Goal: Transaction & Acquisition: Purchase product/service

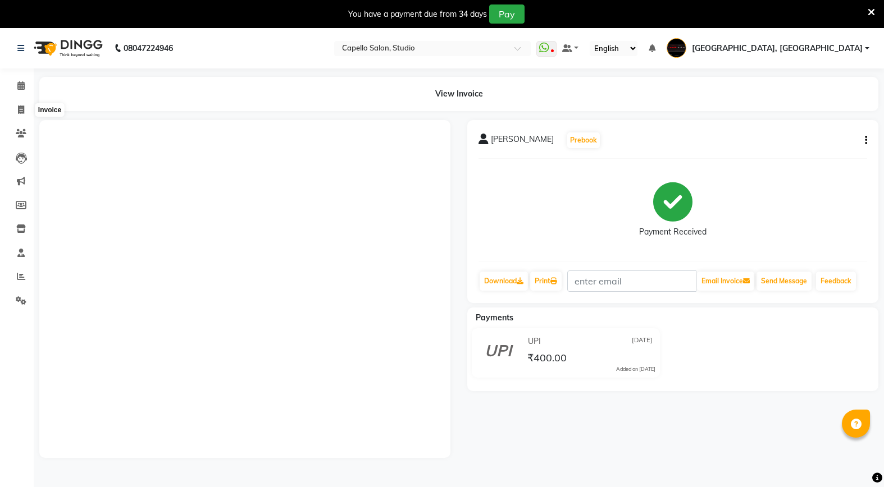
click at [18, 106] on icon at bounding box center [21, 110] width 6 height 8
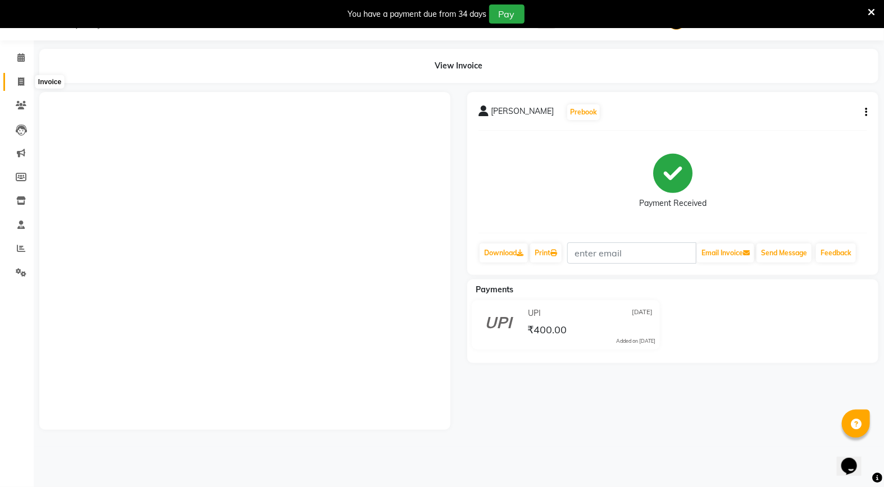
select select "service"
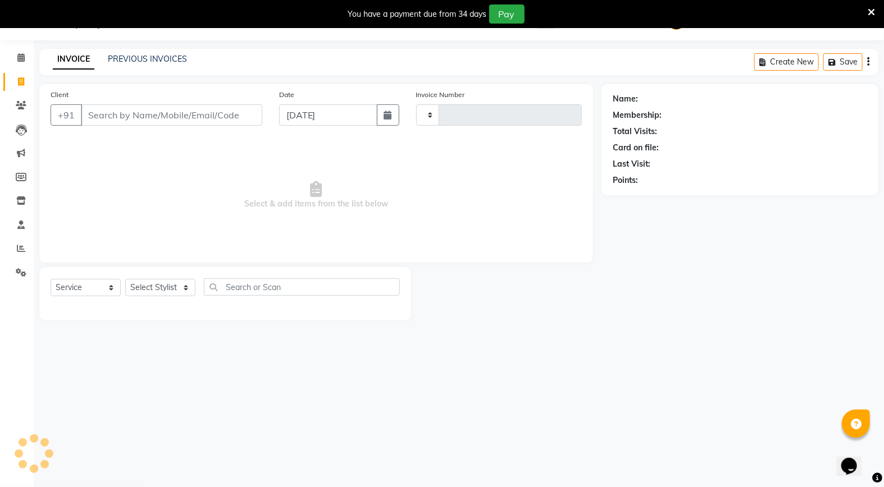
scroll to position [28, 0]
type input "3364"
select select "847"
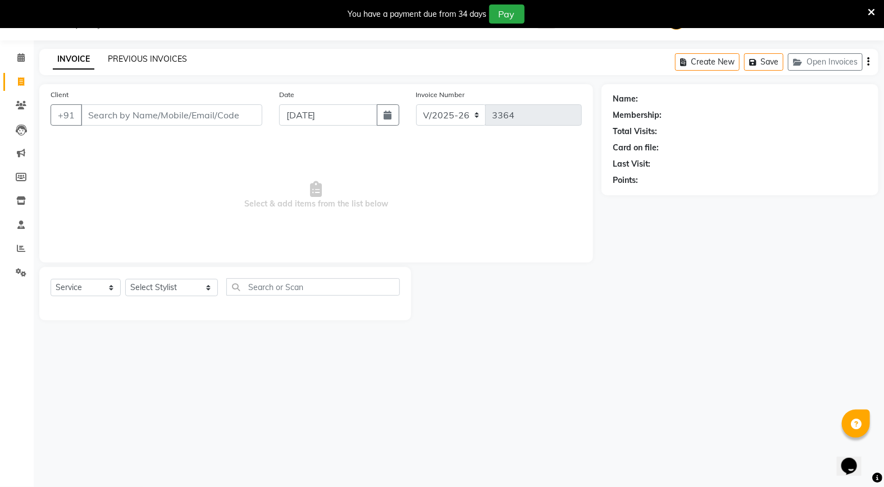
click at [171, 62] on link "PREVIOUS INVOICES" at bounding box center [147, 59] width 79 height 10
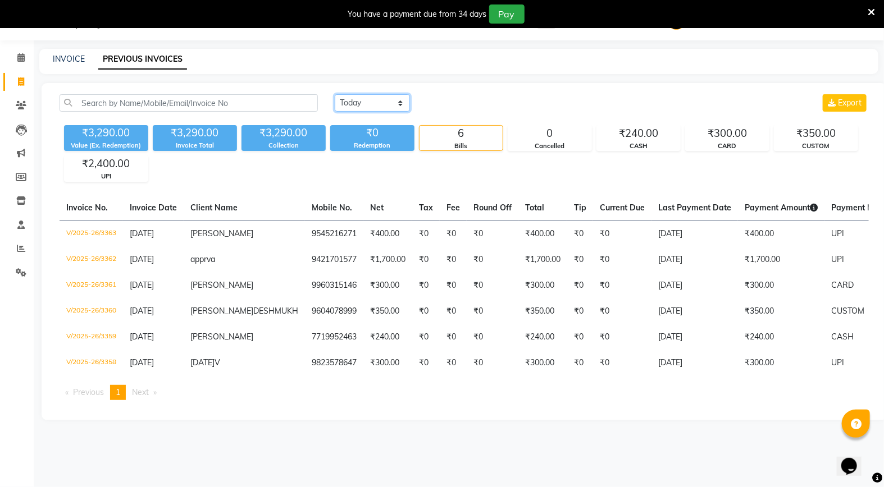
click at [347, 103] on select "[DATE] [DATE] Custom Range" at bounding box center [372, 102] width 75 height 17
click at [711, 187] on div "[DATE] [DATE] Custom Range Export ₹3,290.00 Value (Ex. Redemption) ₹3,290.00 In…" at bounding box center [464, 251] width 845 height 337
click at [390, 111] on select "[DATE] [DATE] Custom Range" at bounding box center [372, 102] width 75 height 17
select select "range"
click at [335, 94] on select "[DATE] [DATE] Custom Range" at bounding box center [372, 102] width 75 height 17
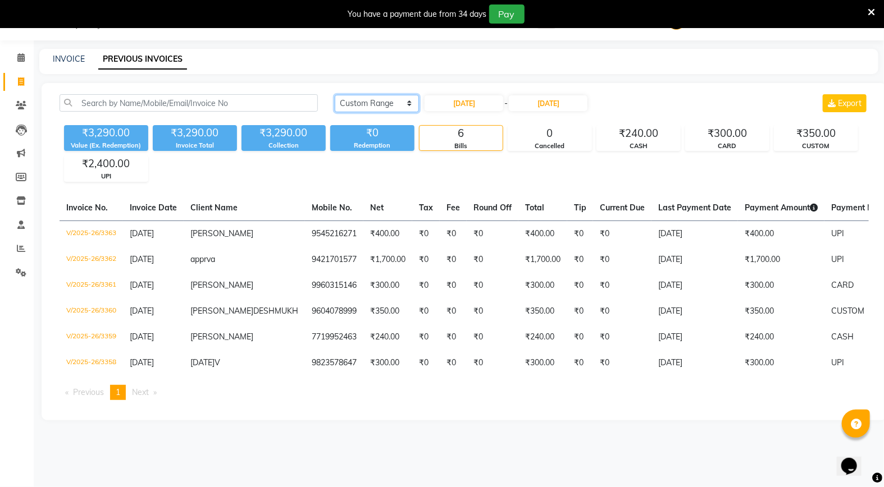
click at [374, 105] on select "[DATE] [DATE] Custom Range" at bounding box center [377, 103] width 84 height 17
click at [15, 250] on span at bounding box center [21, 249] width 20 height 13
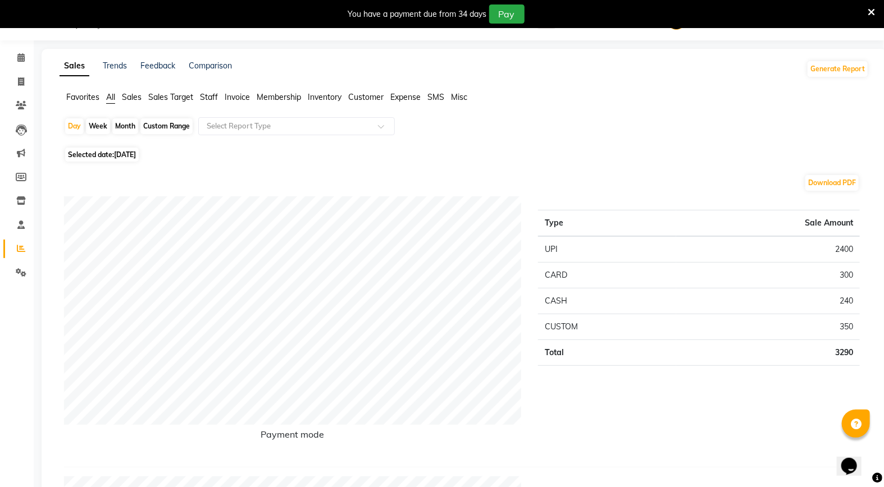
drag, startPoint x: 204, startPoint y: 94, endPoint x: 225, endPoint y: 146, distance: 55.9
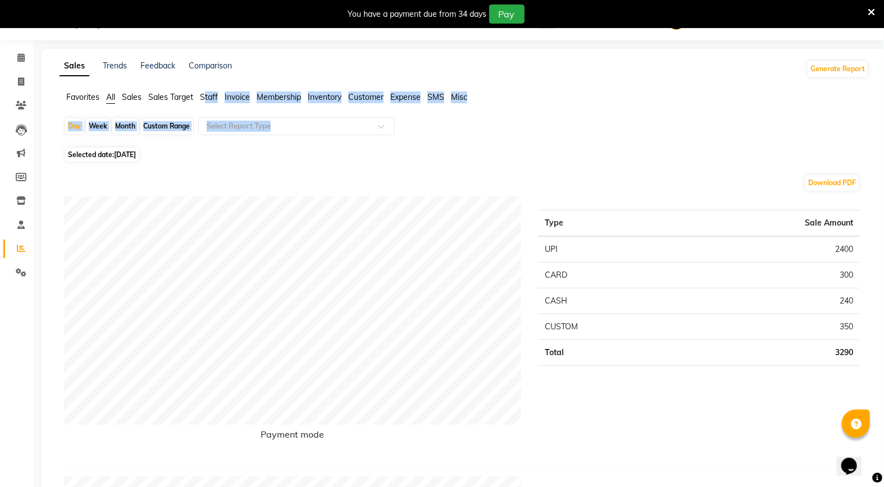
click at [208, 97] on span "Staff" at bounding box center [209, 97] width 18 height 10
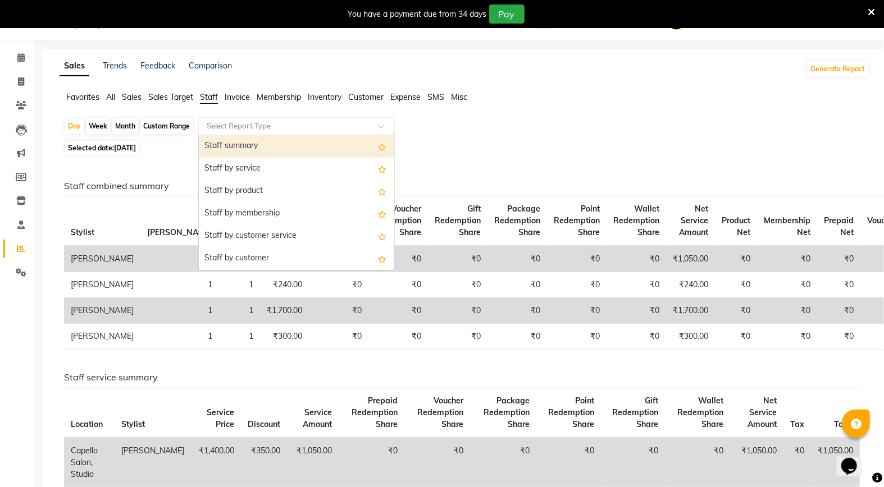
click at [232, 130] on input "text" at bounding box center [285, 126] width 162 height 11
click at [232, 153] on div "Staff summary" at bounding box center [296, 146] width 195 height 22
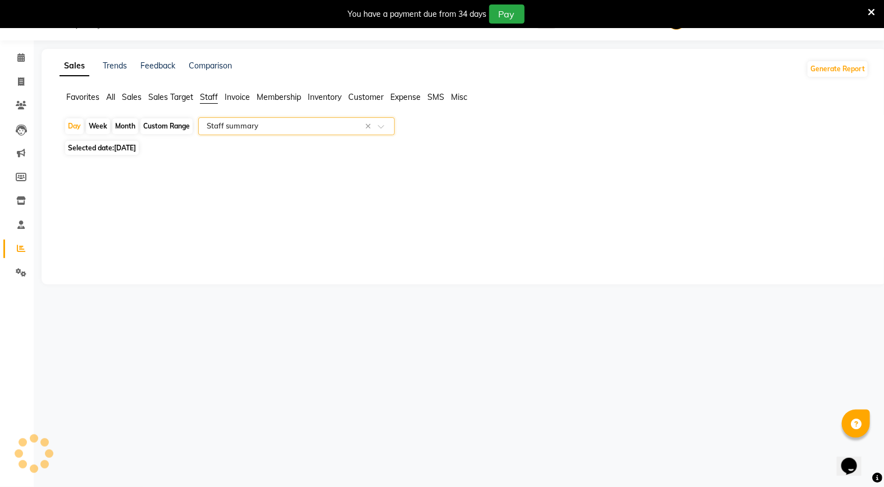
select select "full_report"
select select "csv"
click at [125, 126] on div "Month" at bounding box center [125, 126] width 26 height 16
select select "9"
select select "2025"
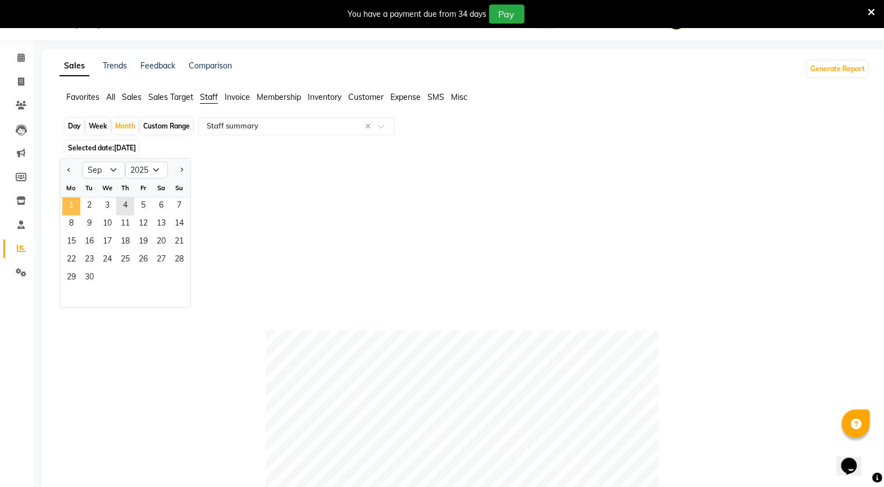
click at [66, 208] on span "1" at bounding box center [71, 207] width 18 height 18
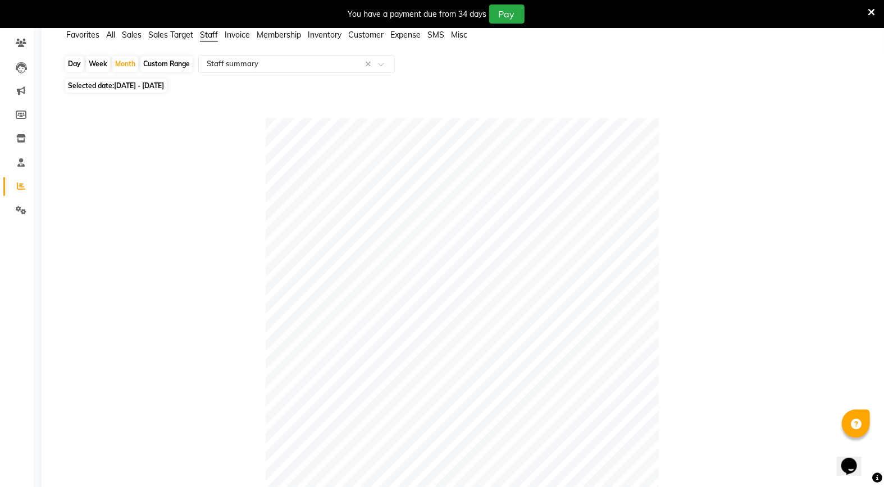
scroll to position [62, 0]
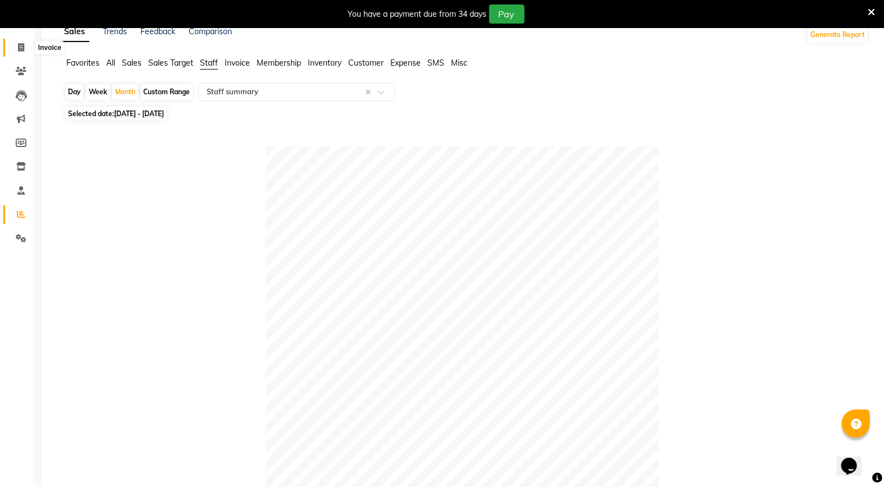
click at [19, 47] on icon at bounding box center [21, 47] width 6 height 8
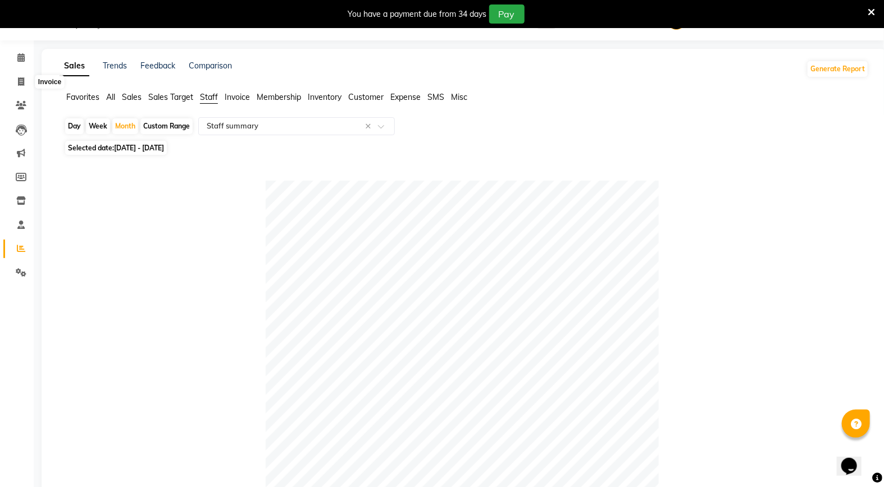
select select "service"
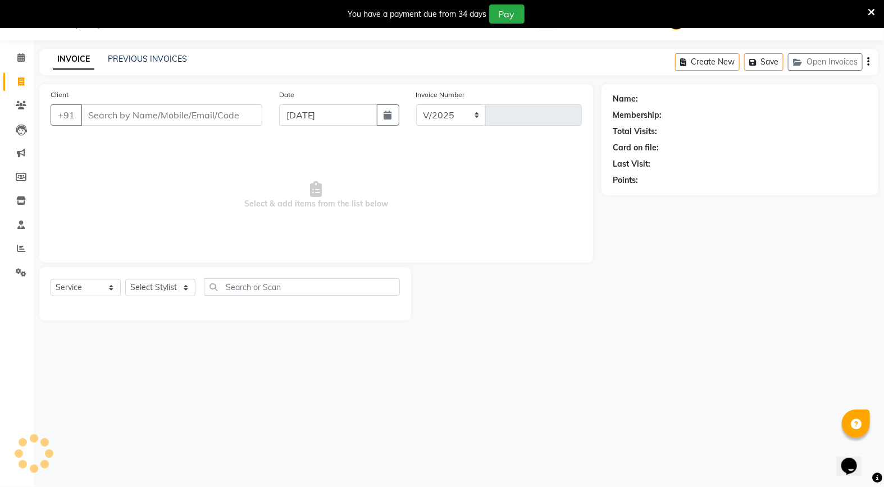
select select "847"
type input "3364"
click at [150, 60] on link "PREVIOUS INVOICES" at bounding box center [147, 59] width 79 height 10
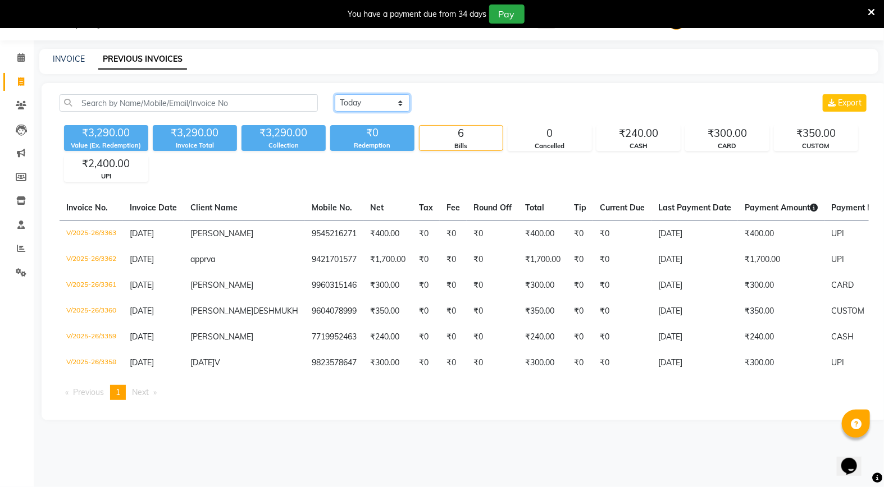
click at [369, 104] on select "[DATE] [DATE] Custom Range" at bounding box center [372, 102] width 75 height 17
select select "range"
click at [335, 94] on select "[DATE] [DATE] Custom Range" at bounding box center [372, 102] width 75 height 17
click at [459, 101] on input "[DATE]" at bounding box center [463, 103] width 79 height 16
select select "9"
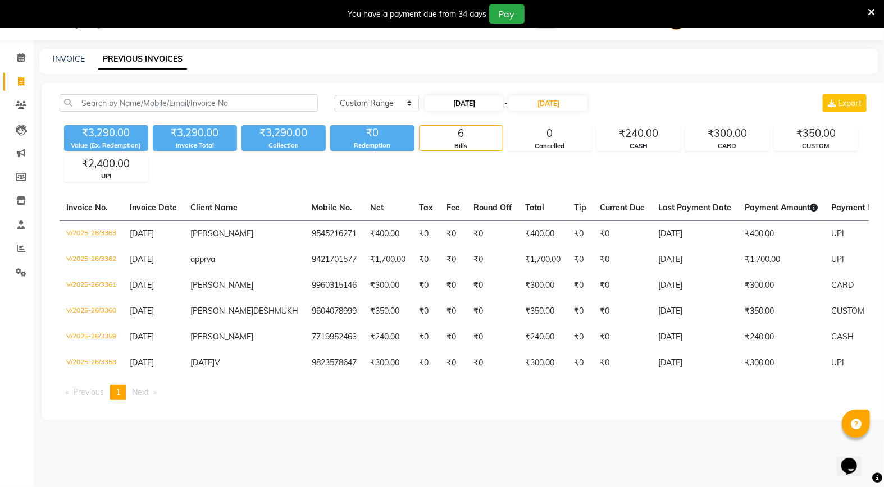
select select "2025"
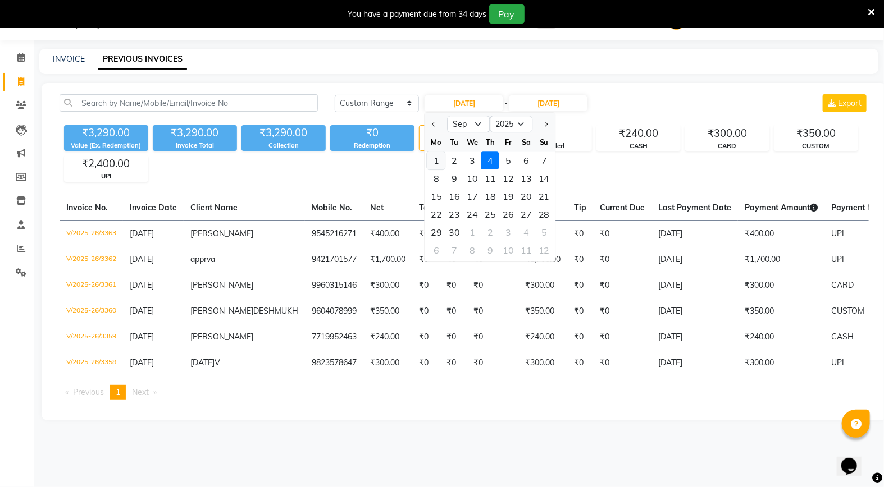
click at [438, 159] on div "1" at bounding box center [436, 161] width 18 height 18
type input "[DATE]"
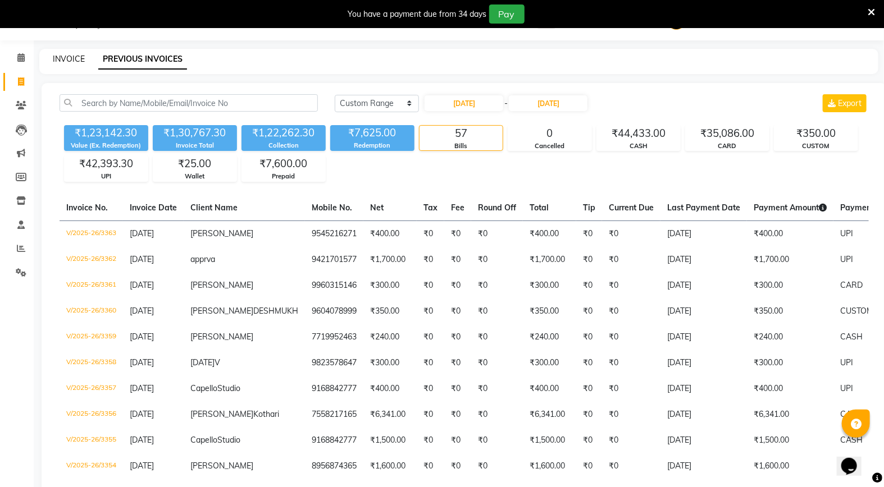
click at [71, 58] on link "INVOICE" at bounding box center [69, 59] width 32 height 10
select select "service"
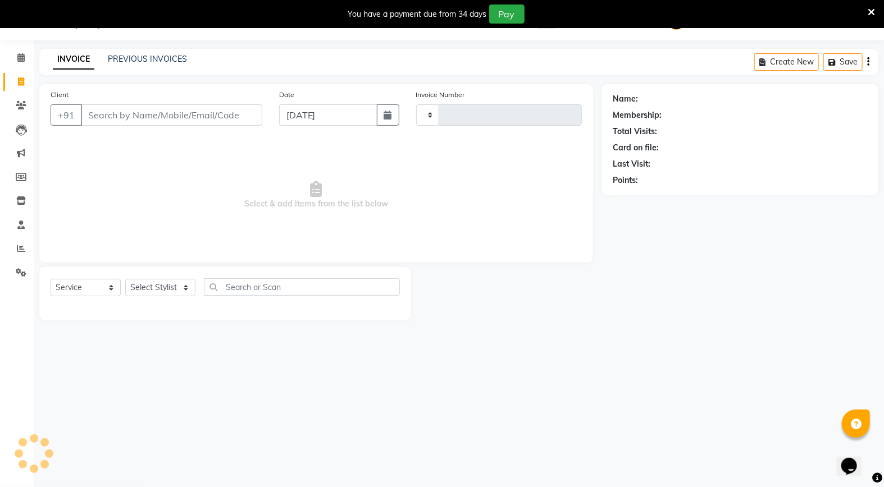
type input "3364"
click at [134, 119] on input "Client" at bounding box center [171, 114] width 181 height 21
select select "847"
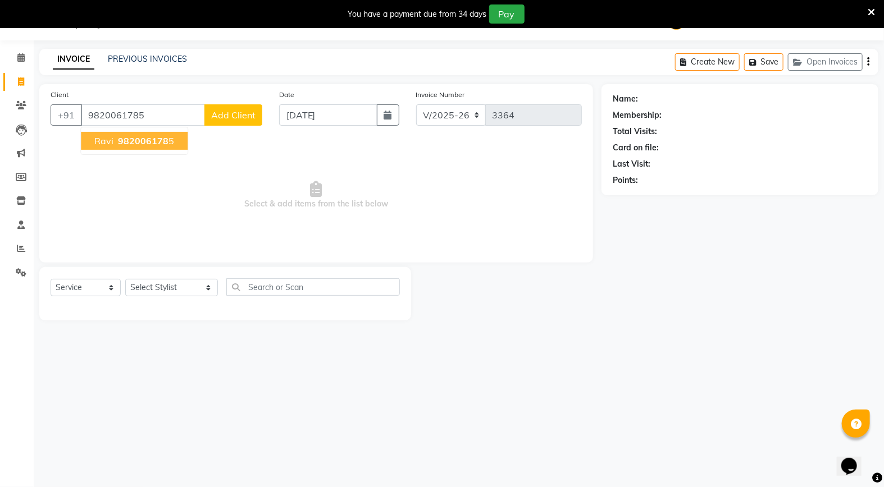
type input "9820061785"
click at [154, 143] on span "982006178" at bounding box center [143, 140] width 51 height 11
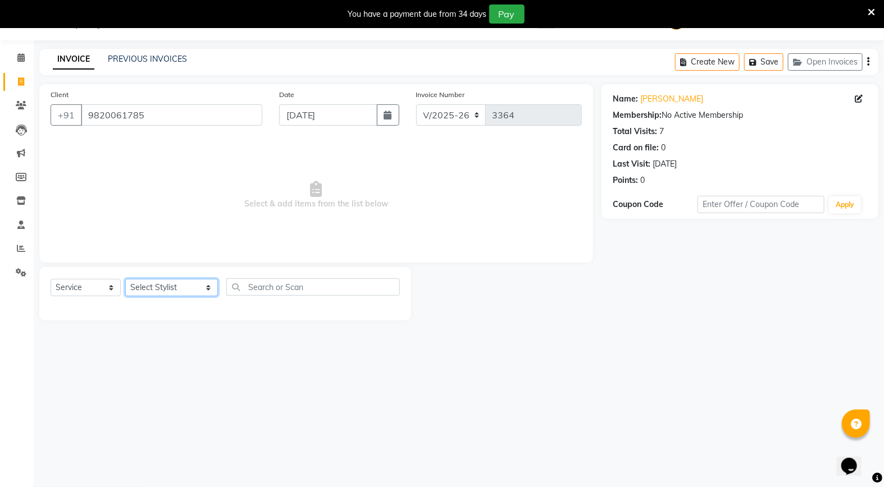
click at [154, 283] on select "Select Stylist Admin [PERSON_NAME] [PERSON_NAME] Studio, [PERSON_NAME] [PERSON_…" at bounding box center [171, 287] width 93 height 17
select select "51825"
click at [125, 280] on select "Select Stylist Admin [PERSON_NAME] [PERSON_NAME] Studio, [PERSON_NAME] [PERSON_…" at bounding box center [171, 287] width 93 height 17
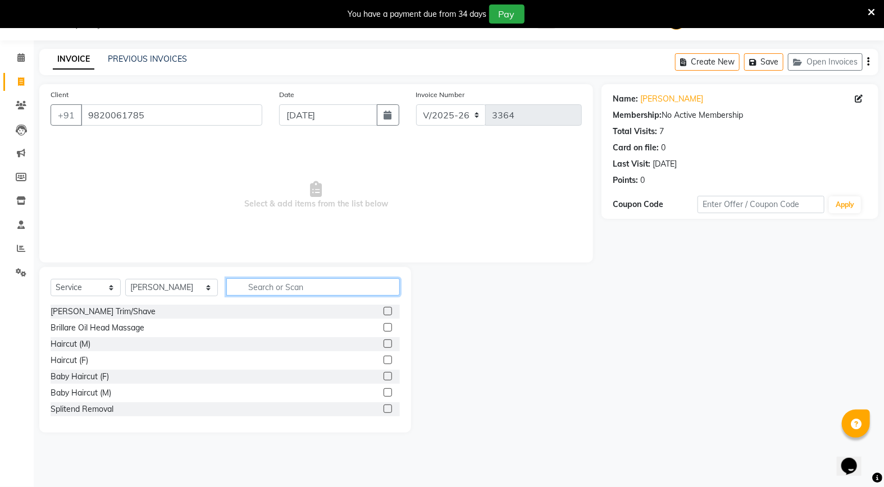
click at [255, 291] on input "text" at bounding box center [312, 286] width 173 height 17
type input "cla"
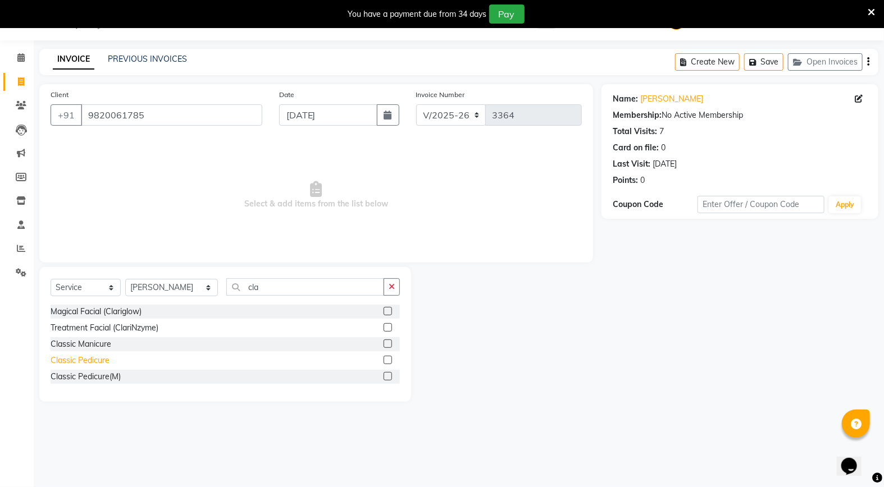
click at [88, 365] on div "Classic Pedicure" at bounding box center [80, 361] width 59 height 12
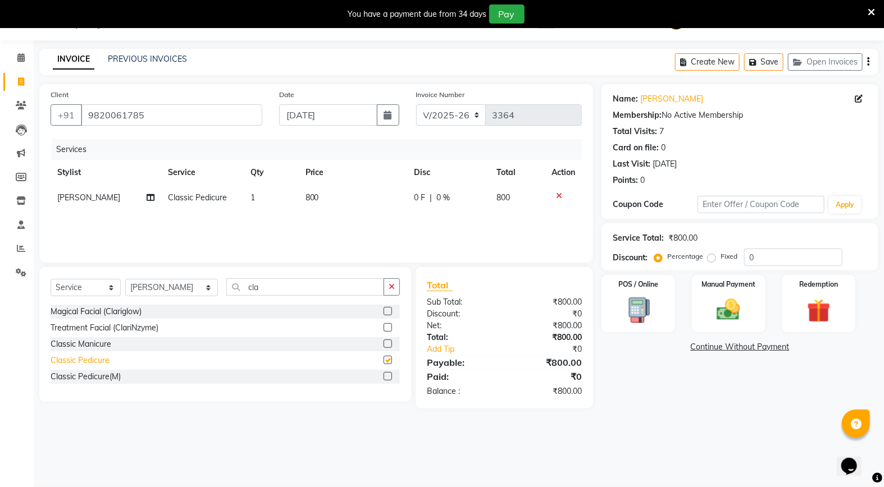
checkbox input "false"
drag, startPoint x: 80, startPoint y: 374, endPoint x: 97, endPoint y: 380, distance: 17.2
click at [80, 374] on div "Classic Pedicure(M)" at bounding box center [86, 377] width 70 height 12
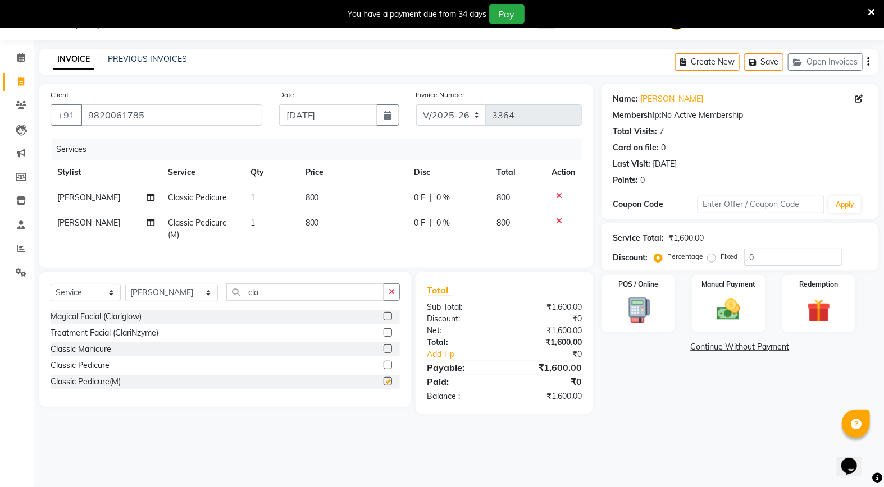
checkbox input "false"
click at [558, 195] on icon at bounding box center [559, 196] width 6 height 8
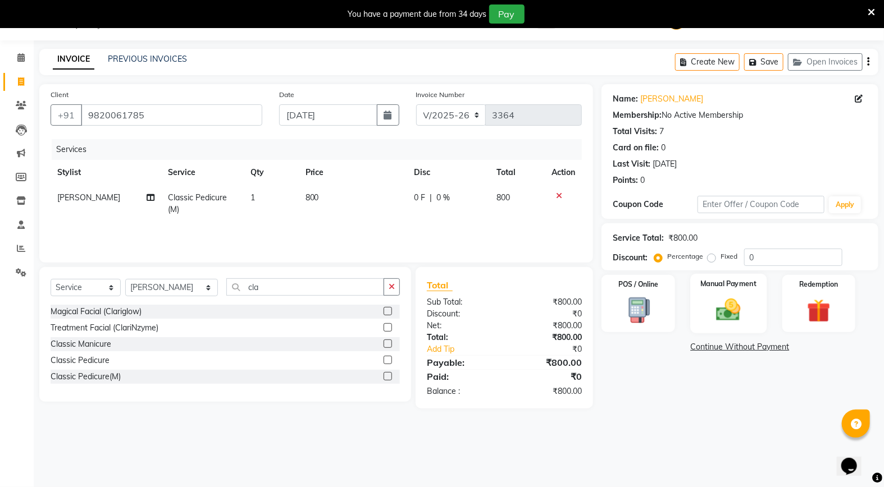
click at [719, 295] on div "Manual Payment" at bounding box center [728, 304] width 76 height 60
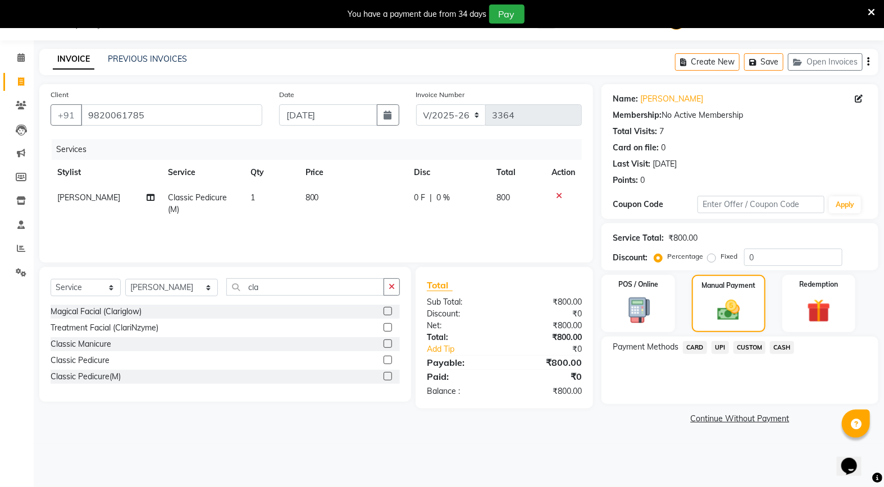
click at [784, 351] on span "CASH" at bounding box center [782, 347] width 24 height 13
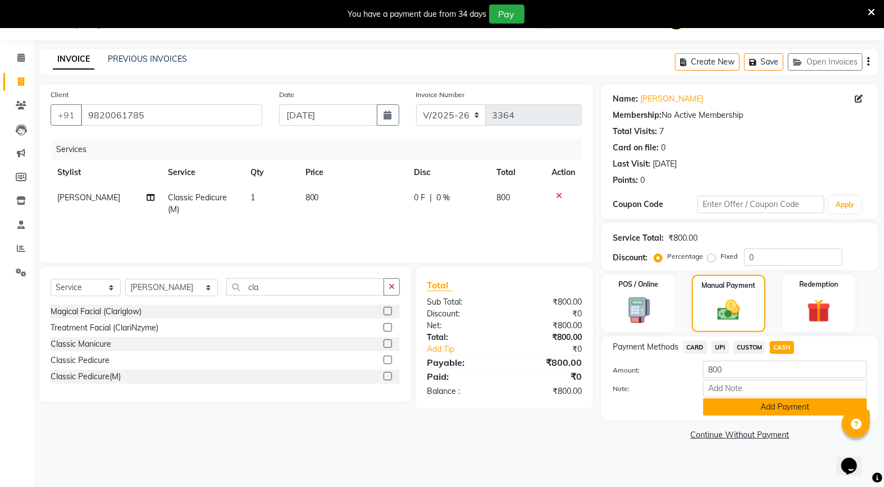
click at [778, 403] on button "Add Payment" at bounding box center [785, 407] width 164 height 17
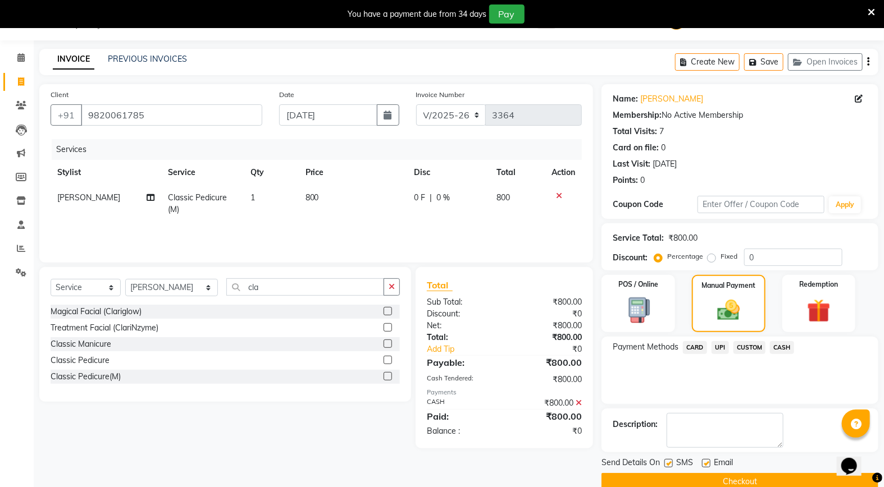
click at [710, 481] on button "Checkout" at bounding box center [739, 481] width 277 height 17
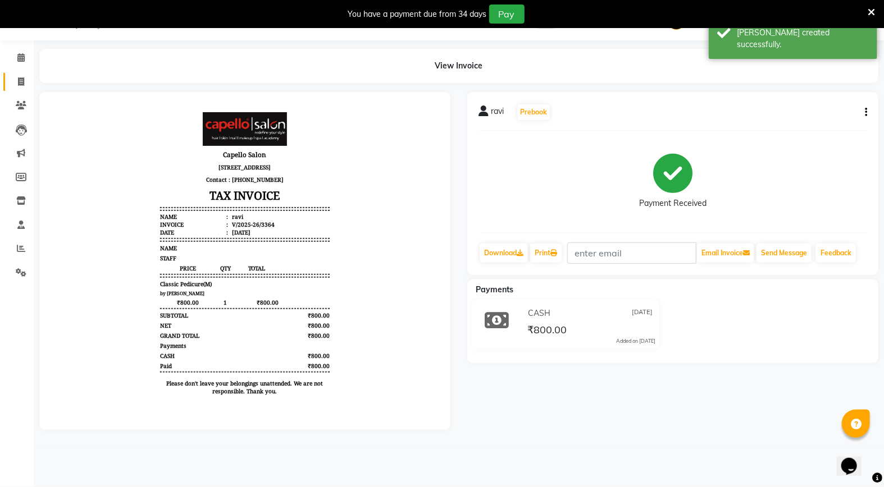
click at [16, 76] on link "Invoice" at bounding box center [16, 82] width 27 height 19
select select "service"
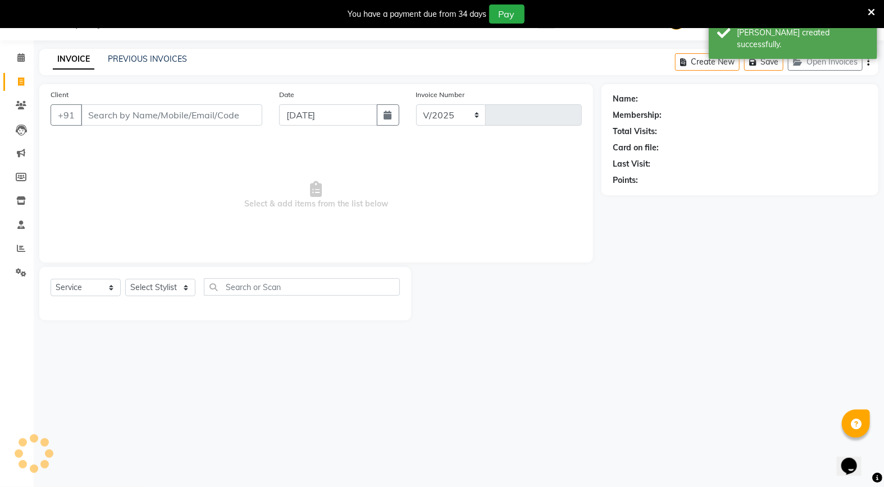
select select "847"
type input "3365"
click at [132, 120] on input "Client" at bounding box center [171, 114] width 181 height 21
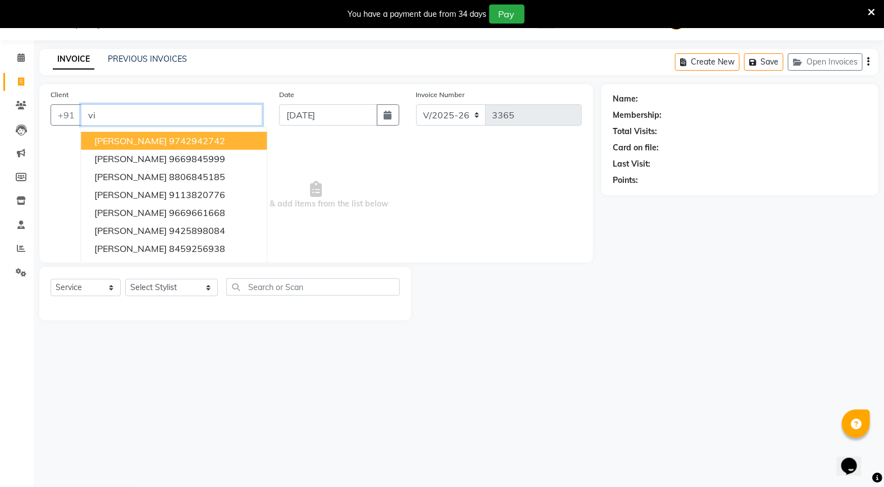
type input "v"
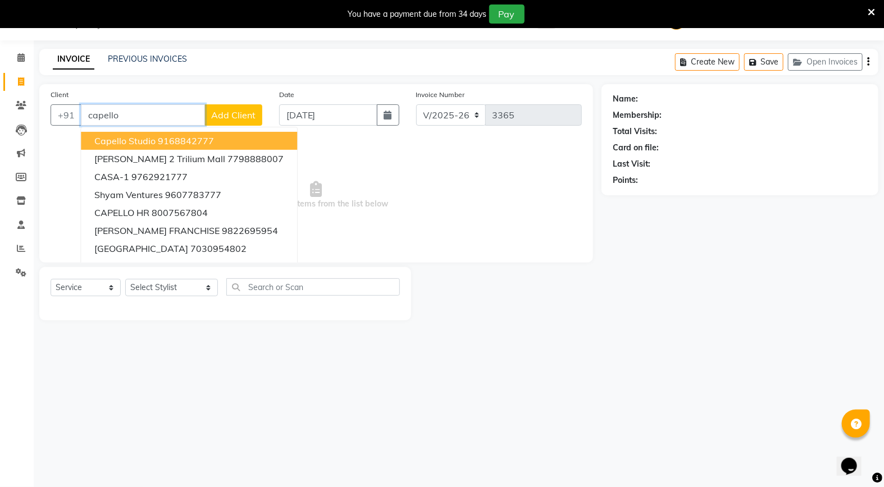
click at [143, 142] on span "Capello Studio" at bounding box center [124, 140] width 61 height 11
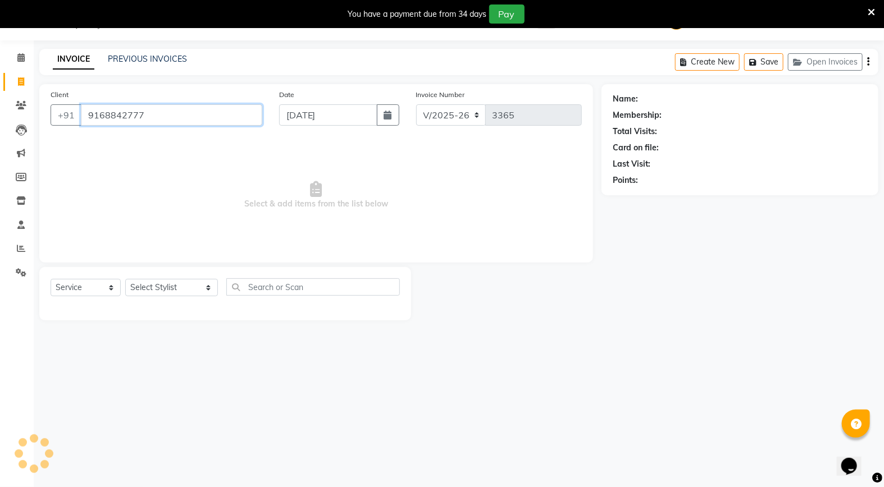
type input "9168842777"
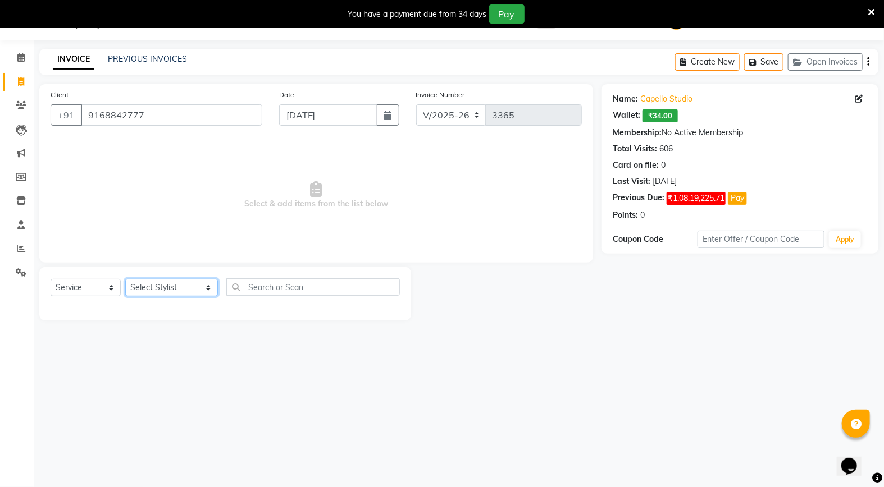
click at [174, 283] on select "Select Stylist Admin [PERSON_NAME] [PERSON_NAME] Studio, [PERSON_NAME] [PERSON_…" at bounding box center [171, 287] width 93 height 17
select select "36848"
click at [125, 280] on select "Select Stylist Admin [PERSON_NAME] [PERSON_NAME] Studio, [PERSON_NAME] [PERSON_…" at bounding box center [171, 287] width 93 height 17
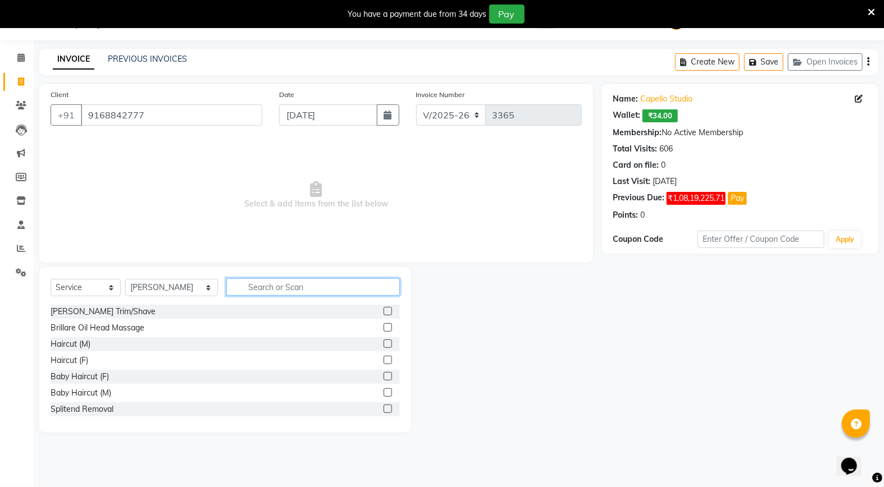
click at [263, 287] on input "text" at bounding box center [312, 286] width 173 height 17
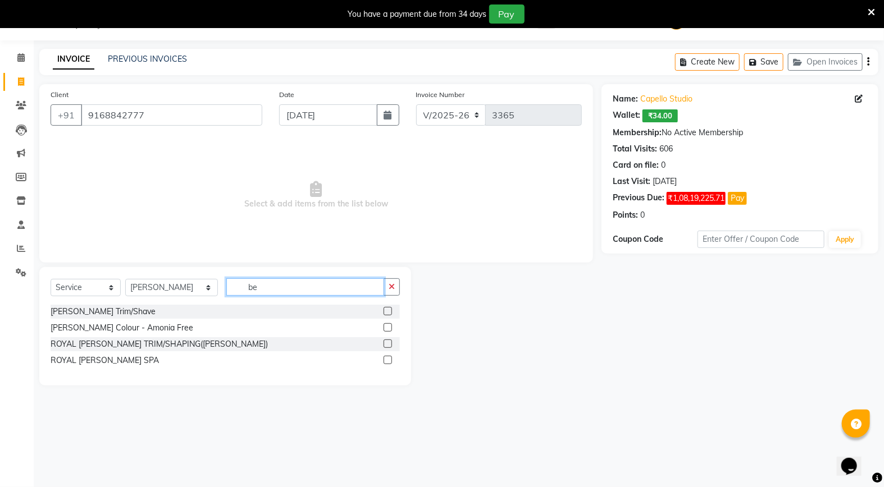
type input "be"
click at [90, 318] on div "[PERSON_NAME] Trim/Shave" at bounding box center [225, 312] width 349 height 14
click at [75, 315] on div "[PERSON_NAME] Trim/Shave" at bounding box center [103, 312] width 105 height 12
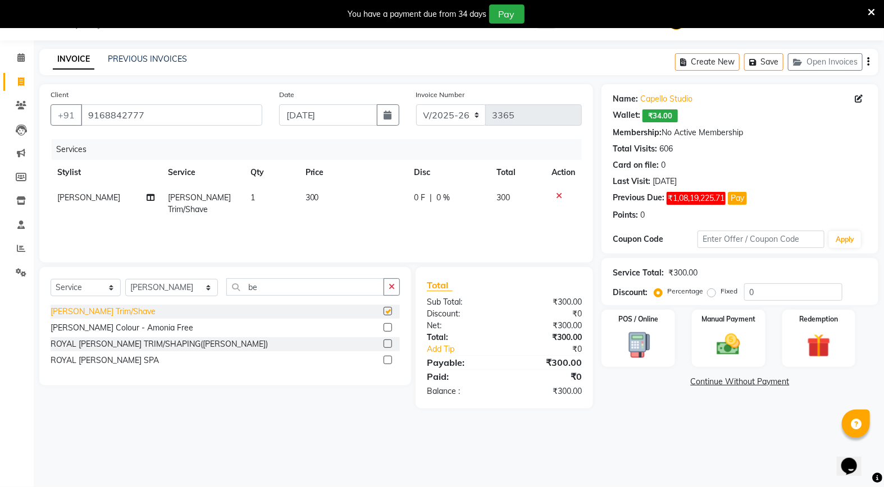
checkbox input "false"
click at [721, 349] on img at bounding box center [728, 345] width 40 height 28
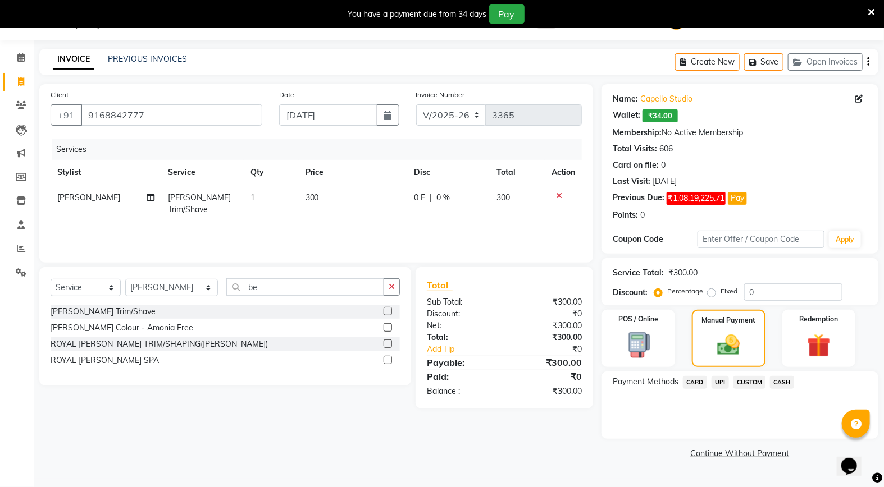
click at [778, 384] on span "CASH" at bounding box center [782, 382] width 24 height 13
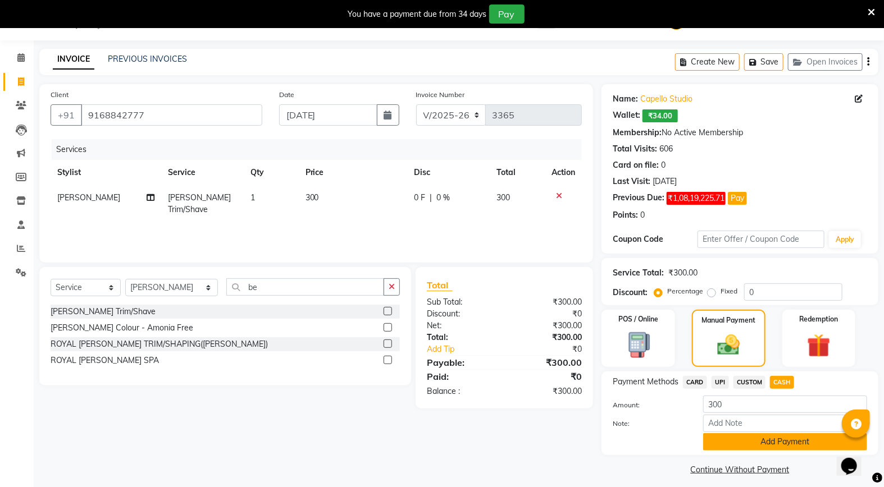
click at [769, 443] on button "Add Payment" at bounding box center [785, 441] width 164 height 17
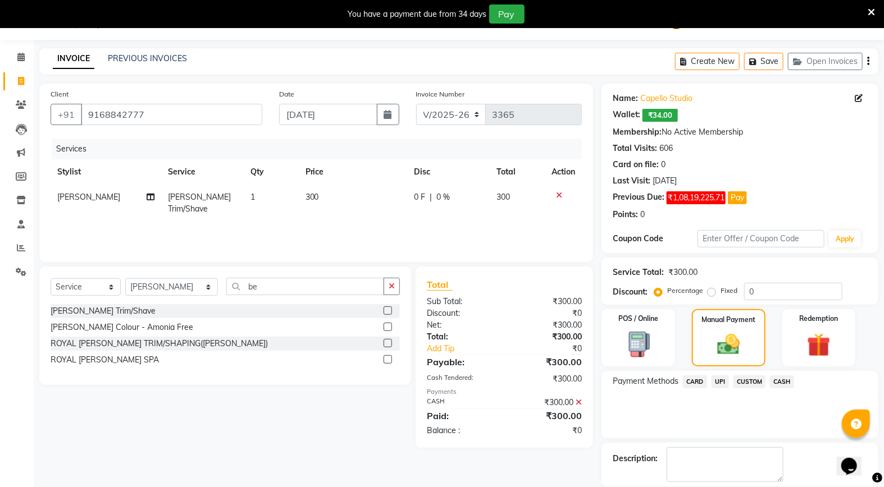
scroll to position [83, 0]
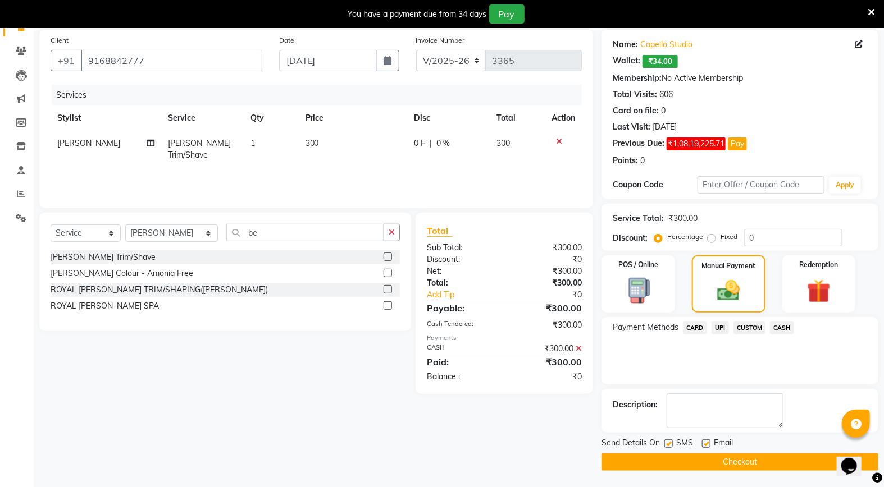
click at [712, 459] on button "Checkout" at bounding box center [739, 462] width 277 height 17
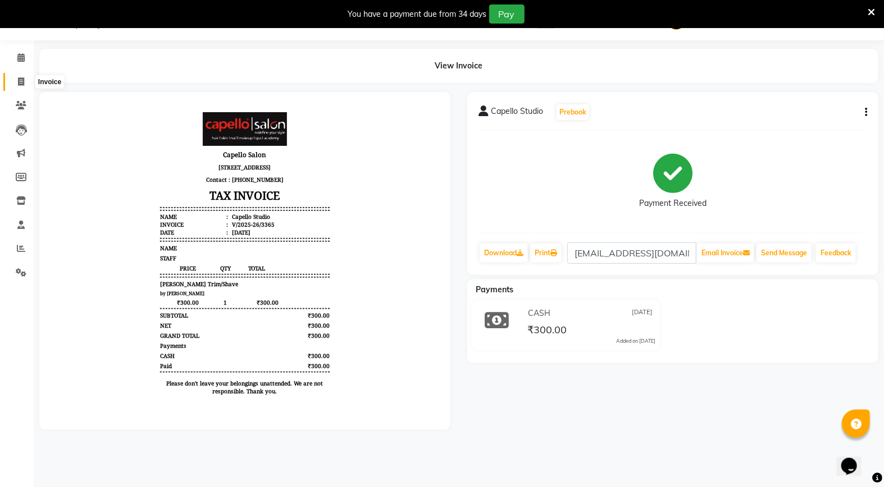
click at [23, 83] on icon at bounding box center [21, 81] width 6 height 8
select select "service"
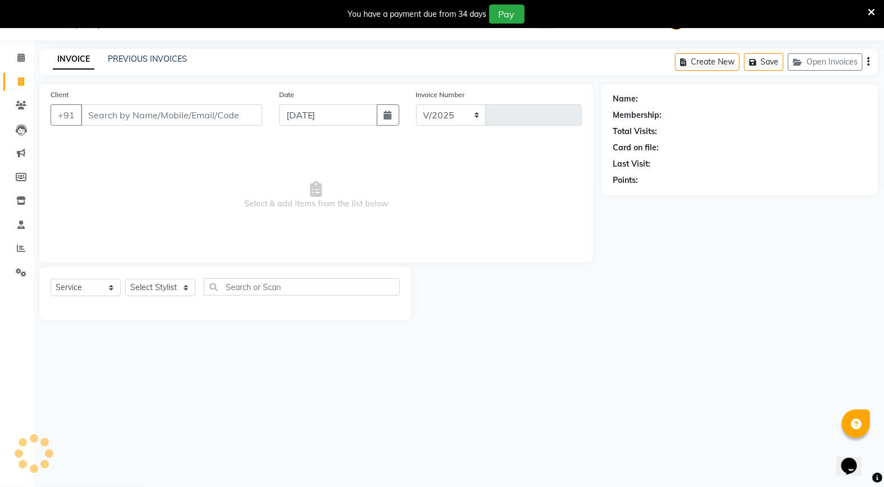
select select "847"
type input "3366"
drag, startPoint x: 152, startPoint y: 287, endPoint x: 152, endPoint y: 298, distance: 11.2
click at [152, 292] on select "Select Stylist Admin [PERSON_NAME] [PERSON_NAME] Studio, [PERSON_NAME] [PERSON_…" at bounding box center [171, 287] width 93 height 17
select select "45271"
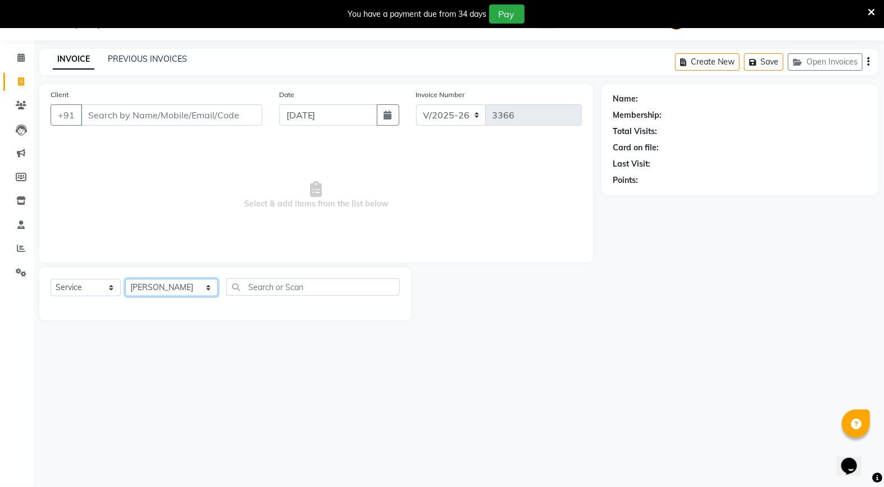
click at [125, 280] on select "Select Stylist Admin [PERSON_NAME] [PERSON_NAME] Studio, [PERSON_NAME] [PERSON_…" at bounding box center [171, 287] width 93 height 17
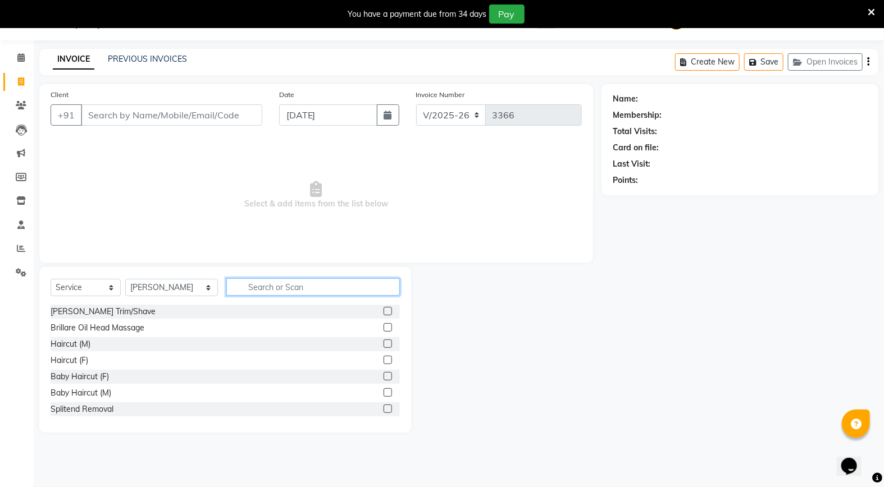
click at [248, 292] on input "text" at bounding box center [312, 286] width 173 height 17
type input "cle"
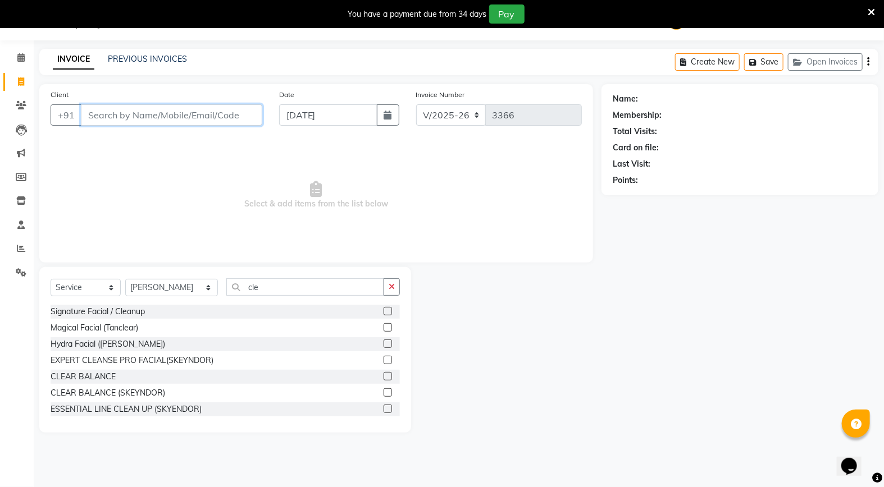
click at [163, 113] on input "Client" at bounding box center [171, 114] width 181 height 21
type input "7276746690"
click at [243, 122] on button "Add Client" at bounding box center [233, 114] width 58 height 21
select select "22"
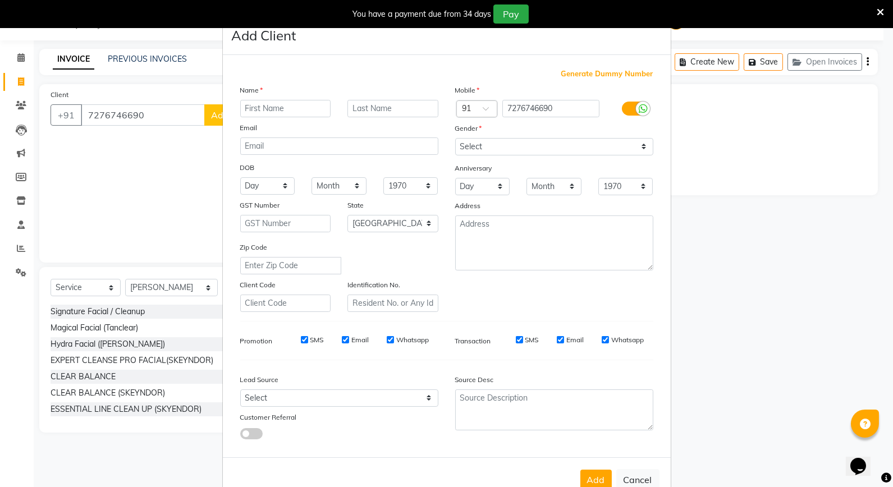
click at [278, 104] on input "text" at bounding box center [285, 108] width 91 height 17
type input "[PERSON_NAME]"
drag, startPoint x: 515, startPoint y: 149, endPoint x: 518, endPoint y: 156, distance: 7.5
click at [518, 156] on div "Mobile Country Code × 91 7276746690 Gender Select [DEMOGRAPHIC_DATA] [DEMOGRAPH…" at bounding box center [554, 198] width 215 height 228
select select "other"
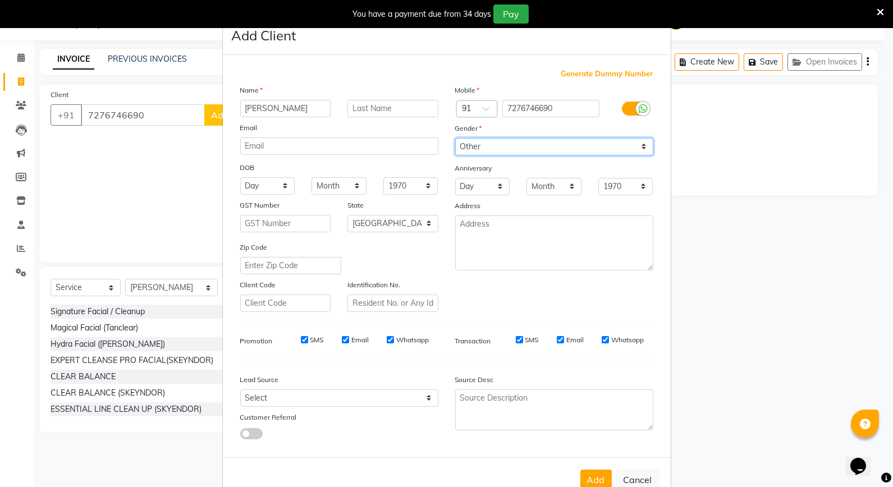
click at [455, 138] on select "Select [DEMOGRAPHIC_DATA] [DEMOGRAPHIC_DATA] Other Prefer Not To Say" at bounding box center [554, 146] width 198 height 17
click at [598, 484] on button "Add" at bounding box center [595, 480] width 31 height 20
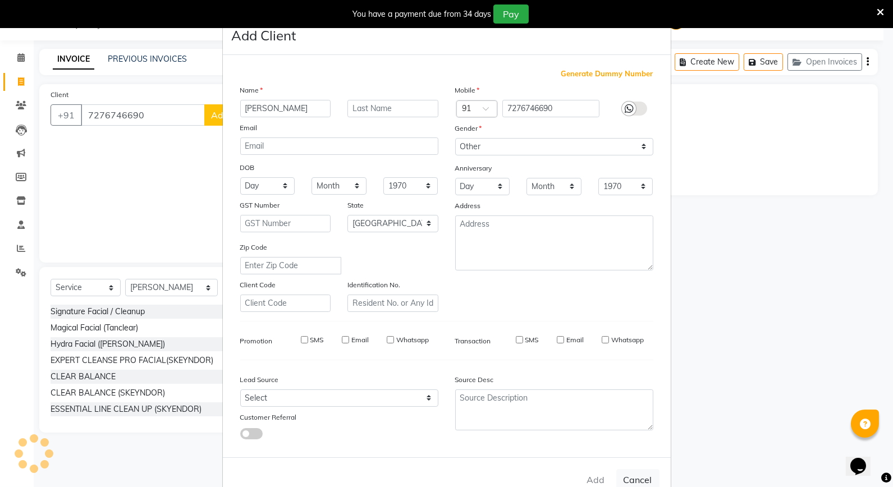
select select
select select "null"
select select
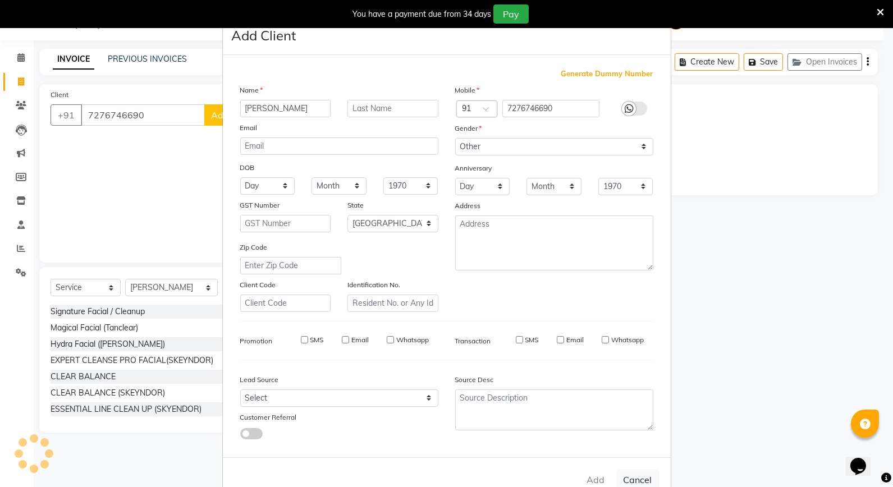
select select
checkbox input "false"
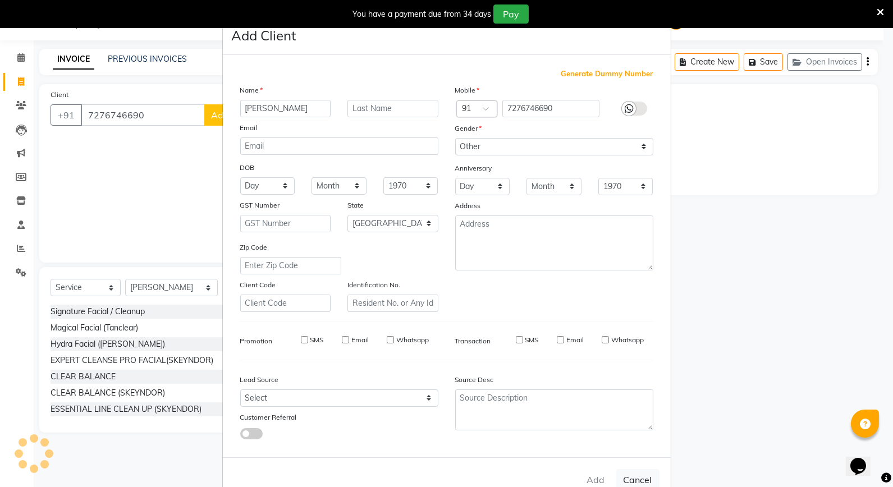
checkbox input "false"
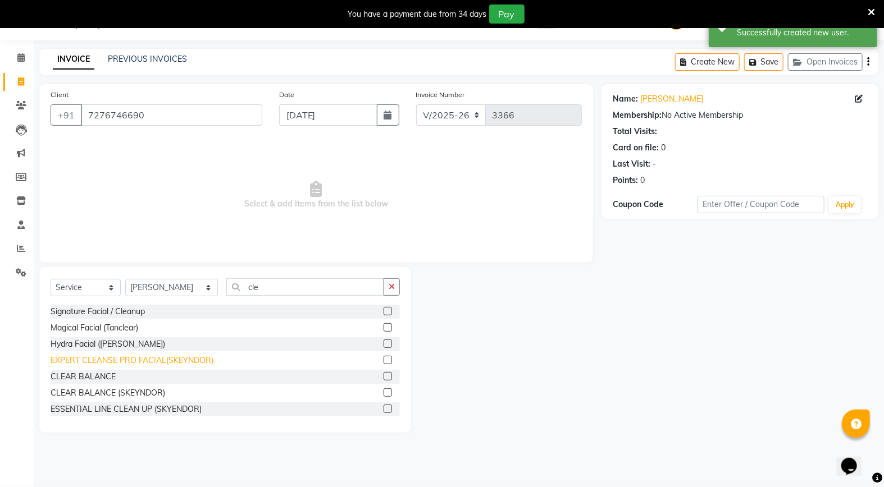
click at [120, 359] on div "EXPERT CLEANSE PRO FACIAL(SKEYNDOR)" at bounding box center [132, 361] width 163 height 12
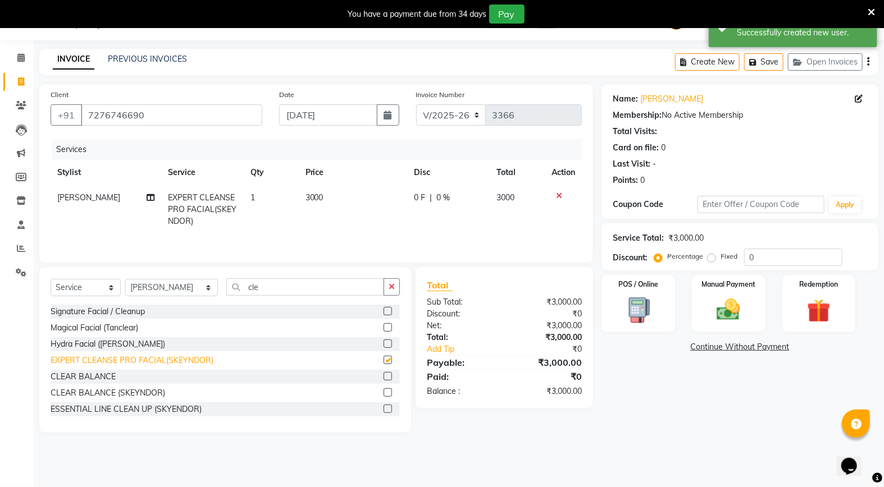
checkbox input "false"
click at [363, 195] on td "3000" at bounding box center [353, 209] width 109 height 49
select select "45271"
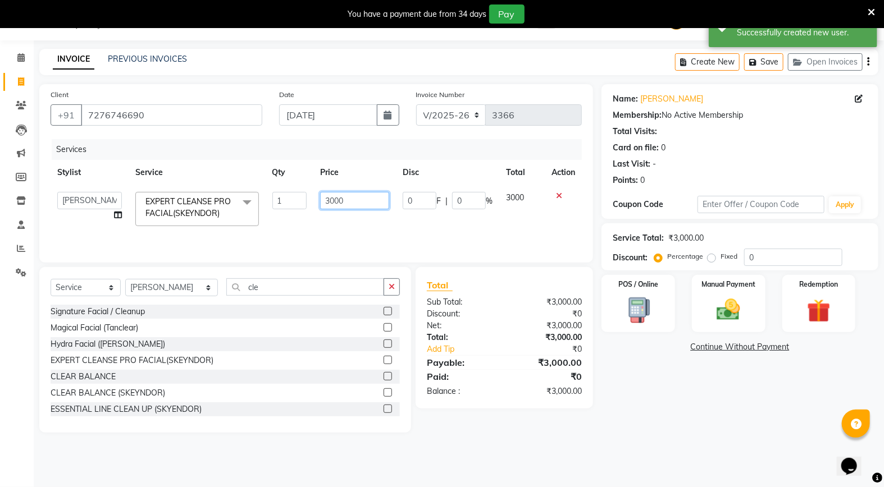
click at [357, 199] on input "3000" at bounding box center [354, 200] width 69 height 17
type input "3"
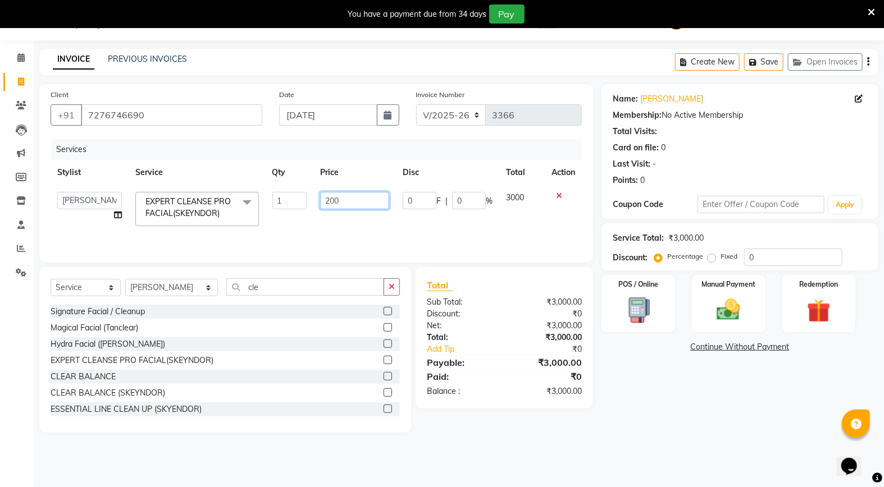
type input "2000"
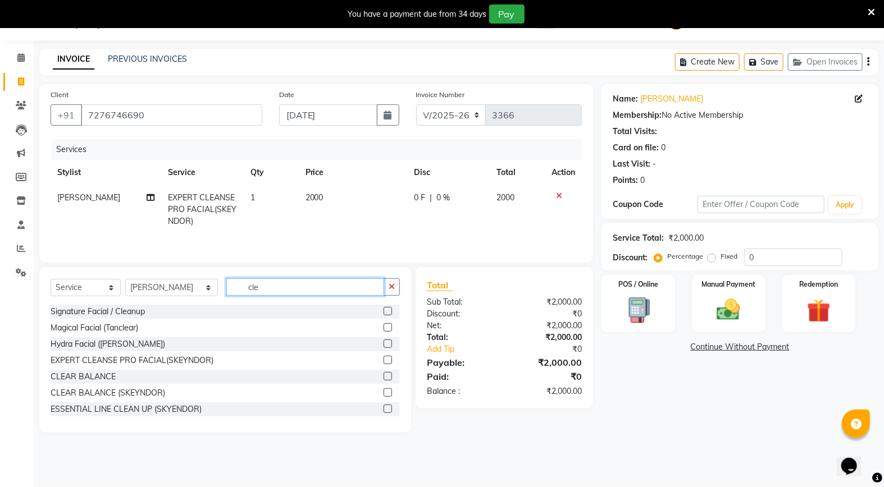
drag, startPoint x: 248, startPoint y: 295, endPoint x: 253, endPoint y: 298, distance: 6.0
click at [249, 296] on div "cle" at bounding box center [313, 286] width 173 height 17
type input "c"
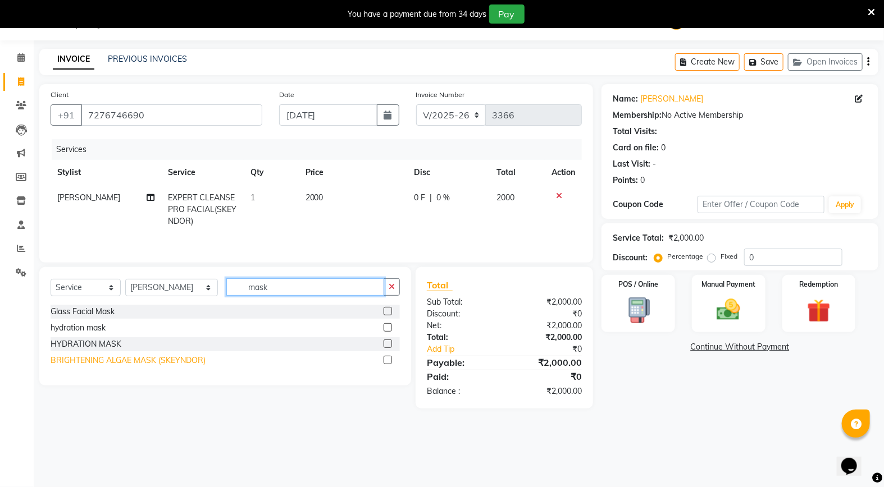
type input "mask"
click at [113, 363] on div "BRIGHTENING ALGAE MASK (SKEYNDOR)" at bounding box center [128, 361] width 155 height 12
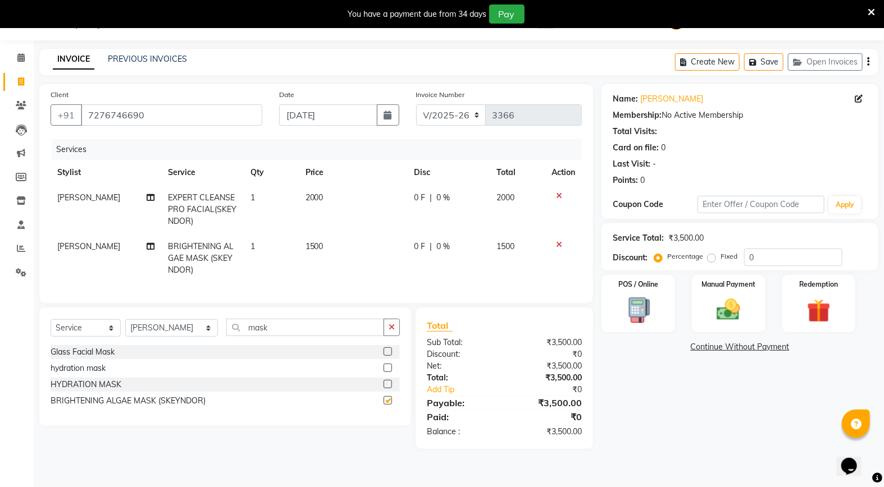
checkbox input "false"
click at [171, 337] on select "Select Stylist Admin [PERSON_NAME] [PERSON_NAME] Studio, [PERSON_NAME] [PERSON_…" at bounding box center [171, 327] width 93 height 17
select select "36848"
click at [125, 329] on select "Select Stylist Admin [PERSON_NAME] [PERSON_NAME] Studio, [PERSON_NAME] [PERSON_…" at bounding box center [171, 327] width 93 height 17
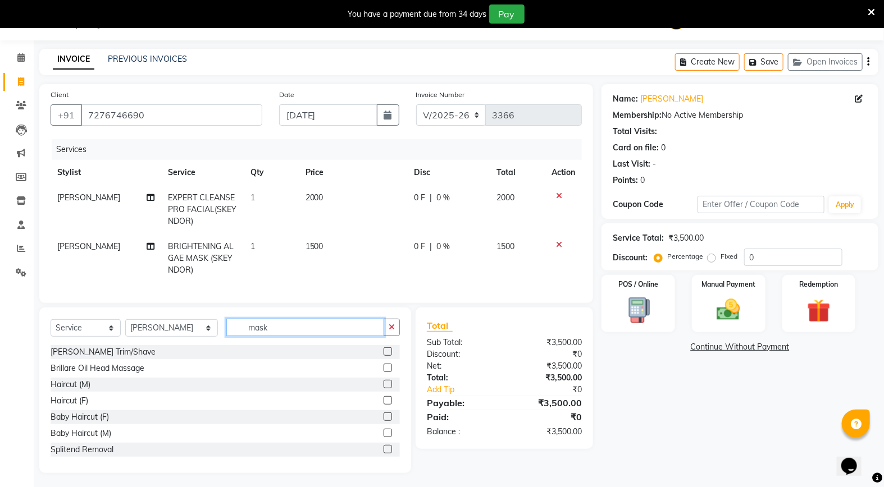
click at [260, 336] on input "mask" at bounding box center [305, 327] width 158 height 17
type input "m"
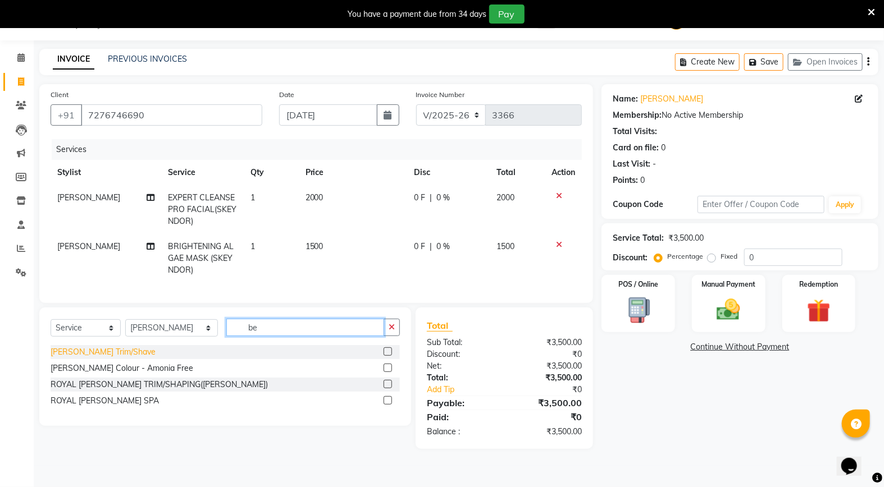
type input "be"
click at [83, 358] on div "[PERSON_NAME] Trim/Shave" at bounding box center [103, 352] width 105 height 12
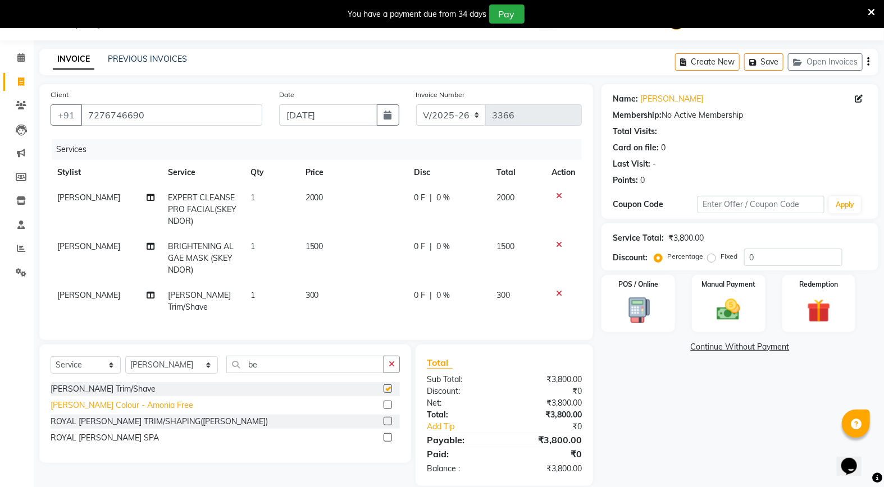
checkbox input "false"
click at [80, 402] on div "[PERSON_NAME] Colour - Amonia Free" at bounding box center [122, 406] width 143 height 12
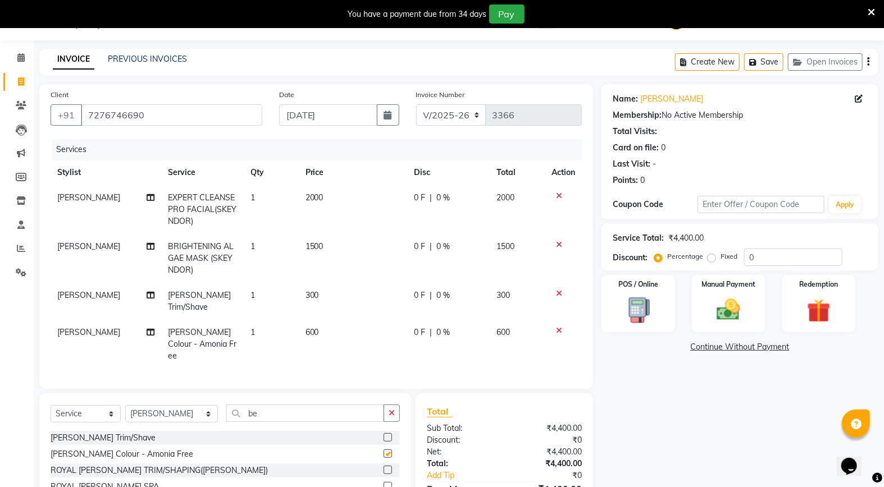
checkbox input "false"
click at [360, 321] on td "600" at bounding box center [353, 344] width 109 height 49
select select "36848"
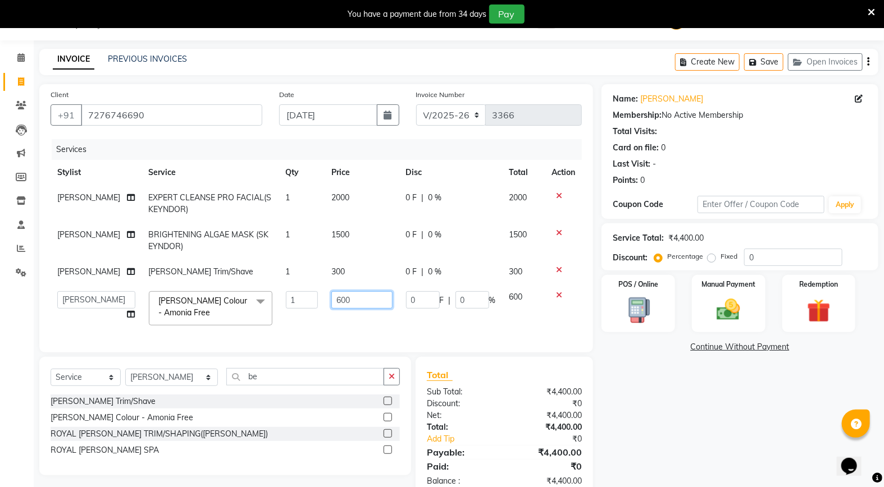
click at [361, 309] on input "600" at bounding box center [361, 299] width 61 height 17
type input "6"
type input "700"
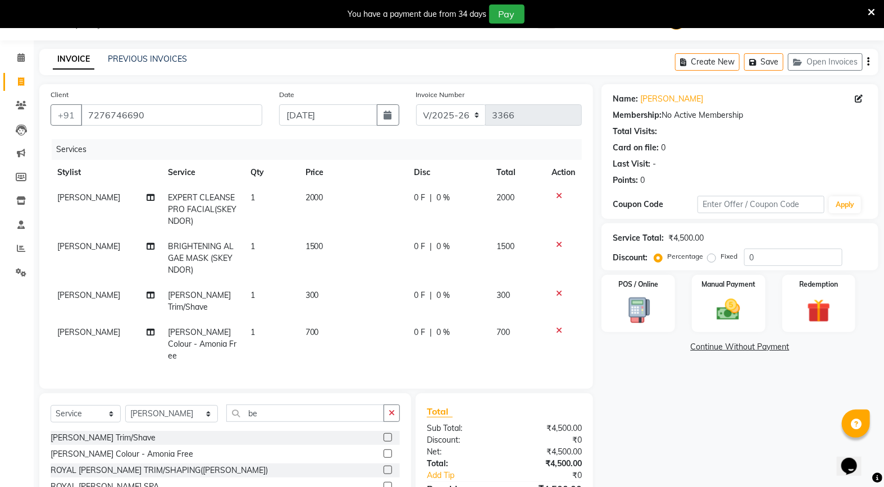
click at [349, 329] on td "700" at bounding box center [353, 344] width 109 height 49
select select "36848"
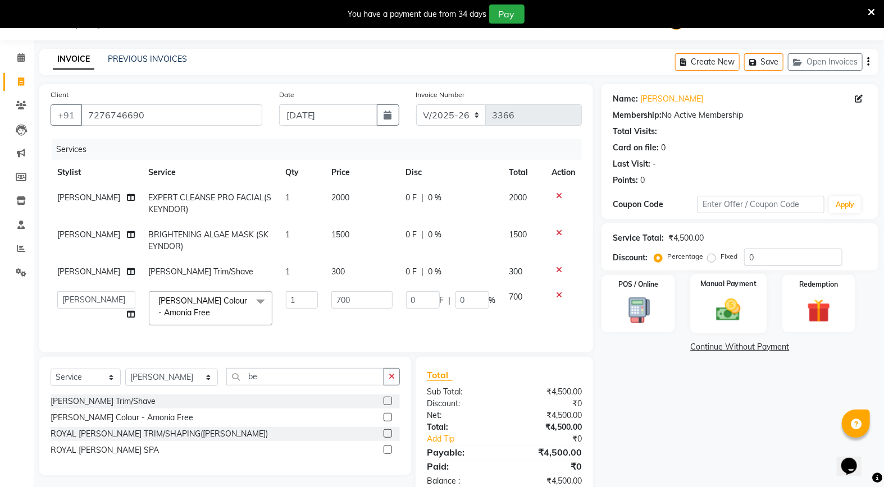
click at [715, 292] on div "Manual Payment" at bounding box center [728, 304] width 76 height 60
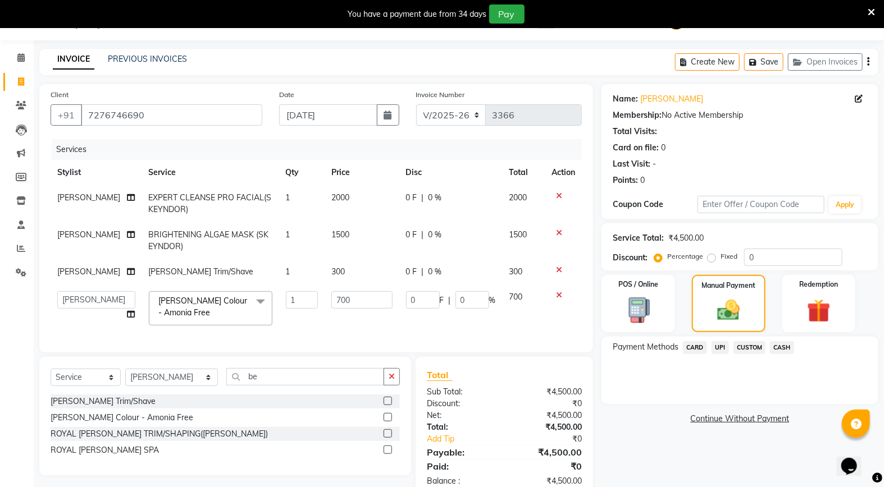
click at [720, 345] on span "UPI" at bounding box center [719, 347] width 17 height 13
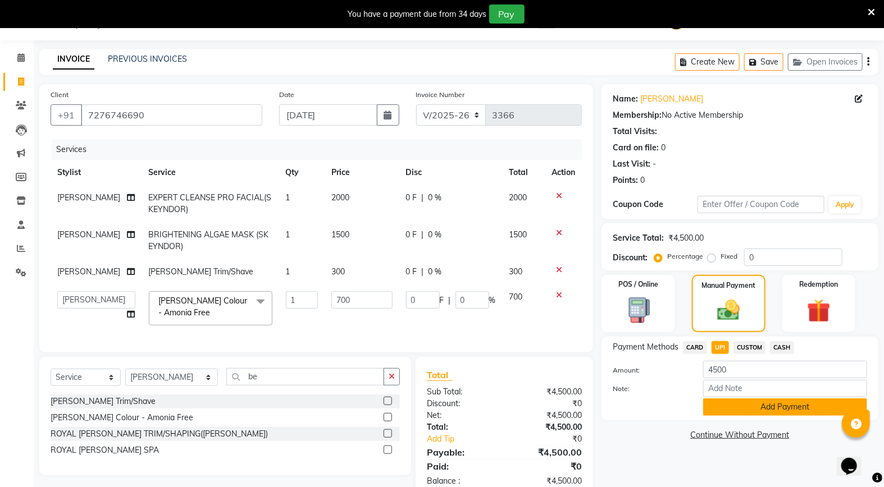
click at [739, 408] on button "Add Payment" at bounding box center [785, 407] width 164 height 17
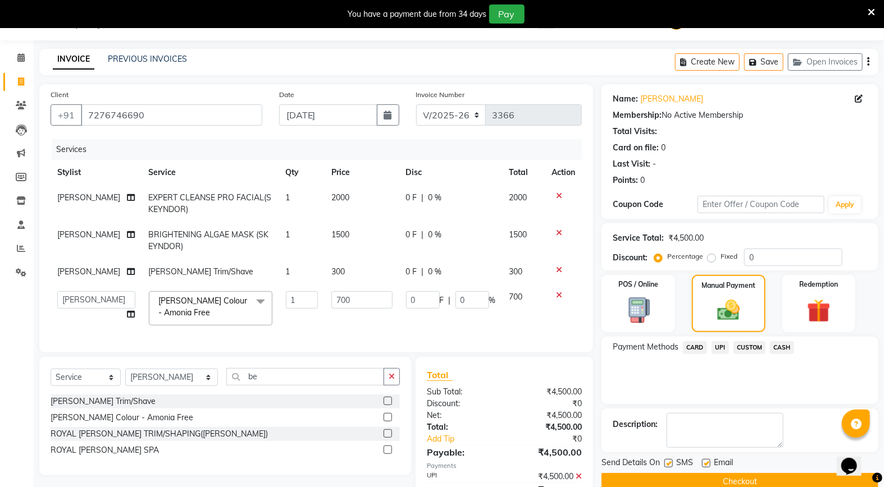
scroll to position [100, 0]
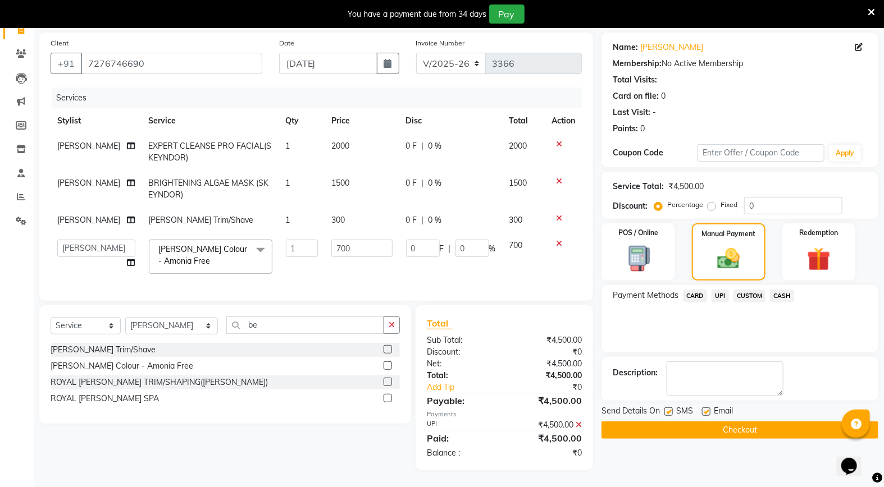
click at [731, 422] on button "Checkout" at bounding box center [739, 430] width 277 height 17
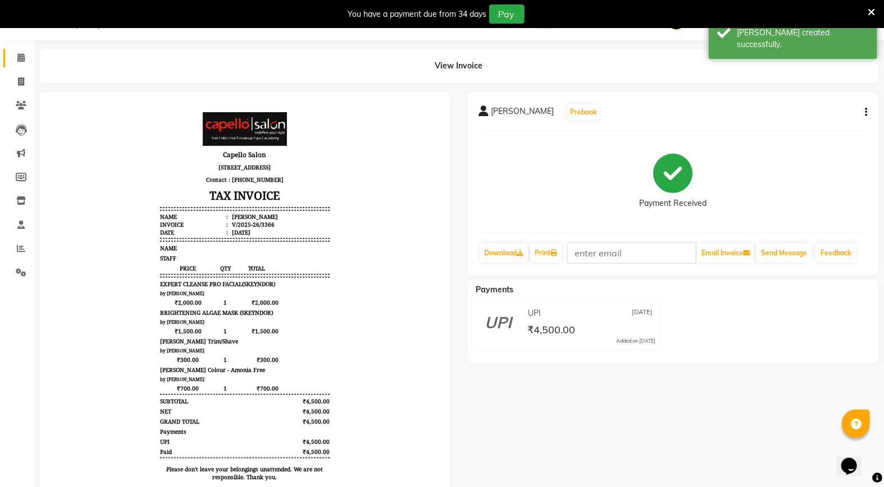
click at [28, 57] on span at bounding box center [21, 58] width 20 height 13
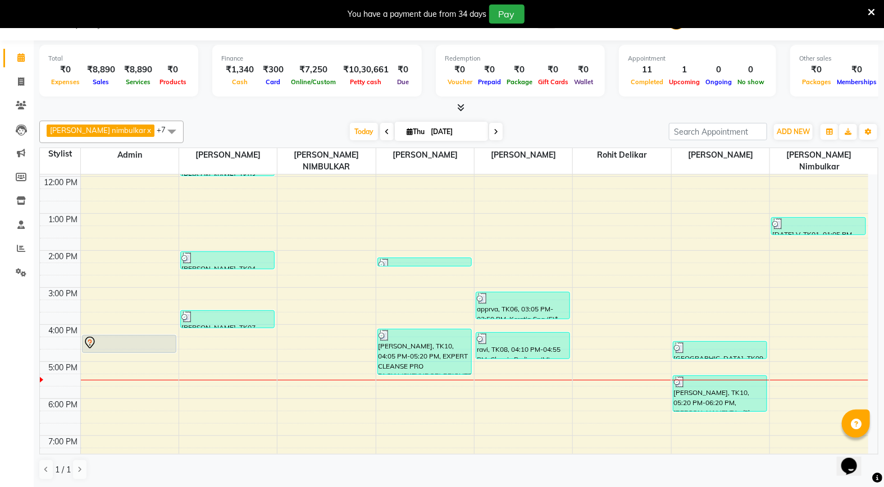
scroll to position [125, 0]
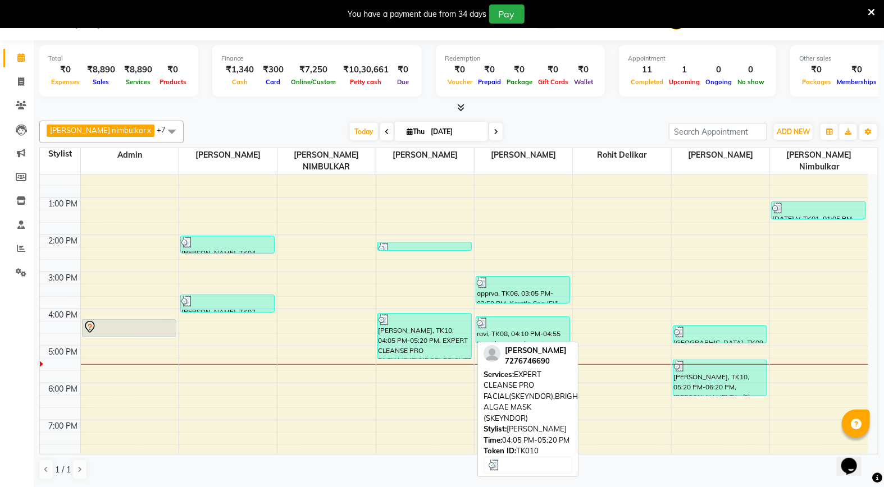
click at [425, 324] on div "[PERSON_NAME], TK10, 04:05 PM-05:20 PM, EXPERT CLEANSE PRO FACIAL(SKEYNDOR),BRI…" at bounding box center [424, 336] width 93 height 45
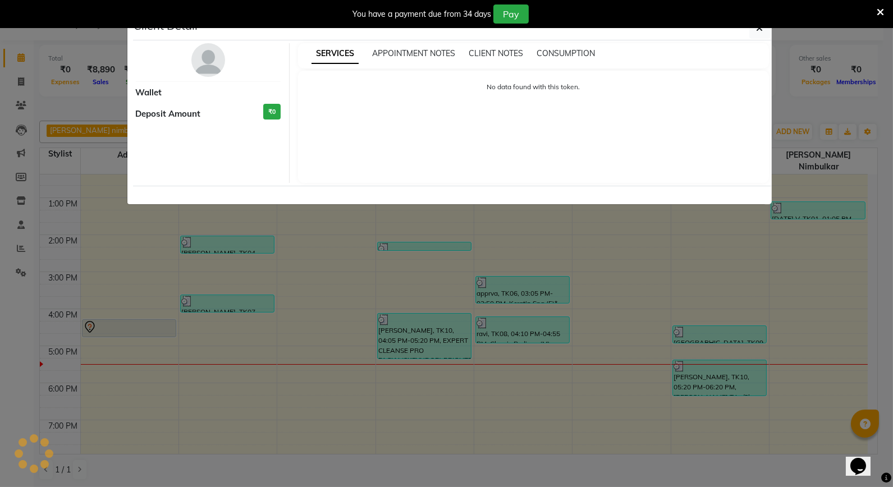
select select "3"
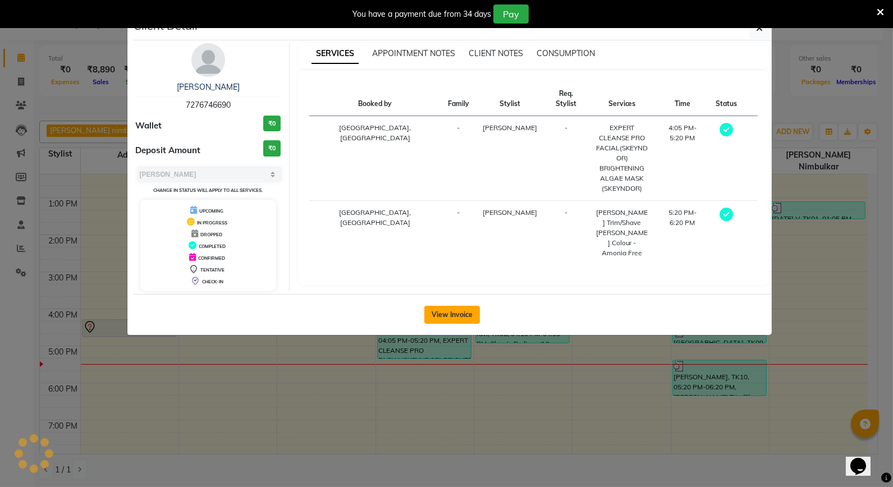
click at [450, 314] on button "View Invoice" at bounding box center [452, 315] width 56 height 18
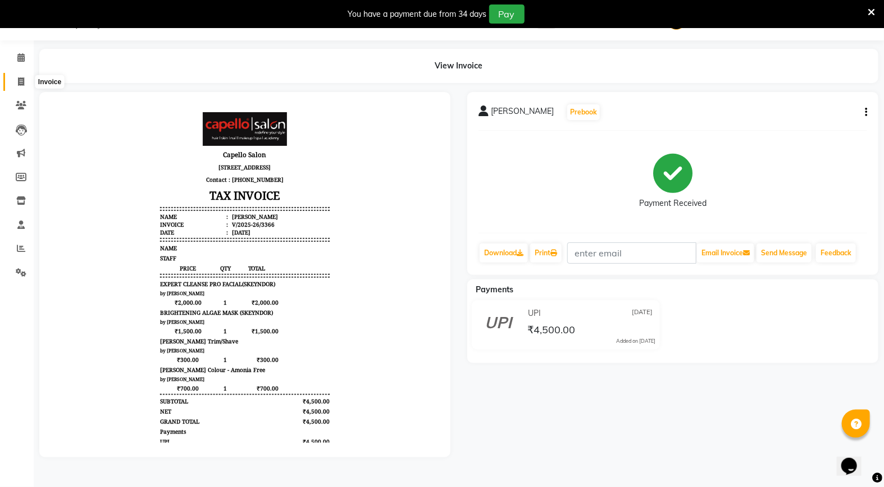
click at [18, 82] on icon at bounding box center [21, 81] width 6 height 8
select select "service"
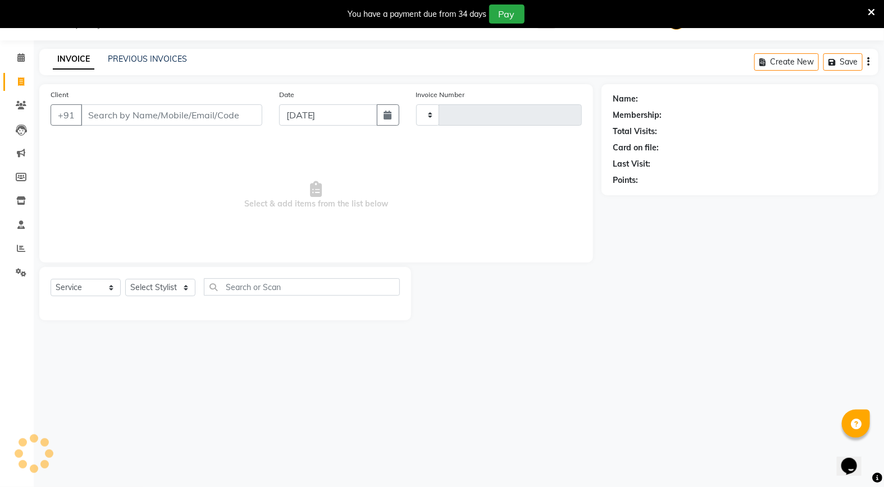
type input "3367"
select select "847"
click at [124, 110] on input "Client" at bounding box center [171, 114] width 181 height 21
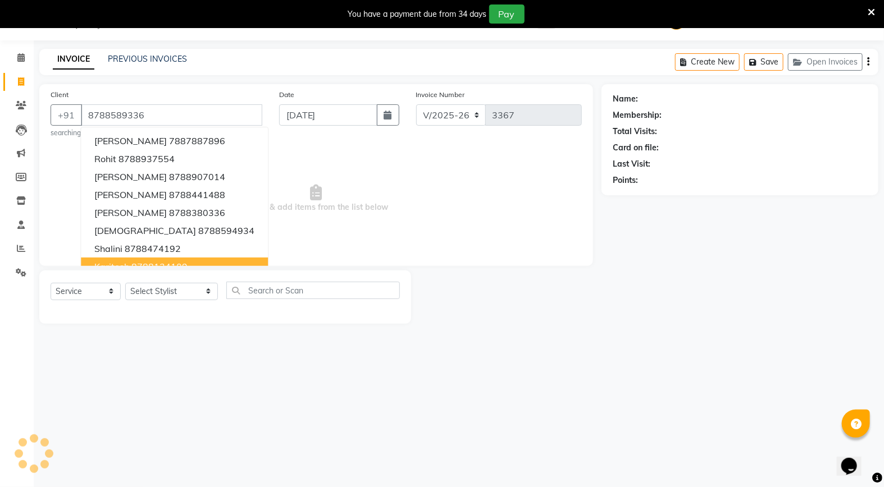
type input "8788589336"
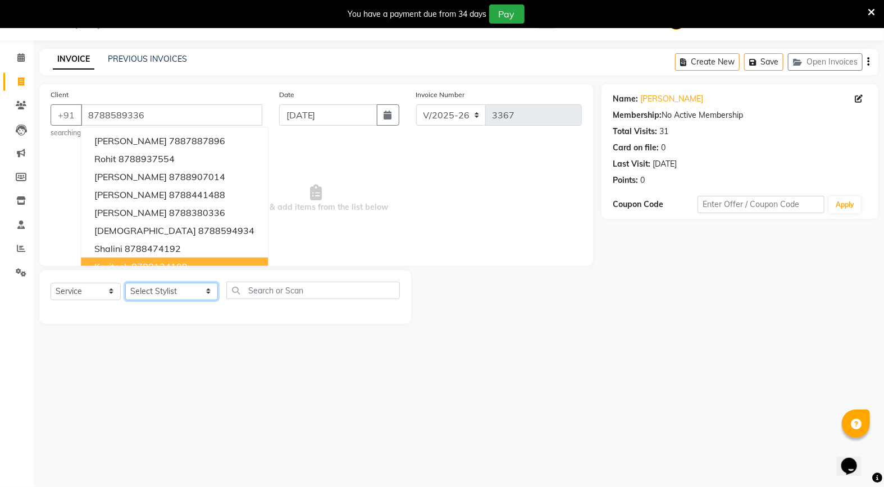
drag, startPoint x: 171, startPoint y: 298, endPoint x: 175, endPoint y: 292, distance: 6.5
click at [171, 298] on select "Select Stylist Admin [PERSON_NAME] [PERSON_NAME] Studio, [PERSON_NAME] [PERSON_…" at bounding box center [171, 291] width 93 height 17
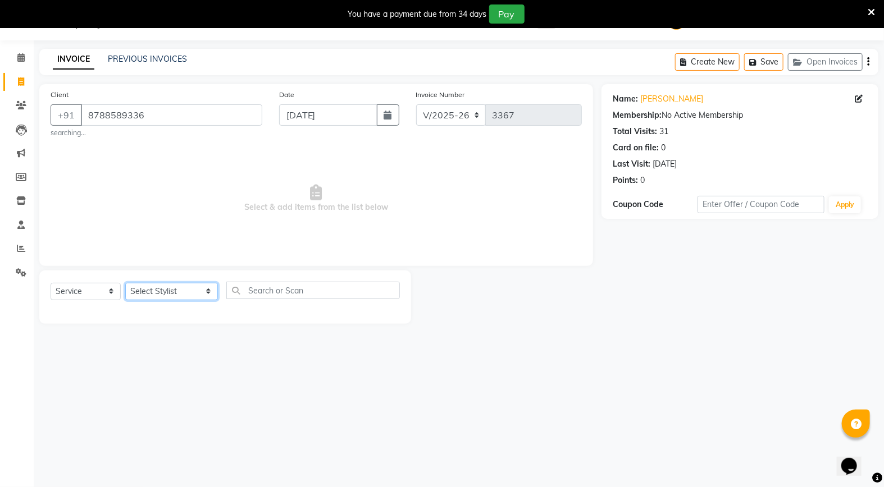
select select "45271"
click at [125, 283] on select "Select Stylist Admin [PERSON_NAME] [PERSON_NAME] Studio, [PERSON_NAME] [PERSON_…" at bounding box center [171, 291] width 93 height 17
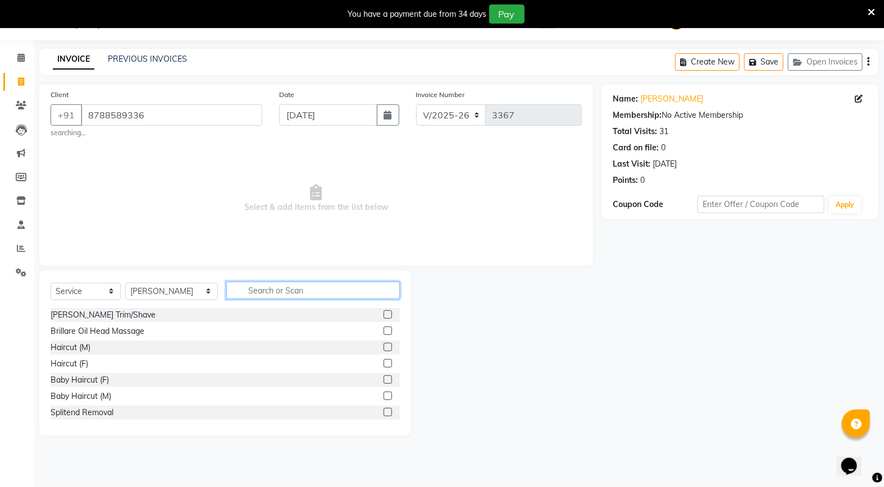
click at [250, 289] on input "text" at bounding box center [312, 290] width 173 height 17
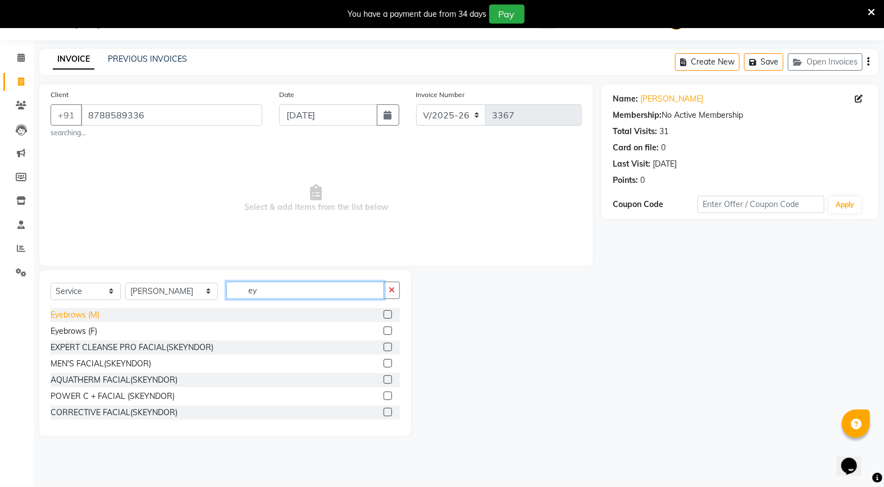
type input "ey"
click at [57, 309] on div "Eyebrows (M)" at bounding box center [75, 315] width 49 height 12
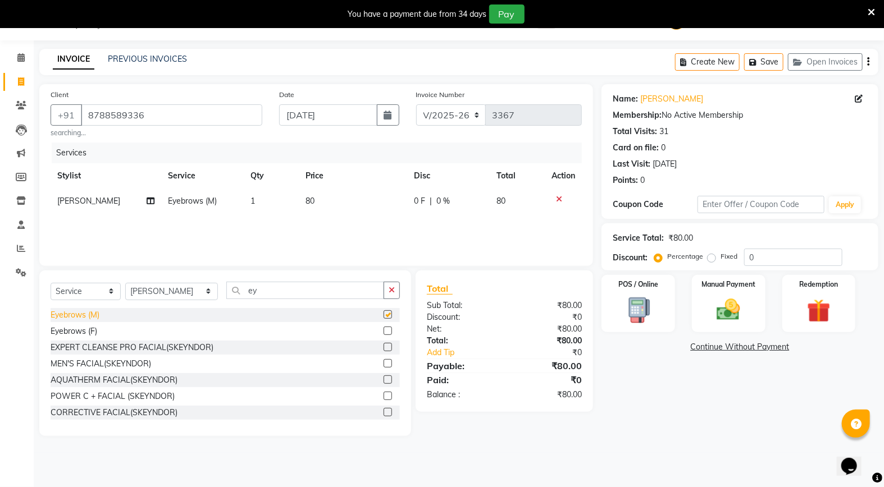
checkbox input "false"
click at [327, 206] on td "80" at bounding box center [353, 201] width 109 height 25
select select "45271"
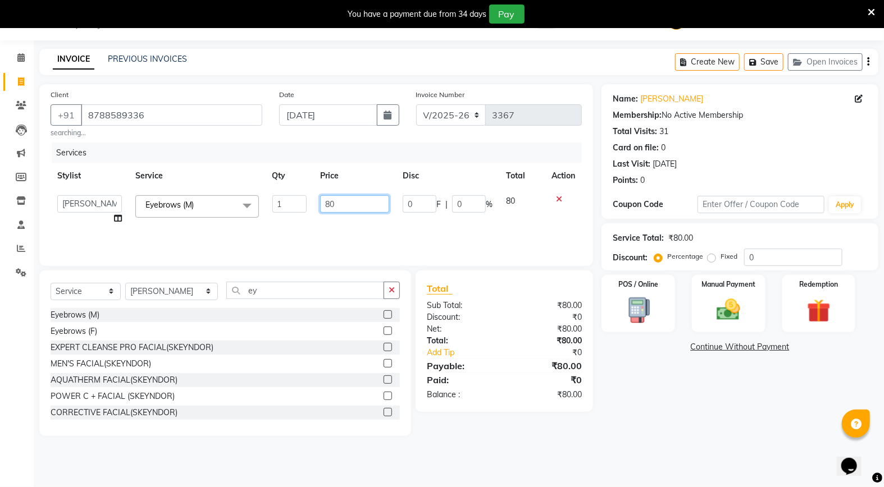
click at [355, 206] on input "80" at bounding box center [354, 203] width 69 height 17
type input "8"
type input "160"
drag, startPoint x: 721, startPoint y: 295, endPoint x: 730, endPoint y: 316, distance: 23.4
click at [721, 295] on div "Manual Payment" at bounding box center [728, 304] width 76 height 60
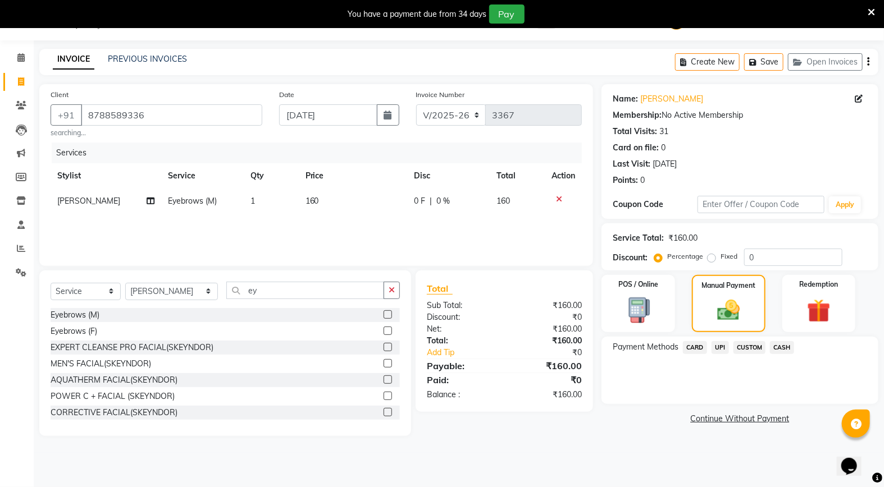
drag, startPoint x: 719, startPoint y: 347, endPoint x: 725, endPoint y: 362, distance: 15.8
click at [721, 356] on div "Payment Methods CARD UPI CUSTOM CASH" at bounding box center [739, 370] width 277 height 67
drag, startPoint x: 725, startPoint y: 362, endPoint x: 730, endPoint y: 377, distance: 16.7
click at [730, 377] on div "Payment Methods CARD UPI CUSTOM CASH" at bounding box center [739, 370] width 277 height 67
click at [721, 350] on span "UPI" at bounding box center [719, 347] width 17 height 13
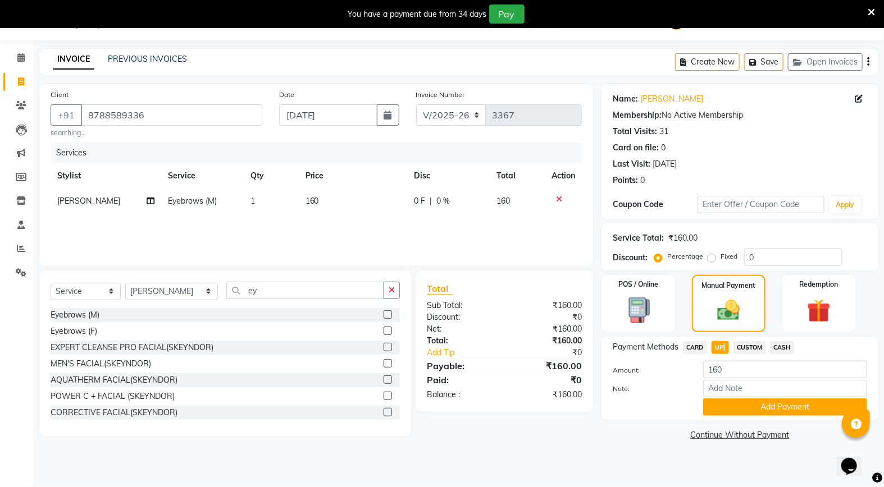
drag, startPoint x: 721, startPoint y: 350, endPoint x: 742, endPoint y: 405, distance: 58.5
click at [742, 405] on button "Add Payment" at bounding box center [785, 407] width 164 height 17
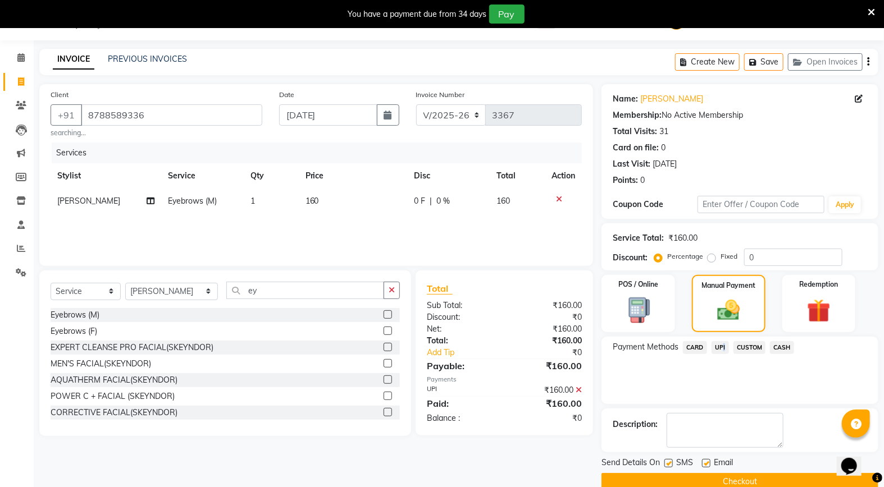
scroll to position [48, 0]
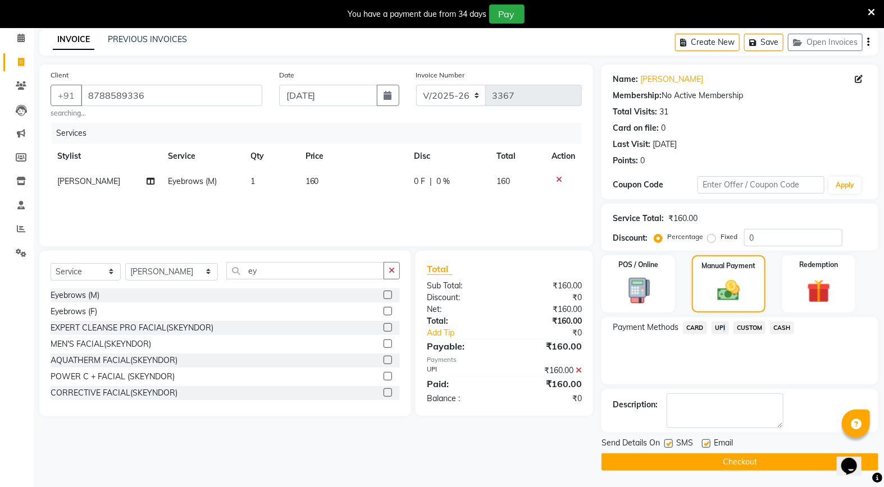
click at [748, 458] on button "Checkout" at bounding box center [739, 462] width 277 height 17
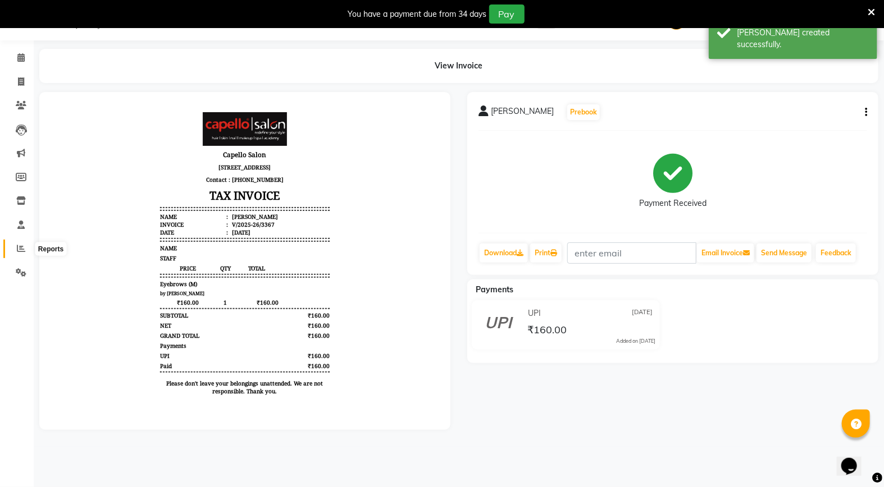
click at [15, 254] on span at bounding box center [21, 249] width 20 height 13
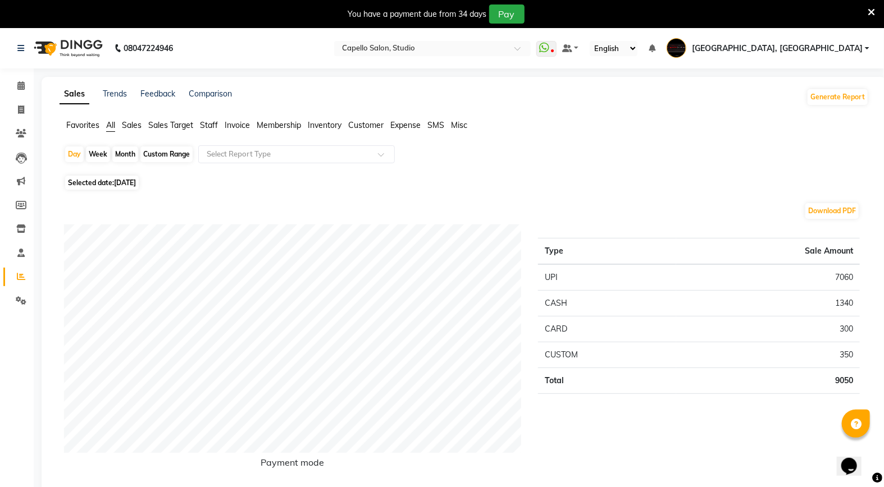
click at [206, 127] on span "Staff" at bounding box center [209, 125] width 18 height 10
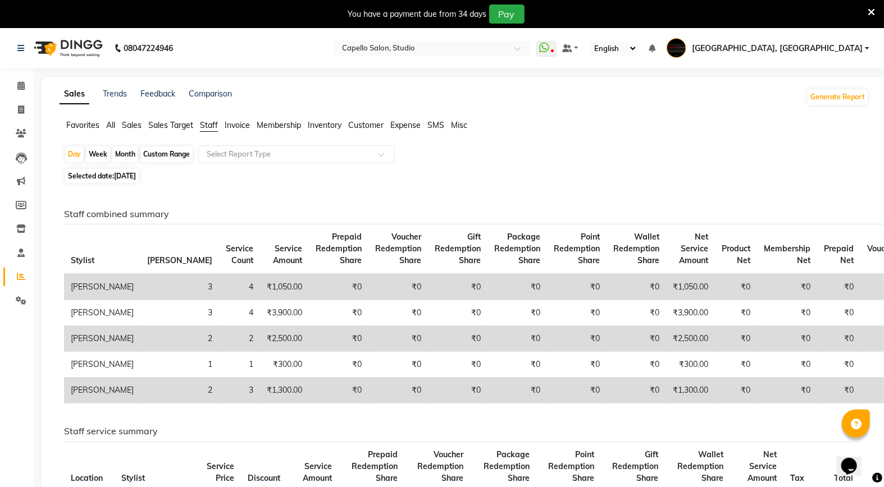
click at [130, 155] on div "Month" at bounding box center [125, 155] width 26 height 16
select select "9"
select select "2025"
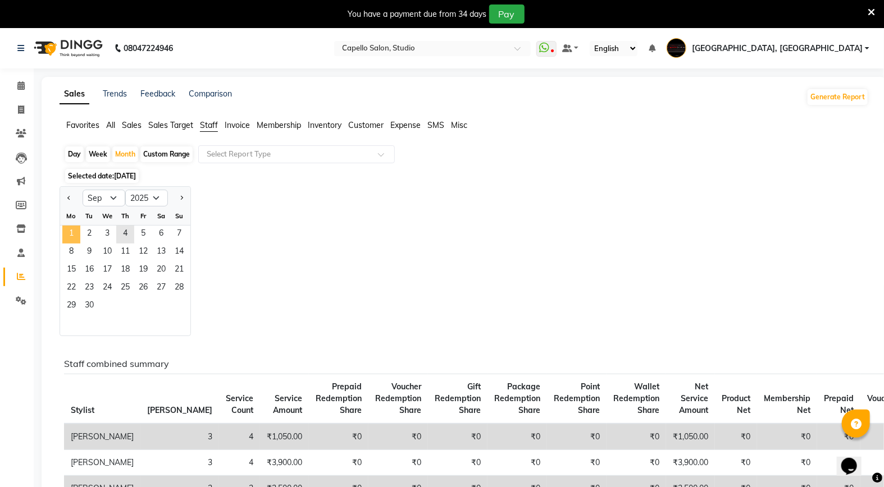
click at [70, 237] on span "1" at bounding box center [71, 235] width 18 height 18
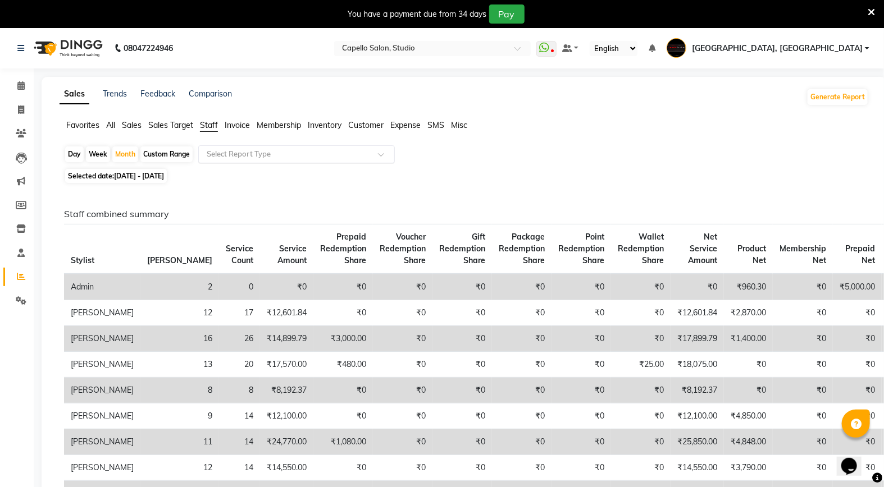
click at [208, 153] on input "text" at bounding box center [285, 154] width 162 height 11
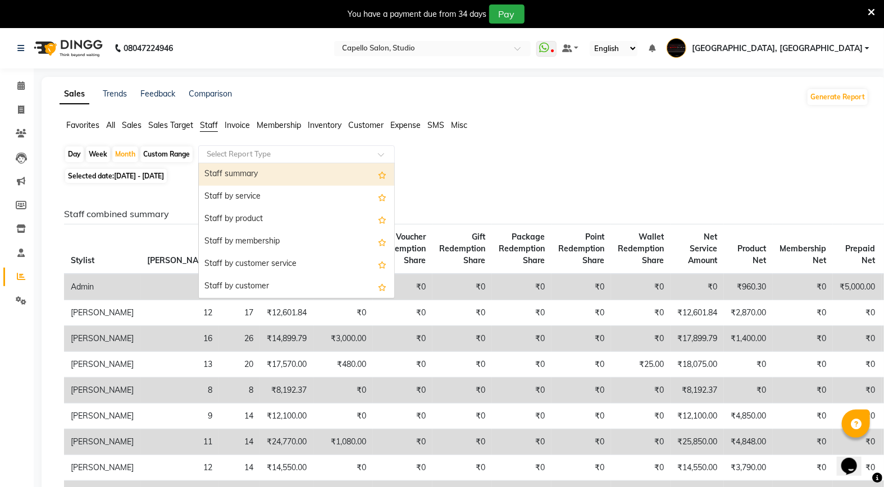
click at [203, 173] on div "Staff summary" at bounding box center [296, 174] width 195 height 22
select select "full_report"
select select "csv"
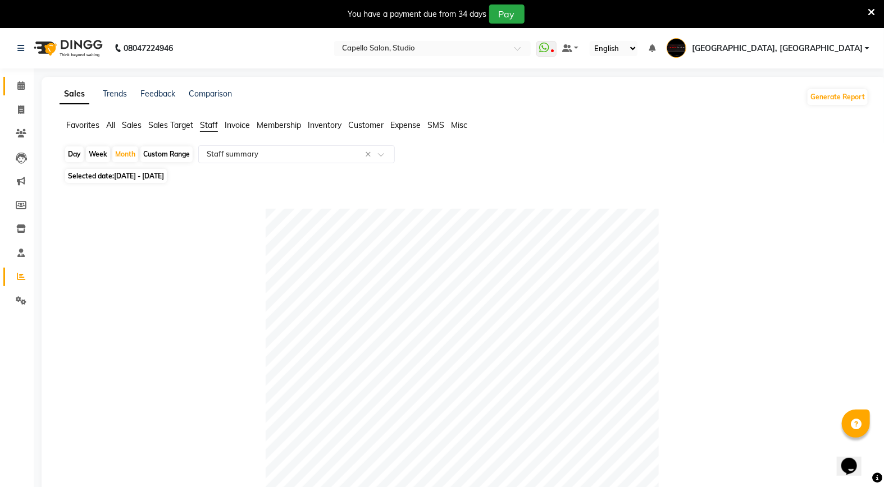
click at [20, 77] on link "Calendar" at bounding box center [16, 86] width 27 height 19
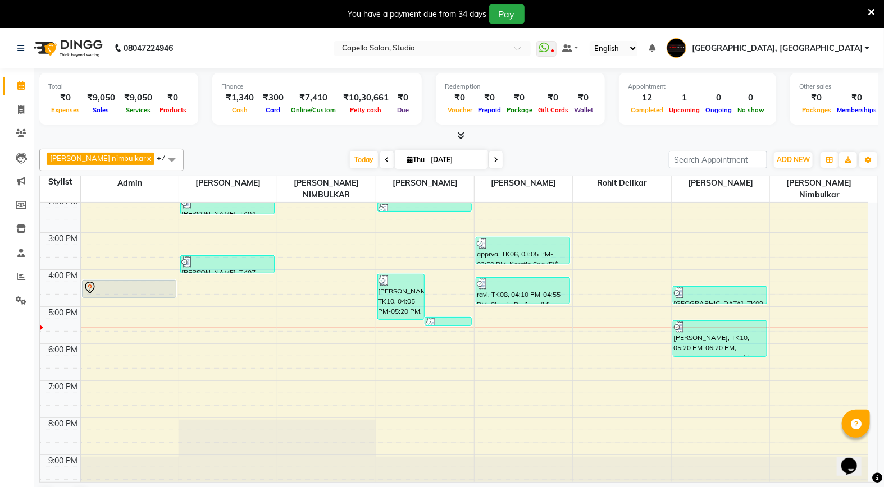
scroll to position [28, 0]
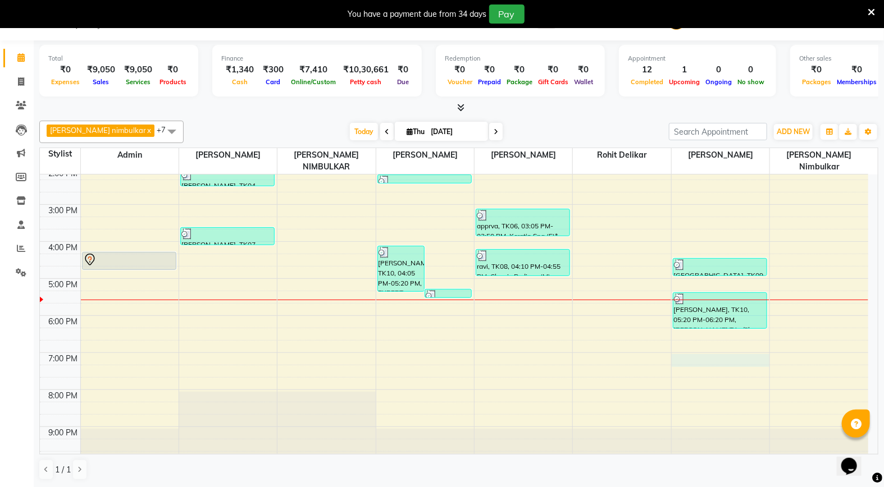
click at [689, 355] on div "9:00 AM 10:00 AM 11:00 AM 12:00 PM 1:00 PM 2:00 PM 3:00 PM 4:00 PM 5:00 PM 6:00…" at bounding box center [454, 223] width 828 height 481
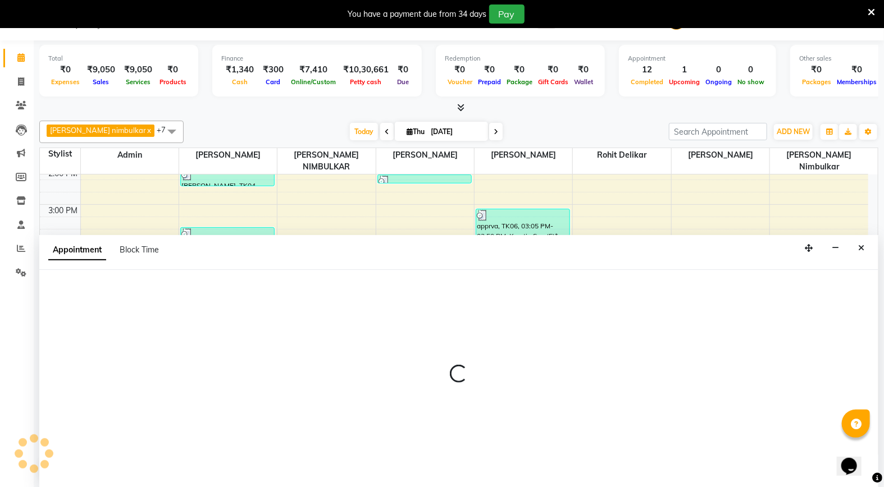
select select "36848"
select select "tentative"
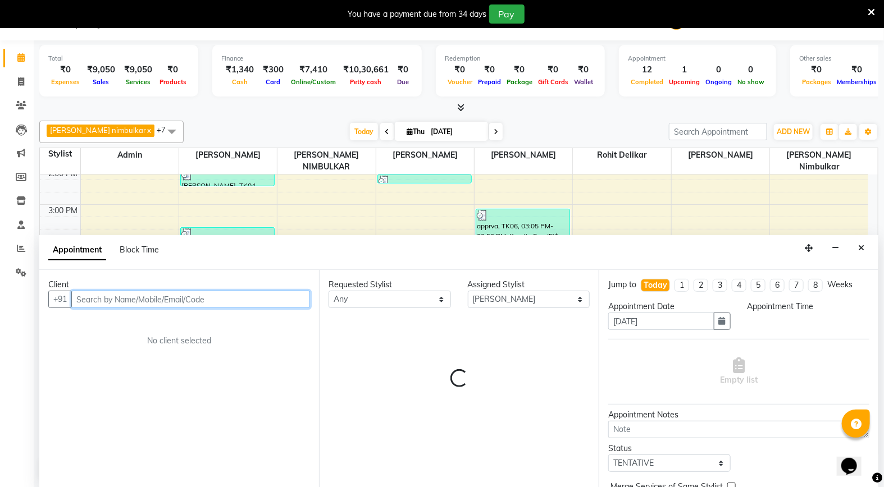
select select "1140"
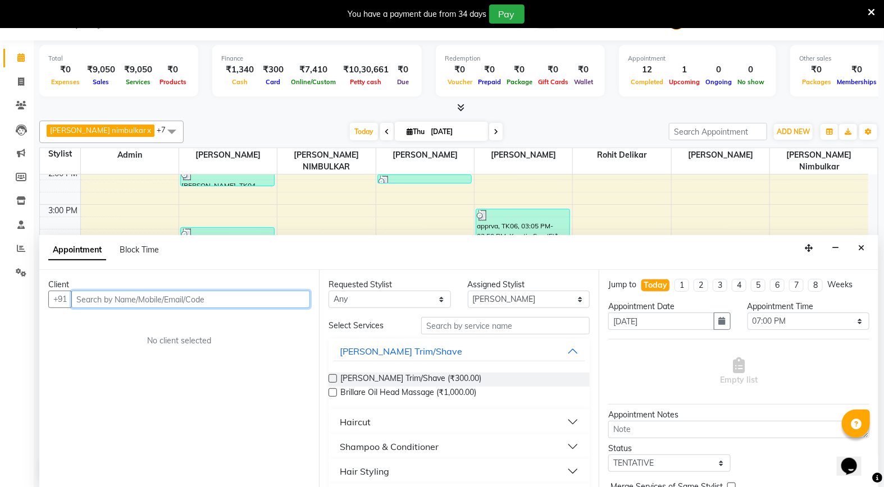
click at [217, 301] on input "text" at bounding box center [190, 299] width 239 height 17
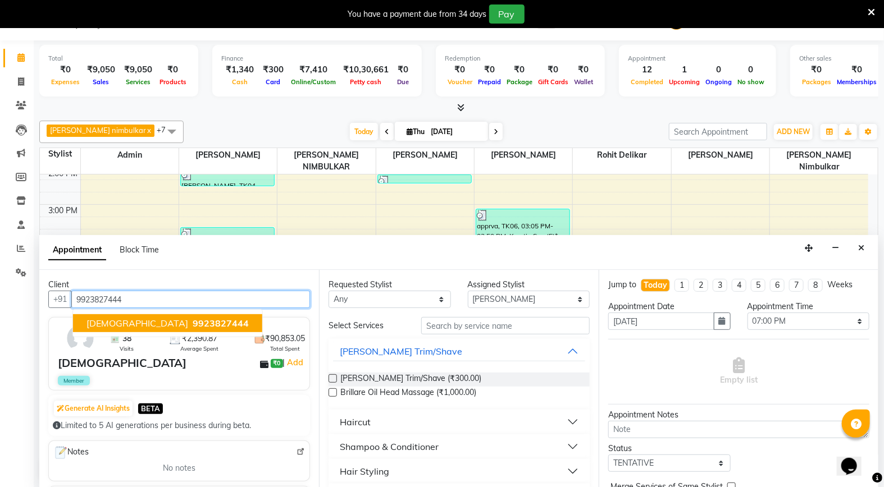
click at [116, 320] on span "[DEMOGRAPHIC_DATA]" at bounding box center [137, 323] width 102 height 11
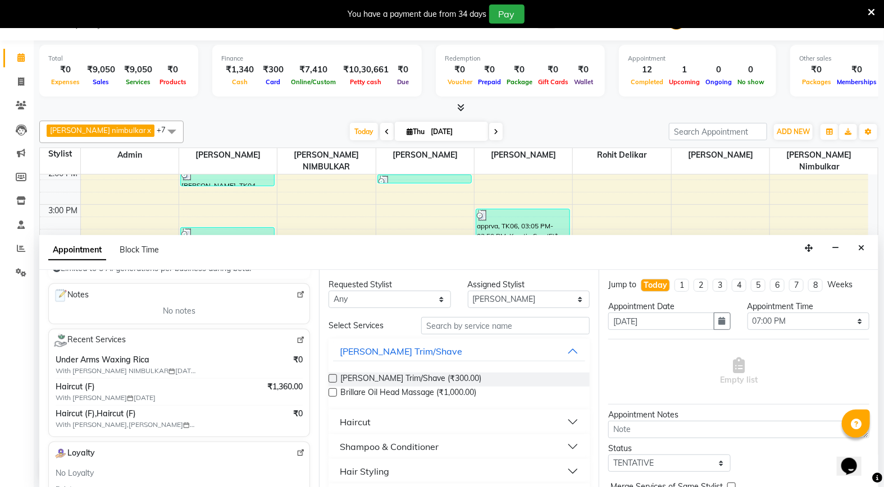
scroll to position [187, 0]
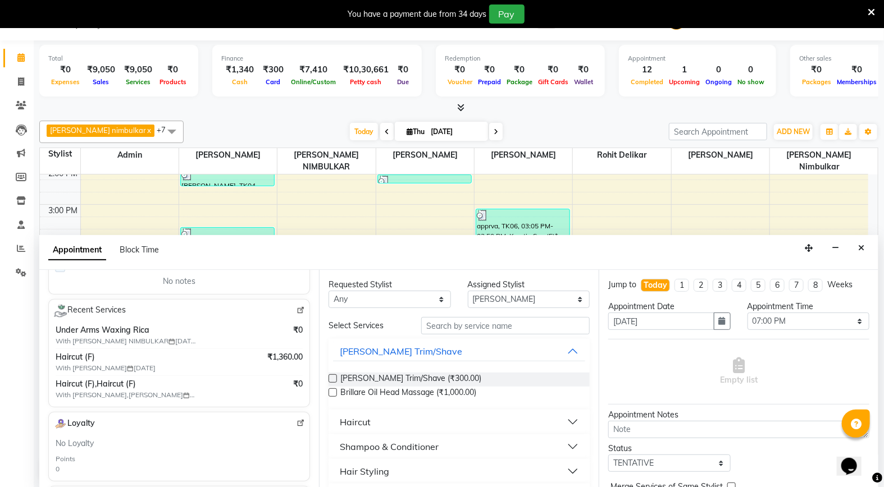
type input "9923827444"
click at [386, 424] on button "Haircut" at bounding box center [459, 422] width 252 height 20
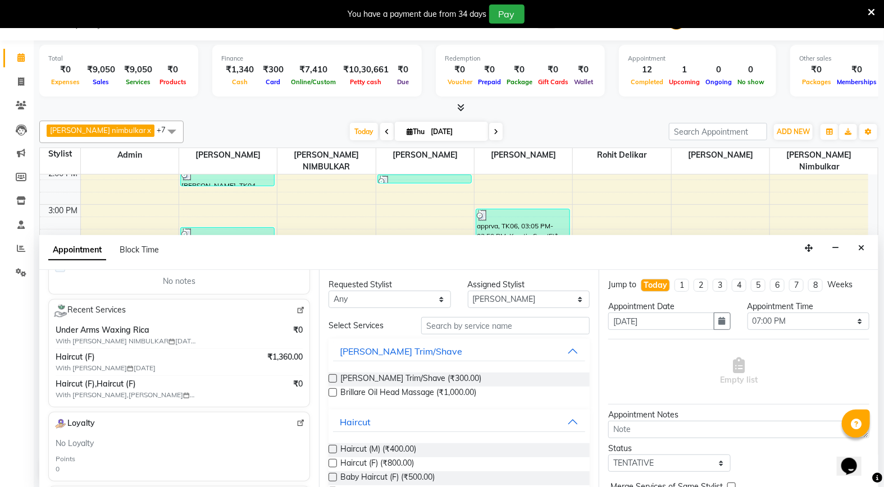
click at [331, 465] on label at bounding box center [332, 463] width 8 height 8
click at [331, 465] on input "checkbox" at bounding box center [331, 464] width 7 height 7
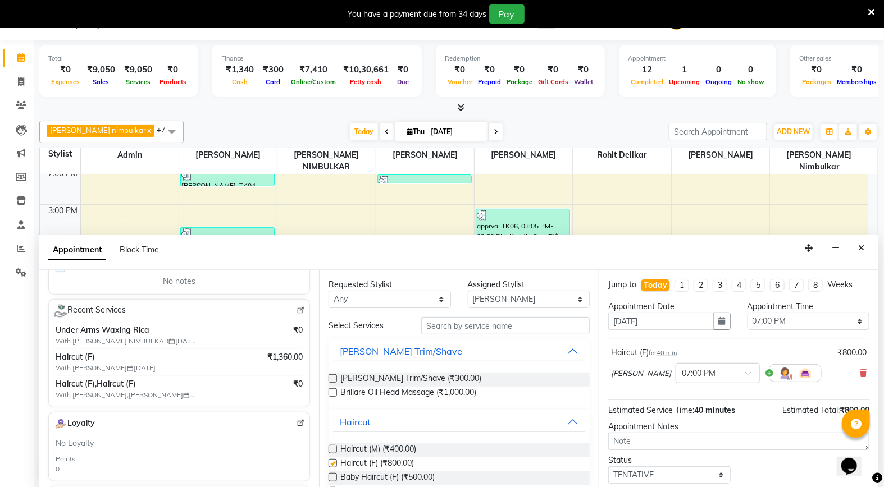
checkbox input "false"
click at [704, 369] on input "text" at bounding box center [706, 373] width 49 height 12
click at [707, 412] on div "07:15 PM" at bounding box center [717, 415] width 83 height 21
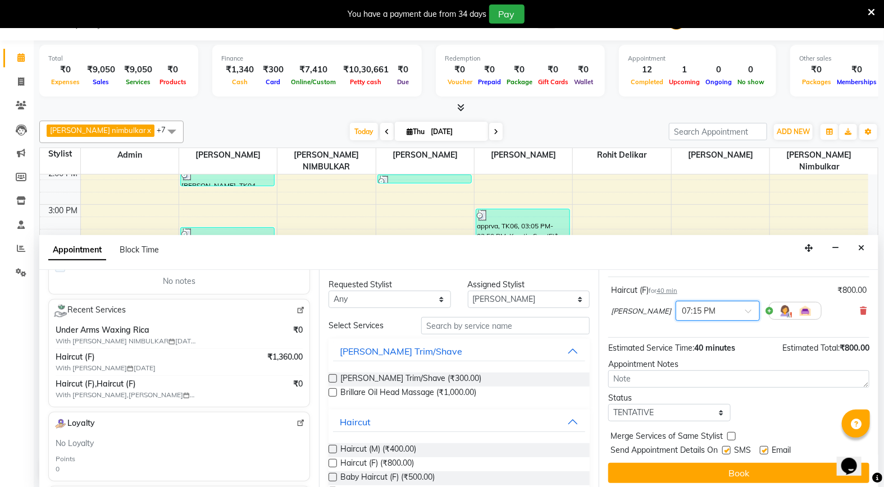
scroll to position [67, 0]
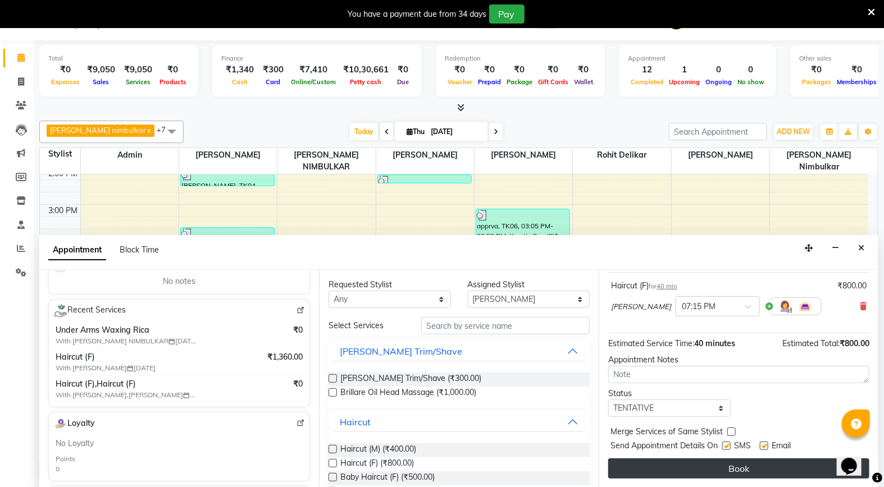
click at [682, 461] on button "Book" at bounding box center [738, 469] width 261 height 20
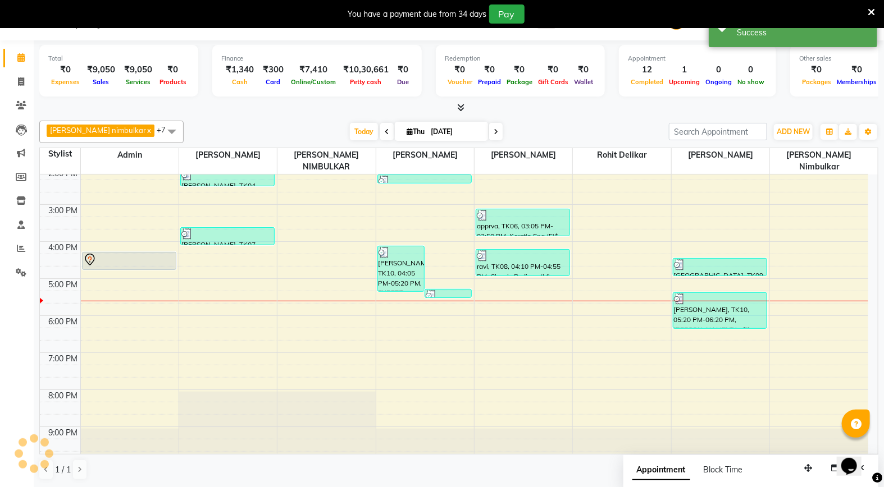
scroll to position [0, 0]
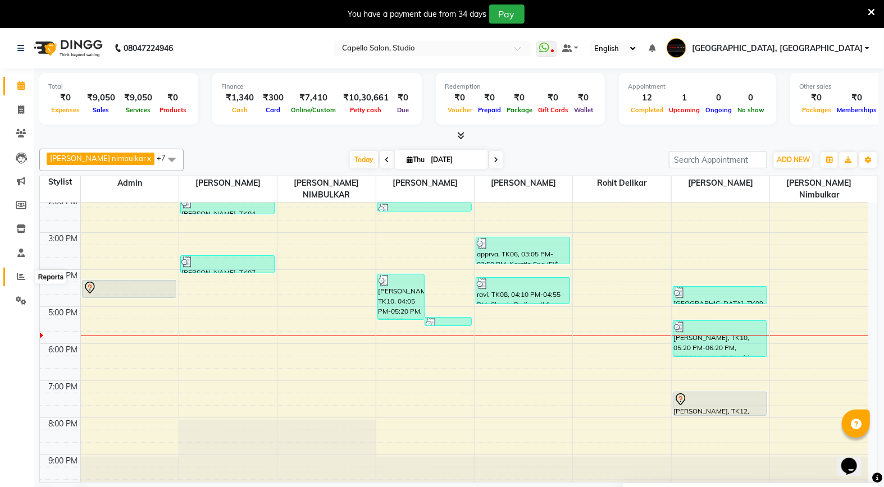
click at [19, 276] on icon at bounding box center [21, 276] width 8 height 8
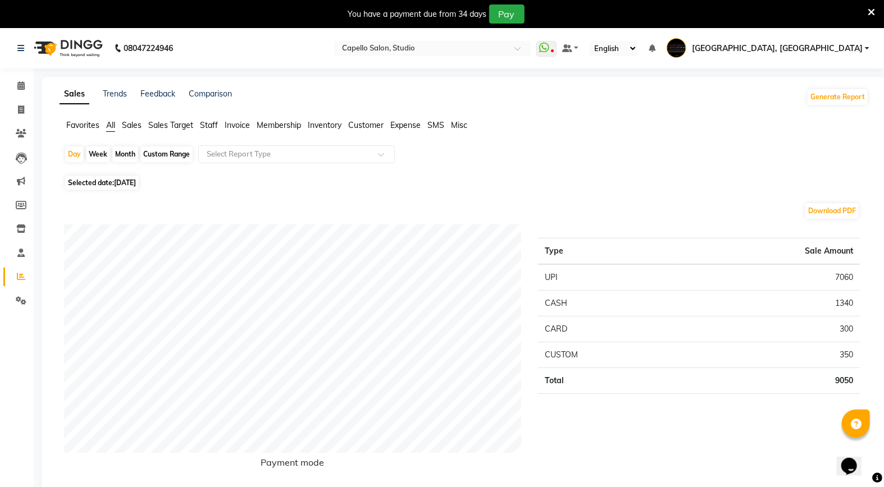
click at [128, 152] on div "Month" at bounding box center [125, 155] width 26 height 16
select select "9"
select select "2025"
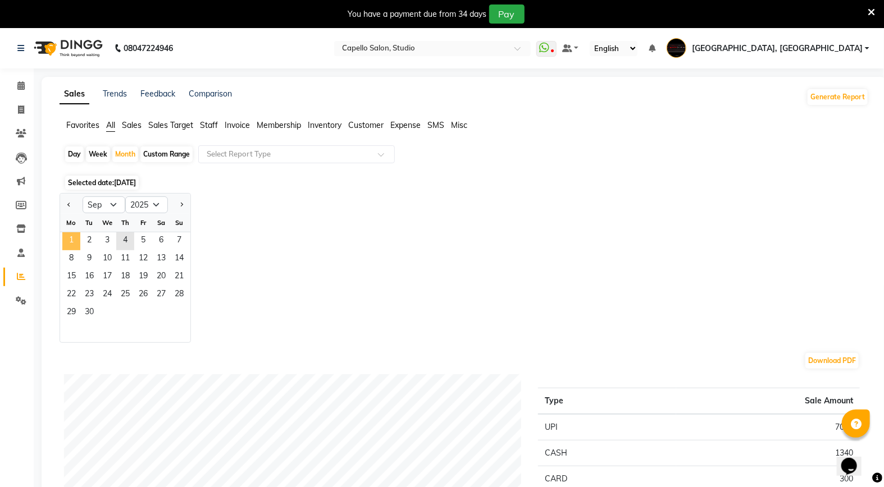
click at [79, 245] on span "1" at bounding box center [71, 241] width 18 height 18
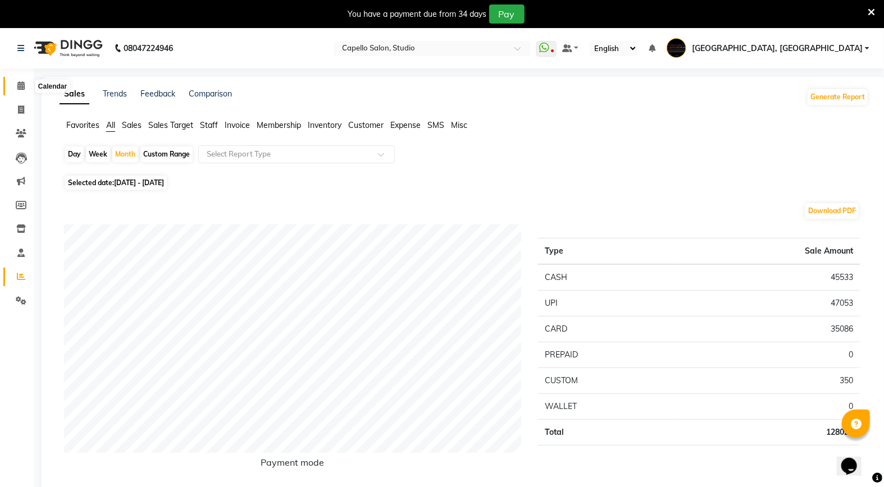
click at [20, 88] on icon at bounding box center [20, 85] width 7 height 8
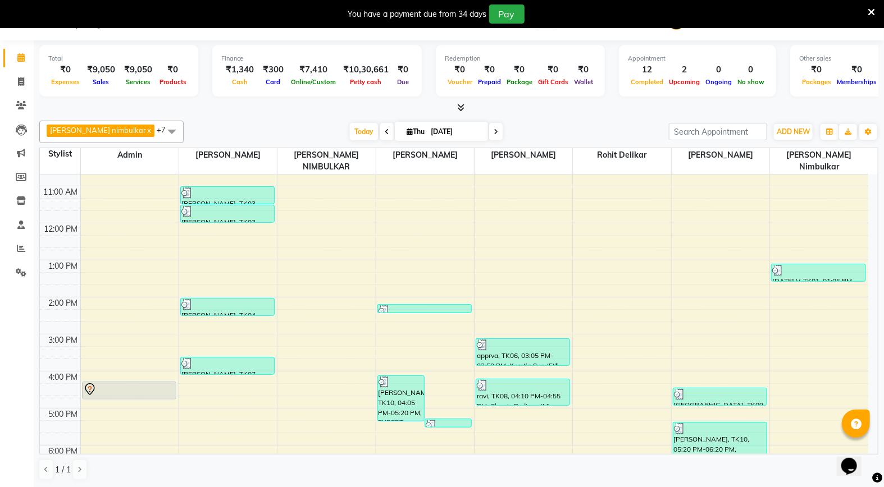
scroll to position [187, 0]
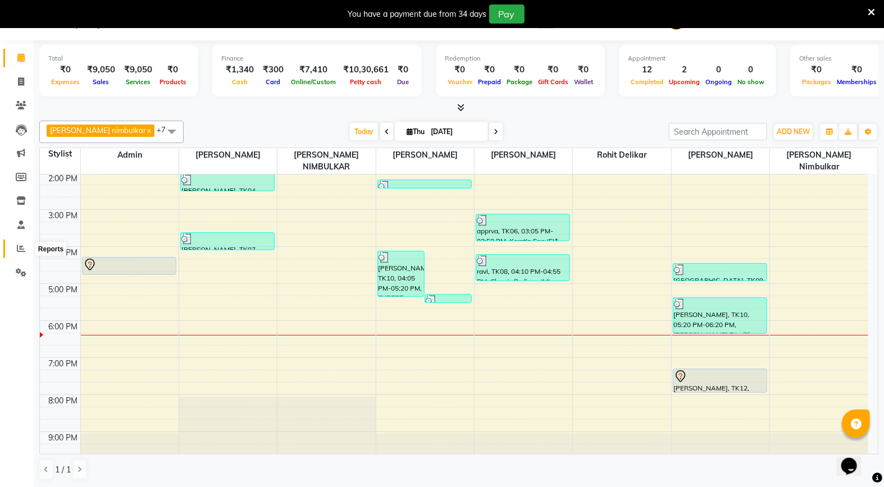
click at [24, 250] on icon at bounding box center [21, 248] width 8 height 8
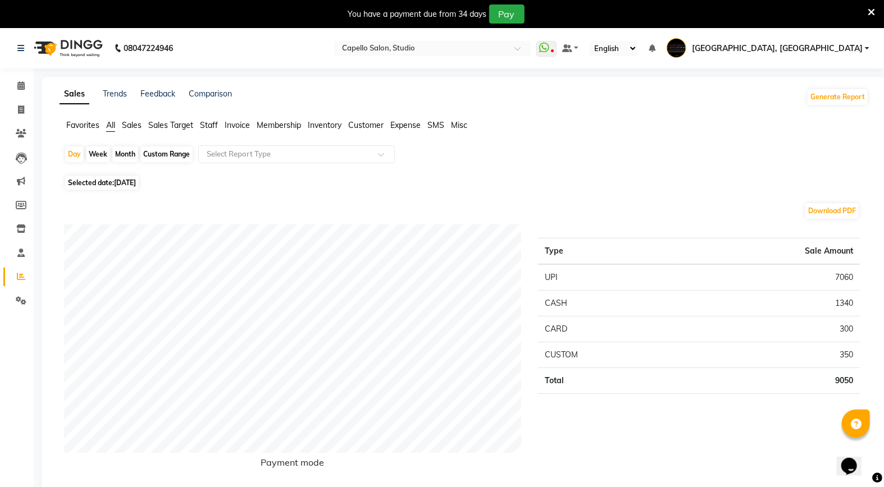
click at [131, 182] on span "[DATE]" at bounding box center [125, 183] width 22 height 8
select select "9"
select select "2025"
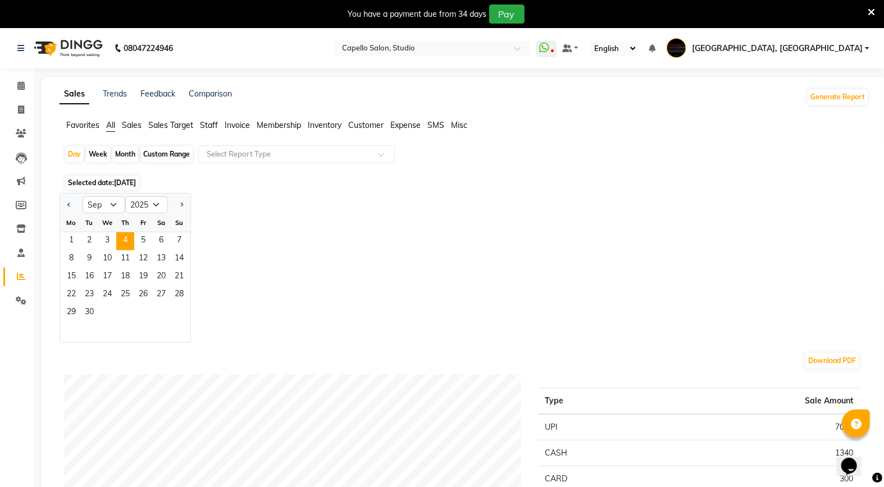
click at [31, 90] on li "Calendar" at bounding box center [17, 86] width 34 height 24
click at [24, 86] on span at bounding box center [21, 86] width 20 height 13
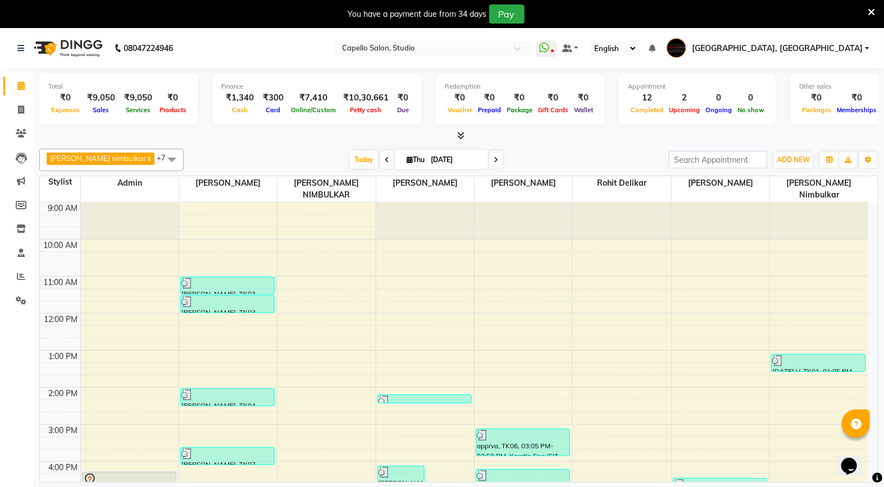
click at [380, 155] on span at bounding box center [386, 159] width 13 height 17
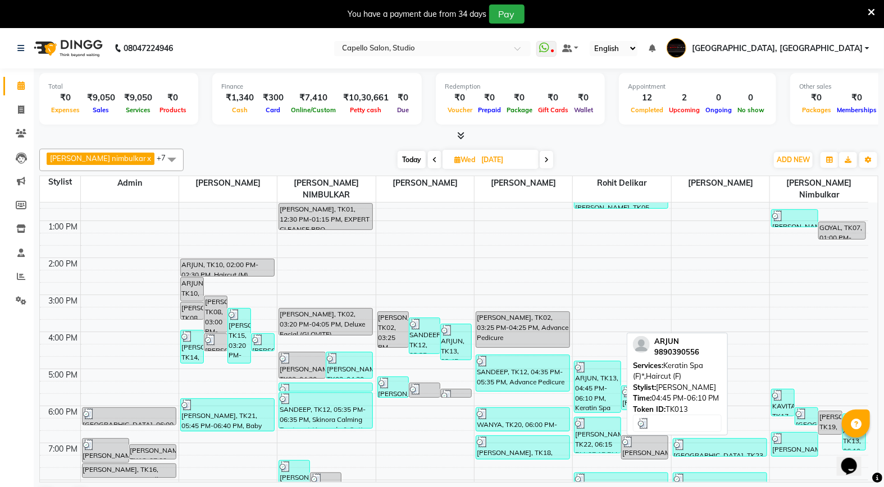
scroll to position [192, 0]
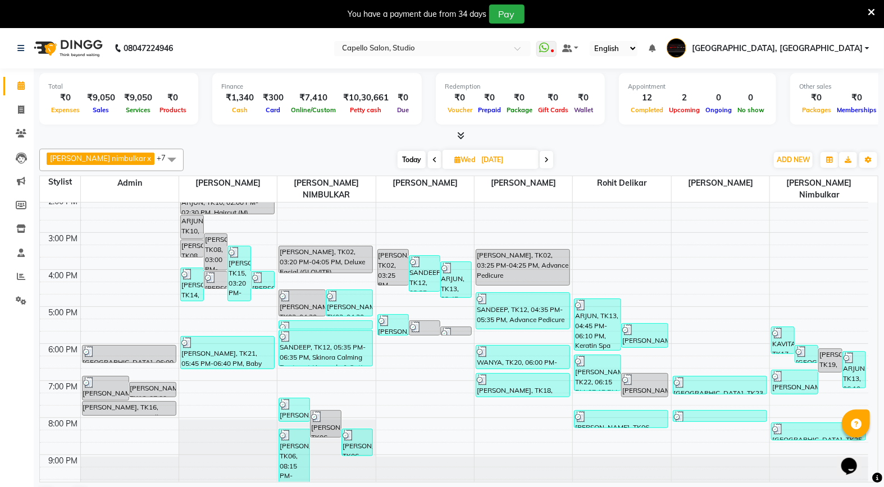
click at [428, 166] on span at bounding box center [434, 159] width 13 height 17
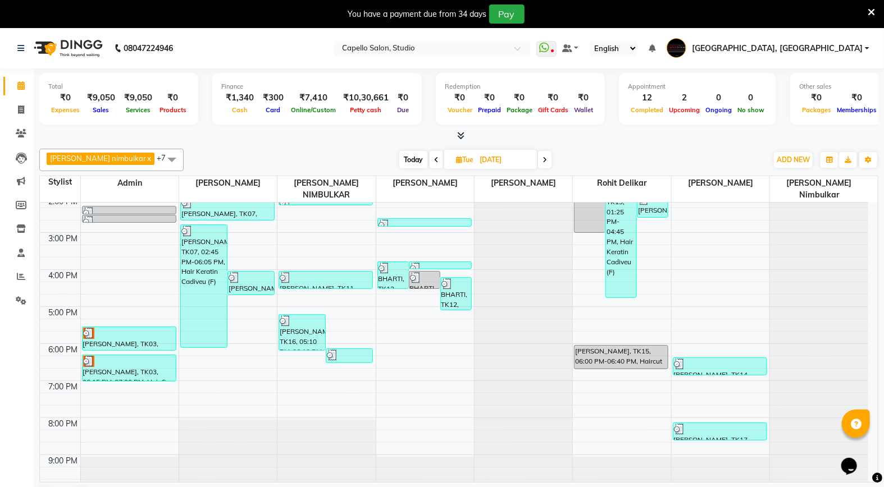
click at [542, 163] on icon at bounding box center [544, 160] width 4 height 7
type input "[DATE]"
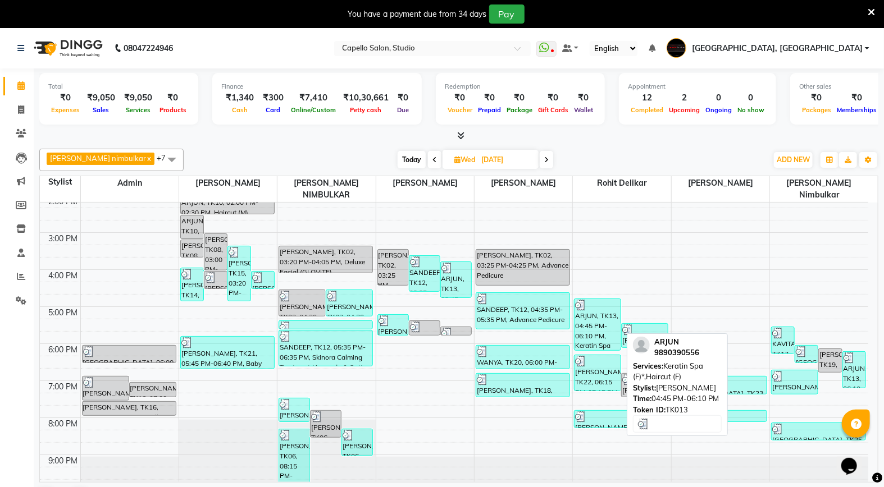
click at [593, 316] on div "ARJUN, TK13, 04:45 PM-06:10 PM, Keratin Spa (F)*,Haircut (F)" at bounding box center [597, 324] width 46 height 51
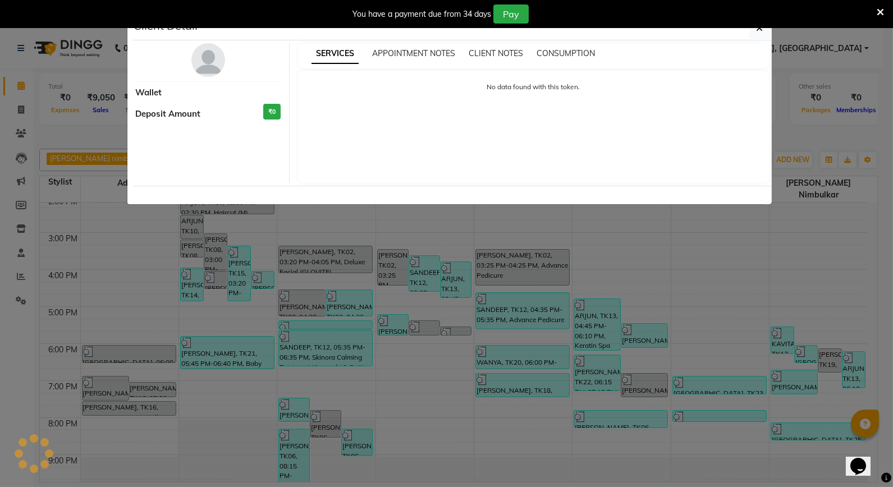
select select "3"
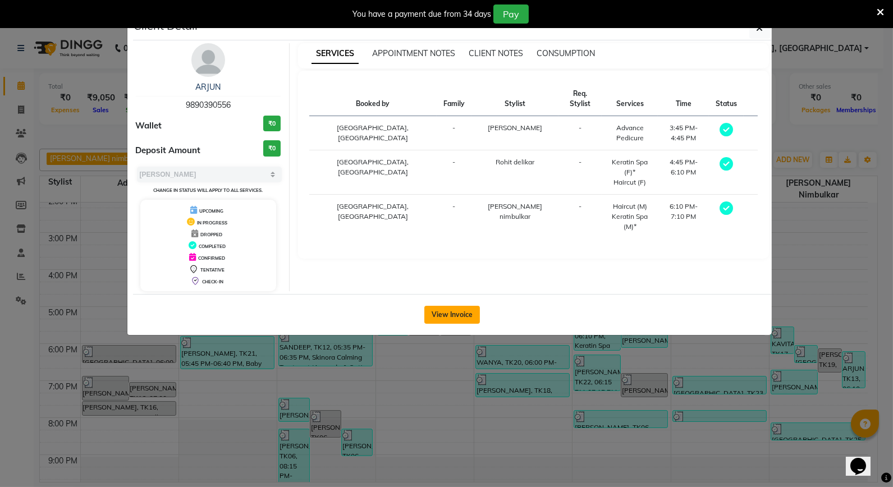
click at [459, 317] on button "View Invoice" at bounding box center [452, 315] width 56 height 18
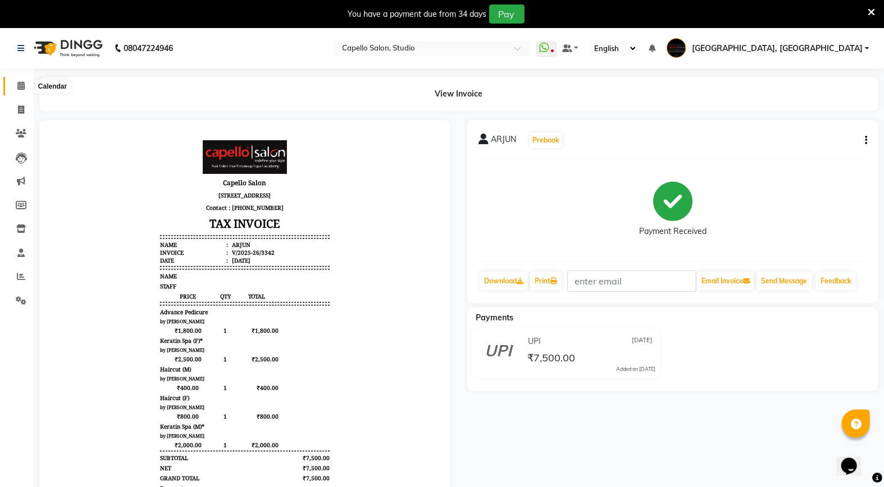
click at [24, 88] on icon at bounding box center [20, 85] width 7 height 8
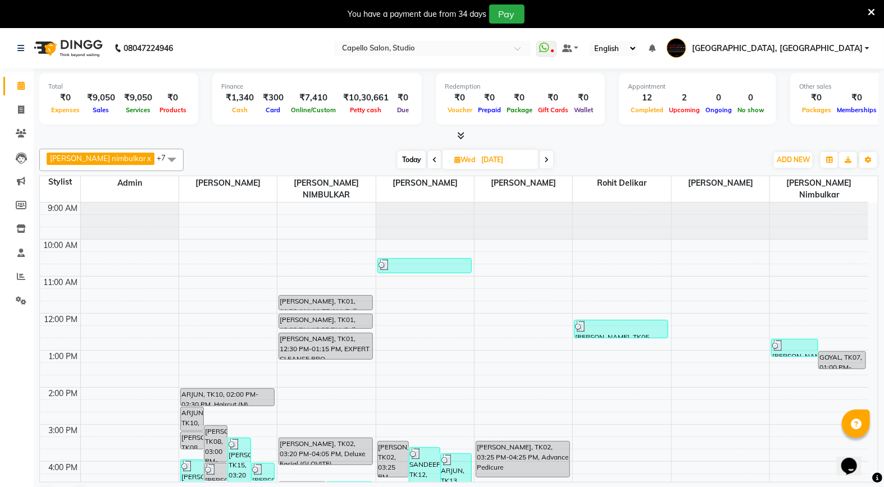
click at [428, 157] on span at bounding box center [434, 159] width 13 height 17
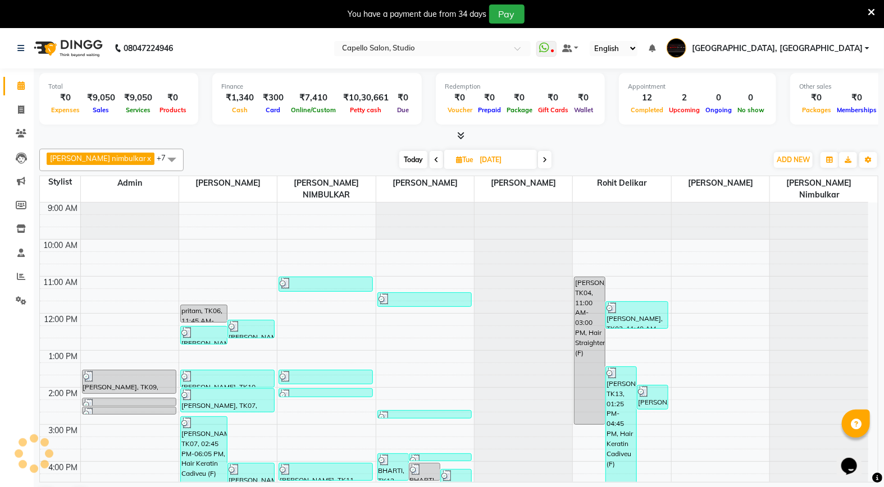
click at [434, 159] on icon at bounding box center [436, 160] width 4 height 7
type input "[DATE]"
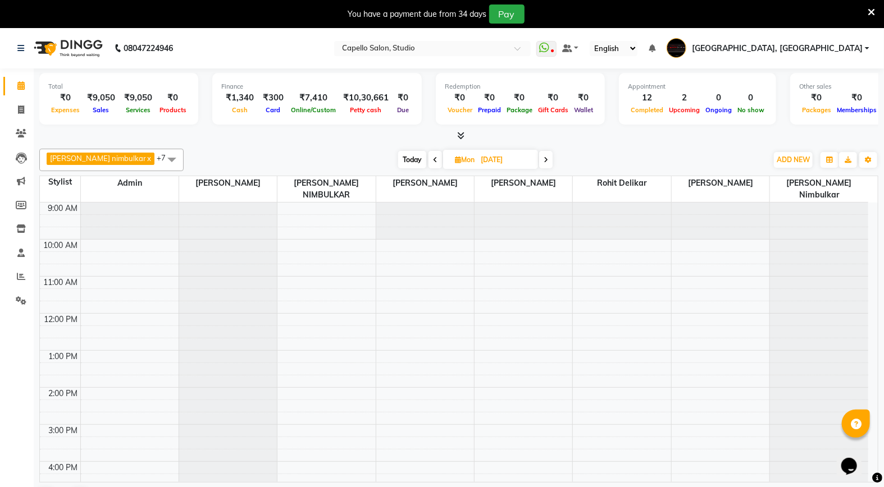
scroll to position [192, 0]
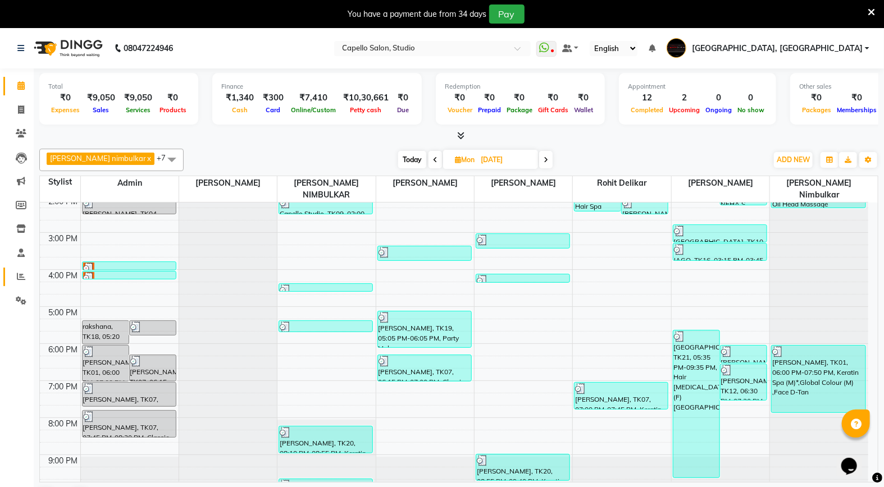
click at [17, 283] on link "Reports" at bounding box center [16, 277] width 27 height 19
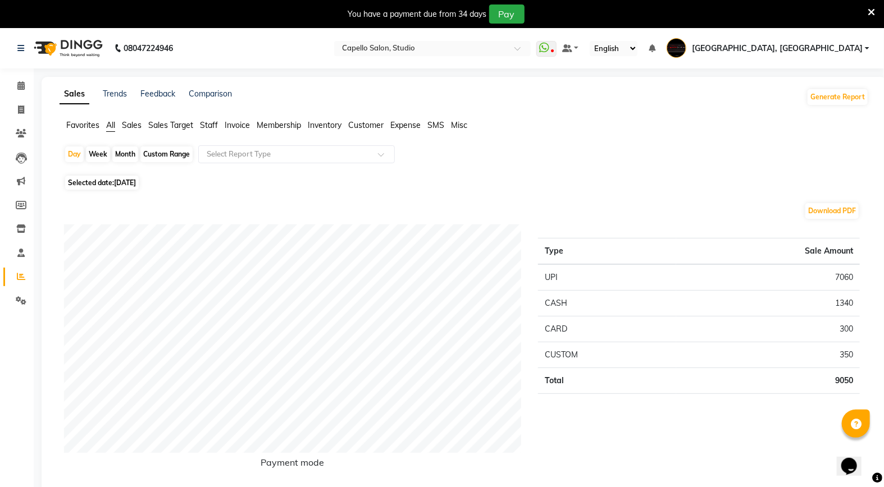
click at [215, 125] on span "Staff" at bounding box center [209, 125] width 18 height 10
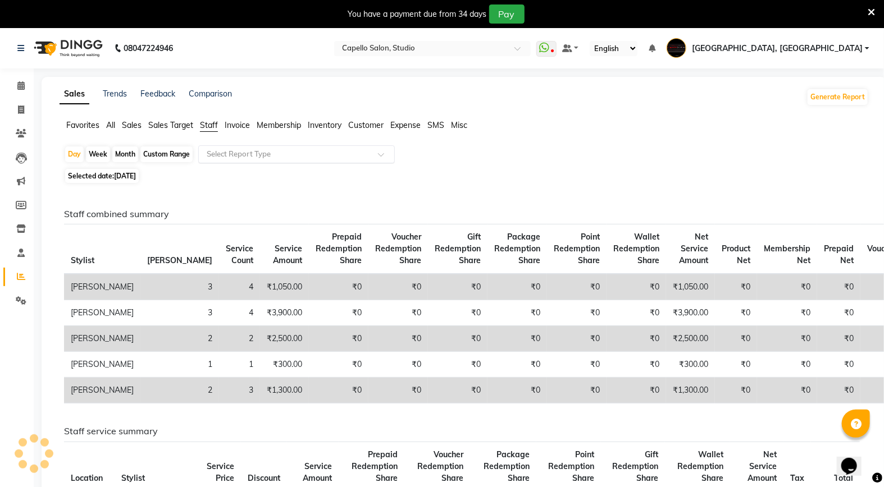
click at [231, 149] on input "text" at bounding box center [285, 154] width 162 height 11
click at [21, 85] on icon at bounding box center [20, 85] width 7 height 8
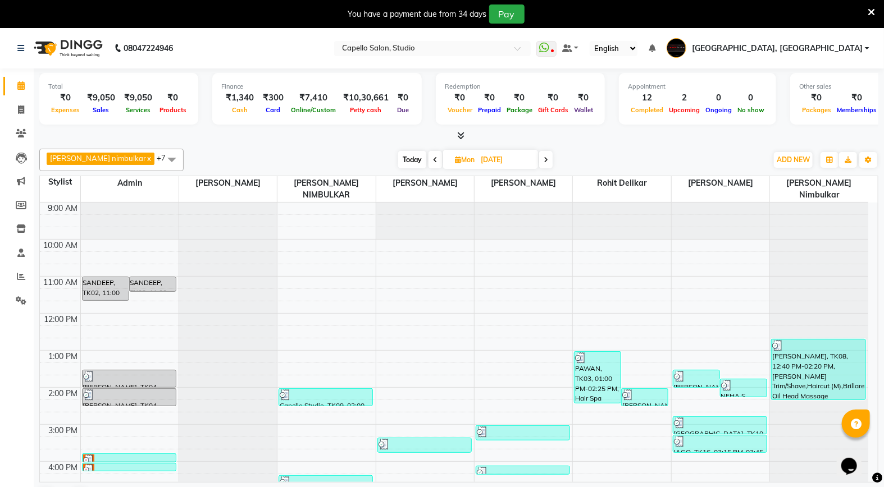
click at [428, 161] on span at bounding box center [434, 159] width 13 height 17
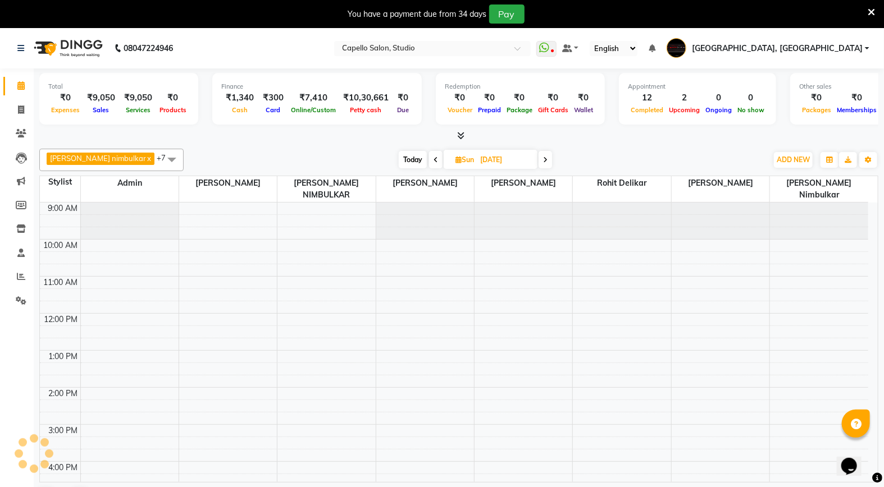
scroll to position [192, 0]
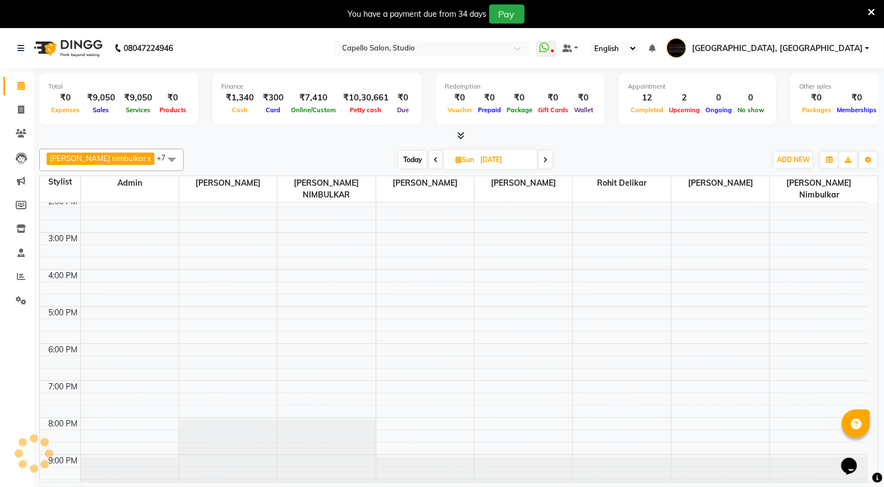
click at [429, 160] on span at bounding box center [435, 159] width 13 height 17
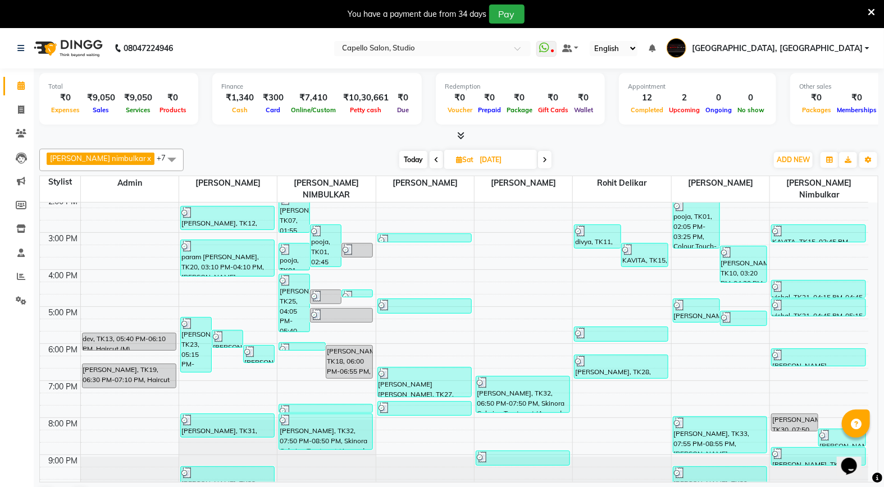
click at [538, 160] on span at bounding box center [544, 159] width 13 height 17
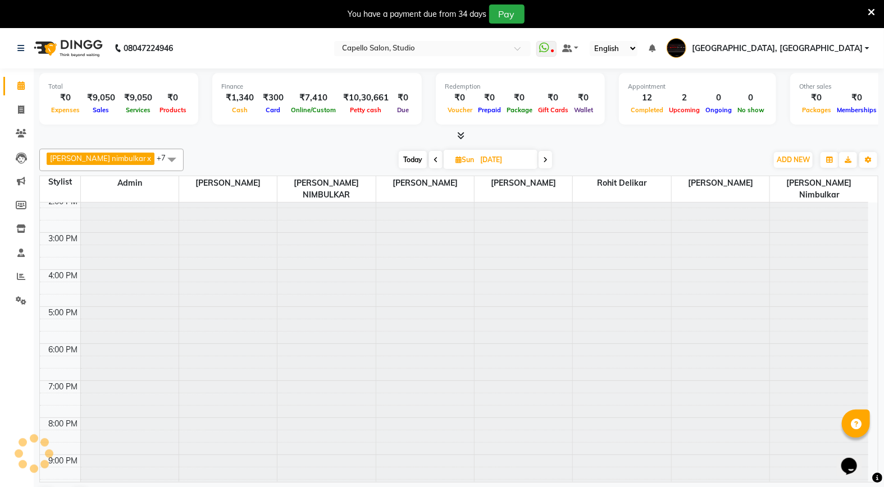
scroll to position [0, 0]
click at [538, 160] on span at bounding box center [544, 159] width 13 height 17
click at [543, 160] on icon at bounding box center [545, 160] width 4 height 7
click at [538, 160] on span at bounding box center [544, 159] width 13 height 17
click at [542, 160] on icon at bounding box center [544, 160] width 4 height 7
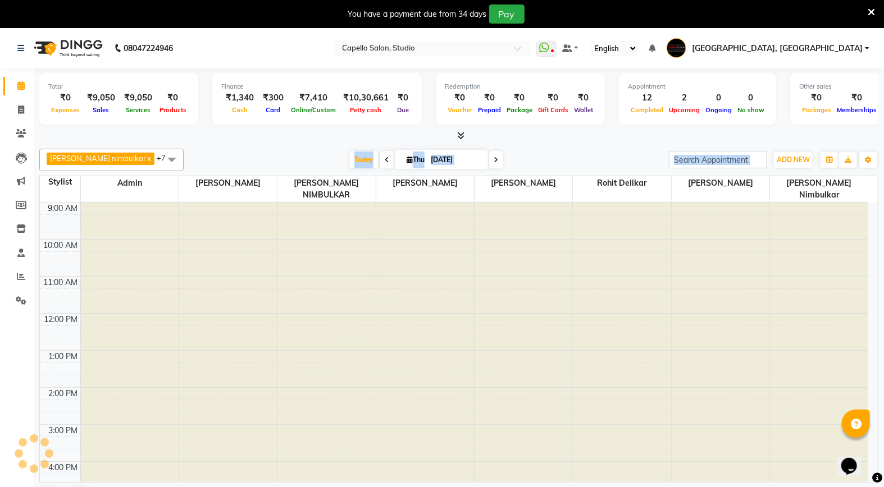
type input "[DATE]"
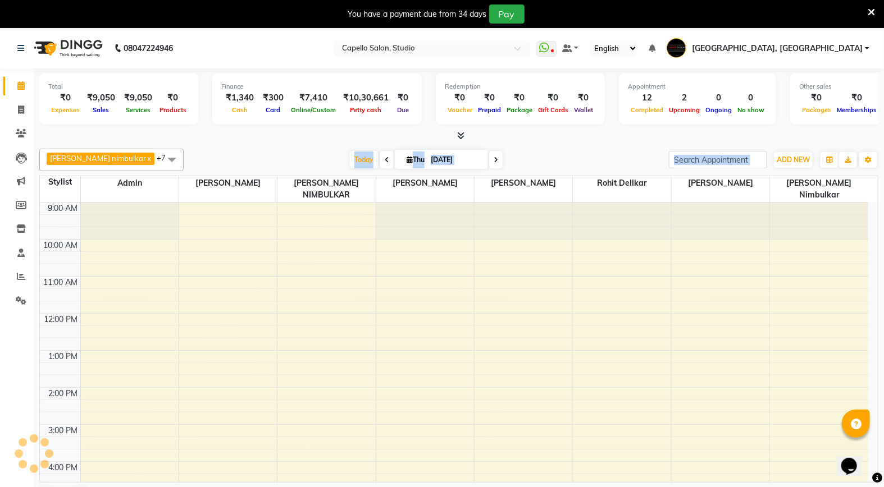
scroll to position [192, 0]
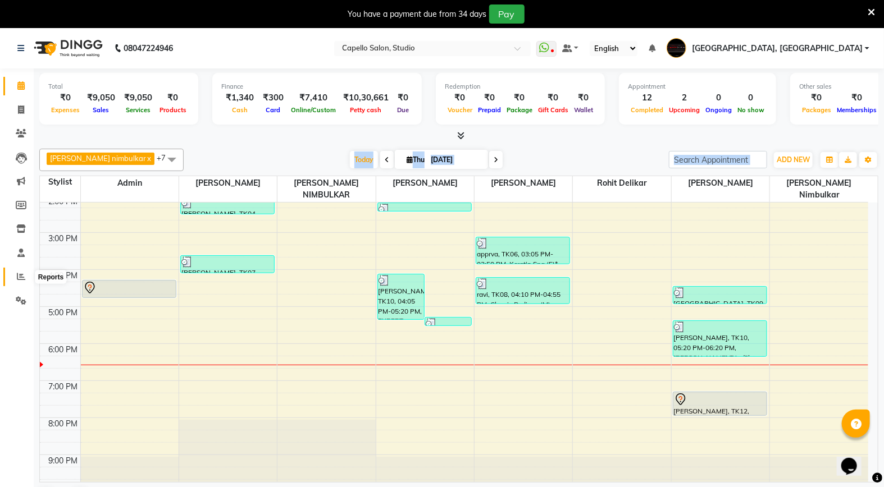
click at [20, 278] on icon at bounding box center [21, 276] width 8 height 8
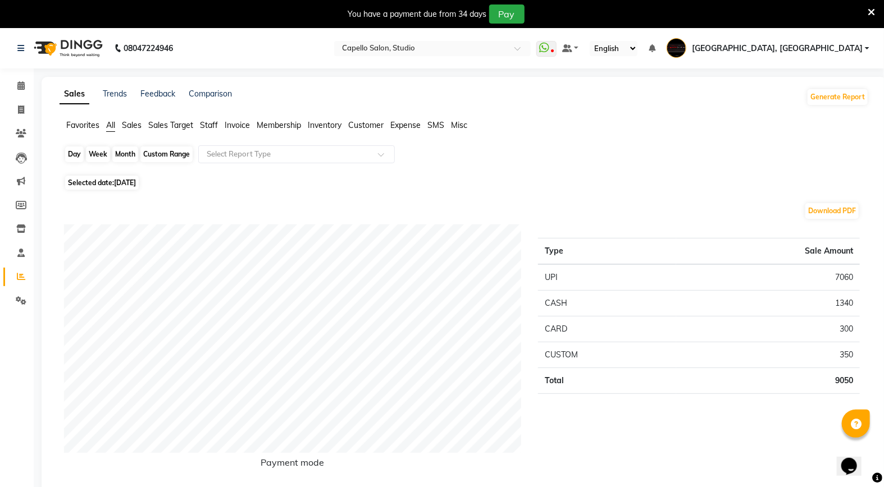
click at [70, 150] on div "Day" at bounding box center [74, 155] width 19 height 16
select select "9"
select select "2025"
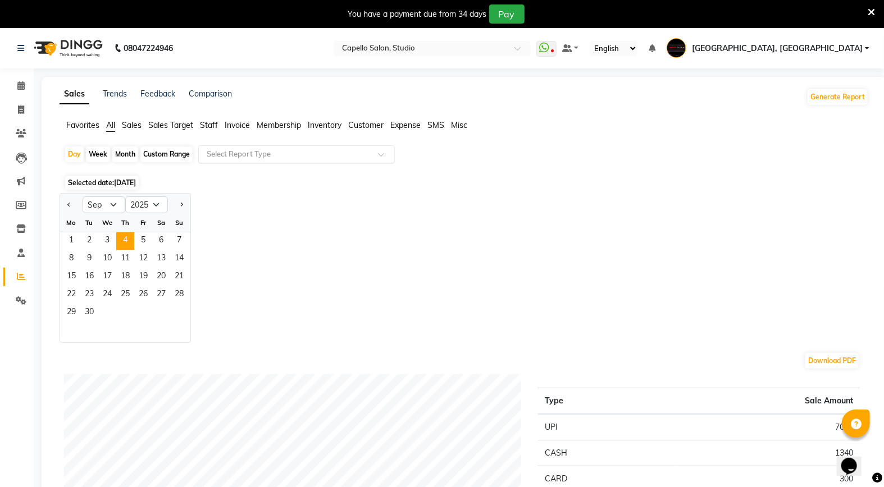
click at [286, 159] on input "text" at bounding box center [285, 154] width 162 height 11
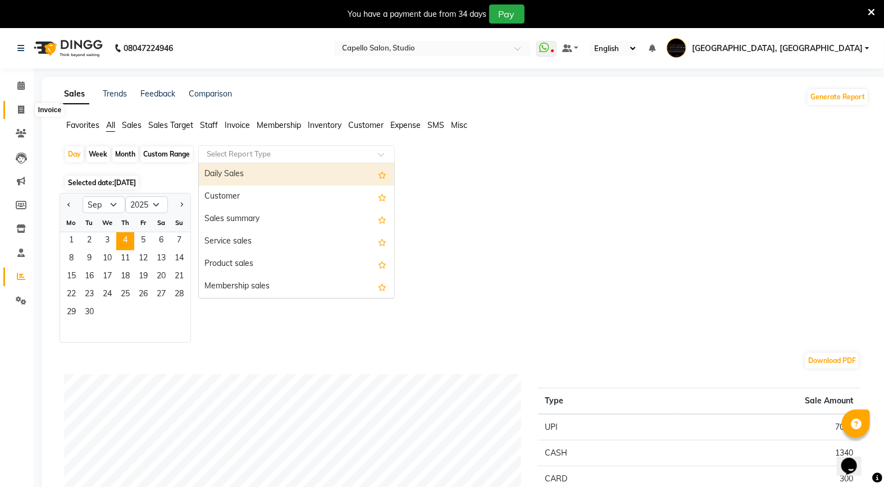
click at [18, 108] on icon at bounding box center [21, 110] width 6 height 8
select select "service"
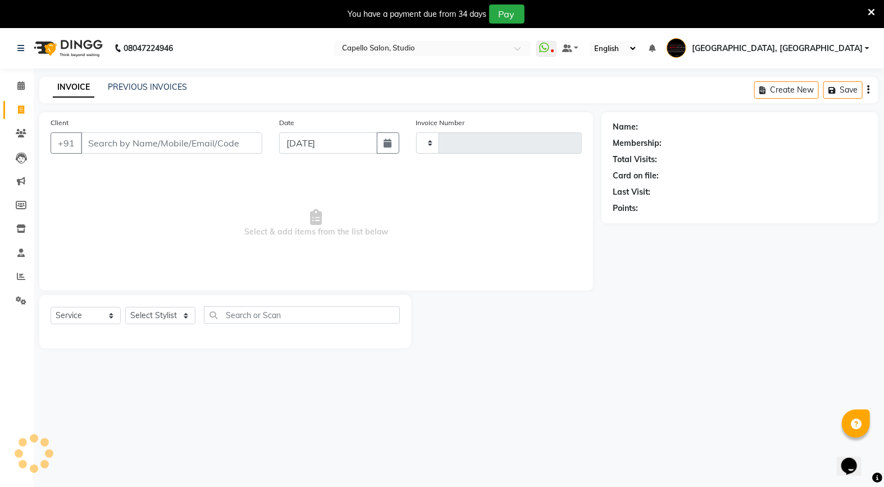
scroll to position [28, 0]
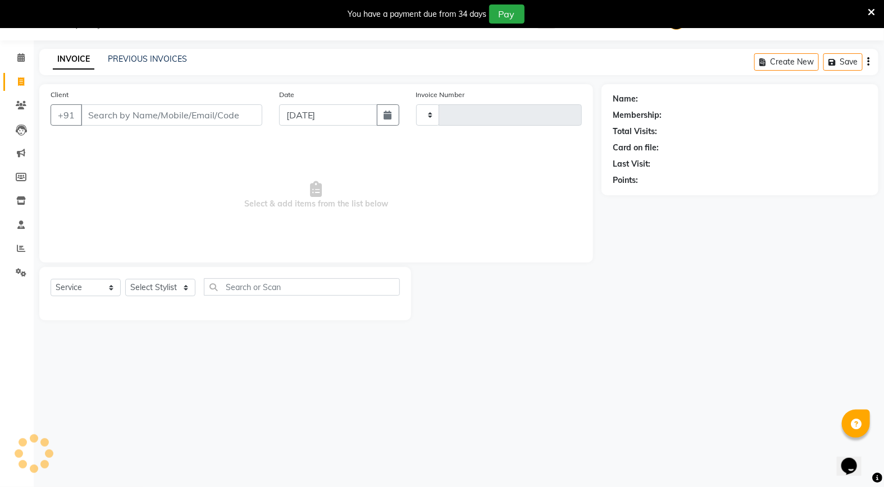
select select "847"
type input "3368"
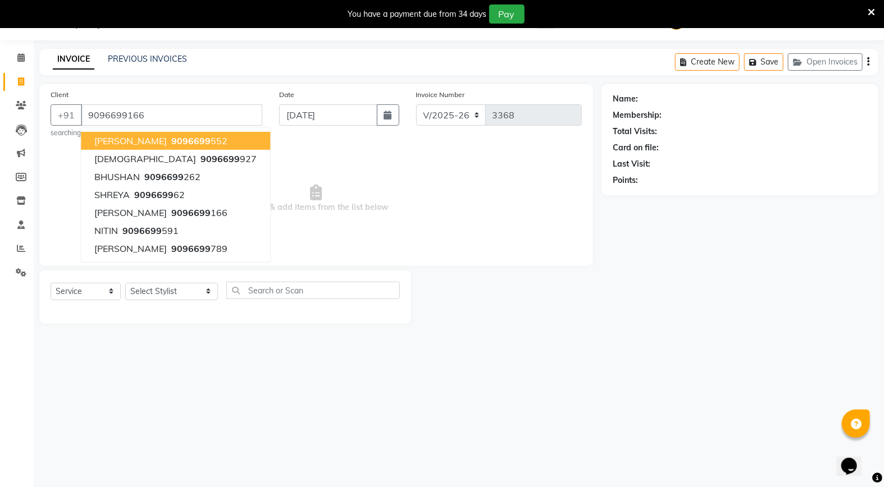
type input "9096699166"
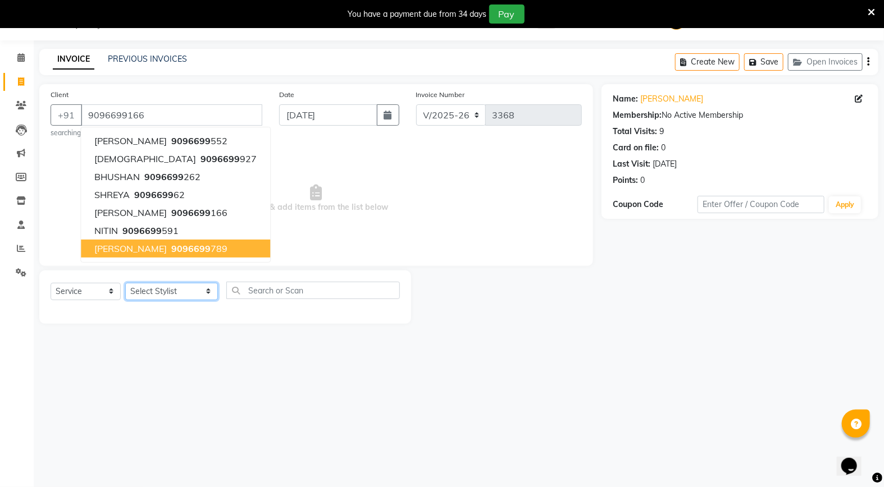
click at [172, 294] on select "Select Stylist Admin [PERSON_NAME] [PERSON_NAME] Studio, [PERSON_NAME] [PERSON_…" at bounding box center [171, 291] width 93 height 17
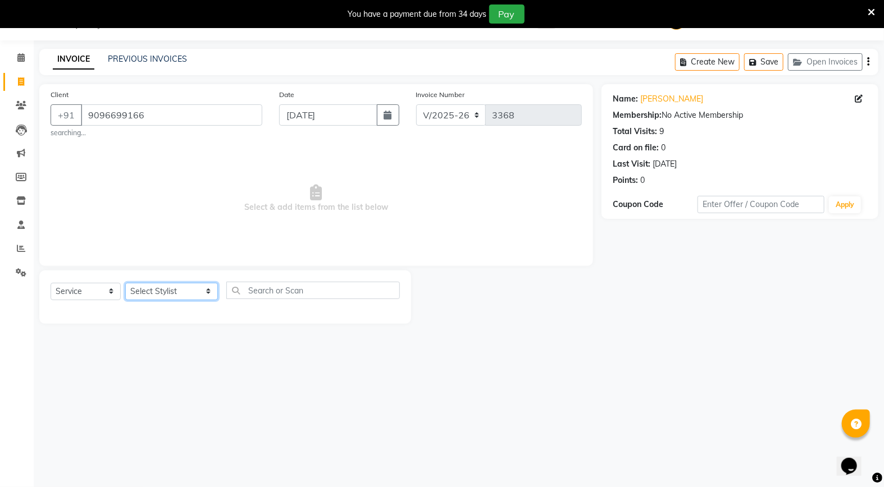
select select "36848"
click at [125, 283] on select "Select Stylist Admin [PERSON_NAME] [PERSON_NAME] Studio, [PERSON_NAME] [PERSON_…" at bounding box center [171, 291] width 93 height 17
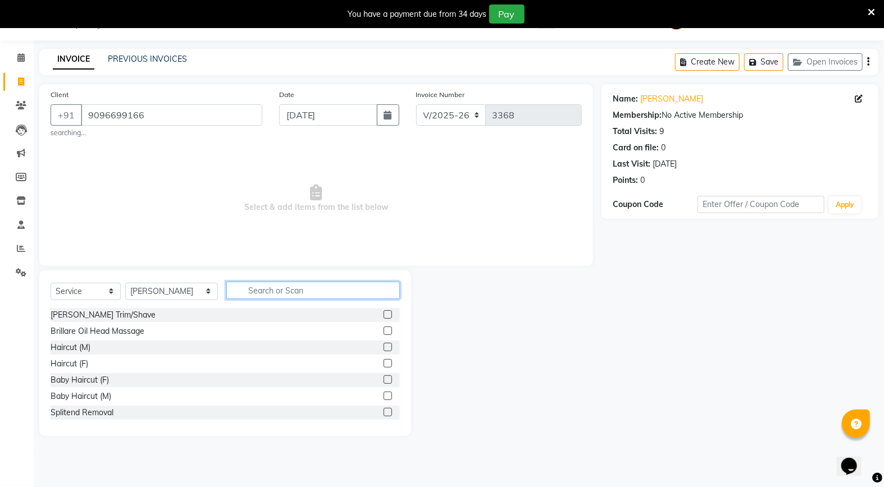
click at [240, 286] on input "text" at bounding box center [312, 290] width 173 height 17
click at [152, 349] on div "Haircut (M)" at bounding box center [225, 348] width 349 height 14
click at [383, 345] on label at bounding box center [387, 347] width 8 height 8
click at [383, 345] on input "checkbox" at bounding box center [386, 347] width 7 height 7
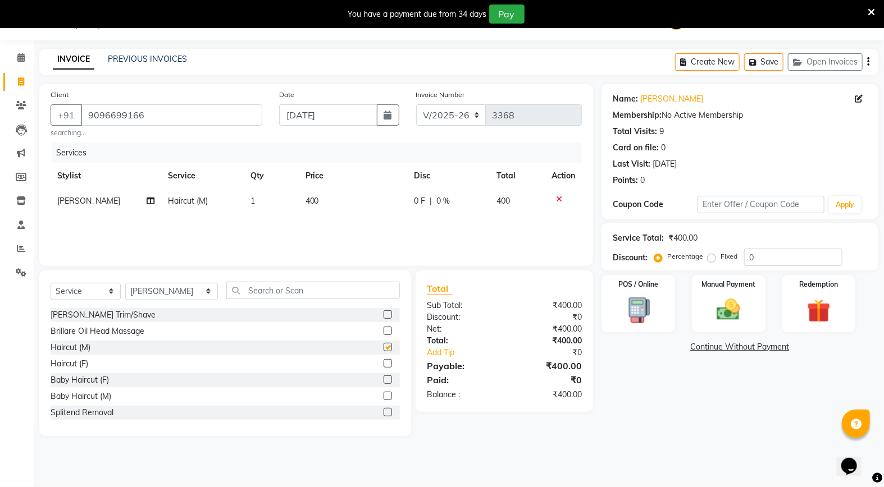
checkbox input "false"
click at [742, 299] on img at bounding box center [728, 310] width 40 height 28
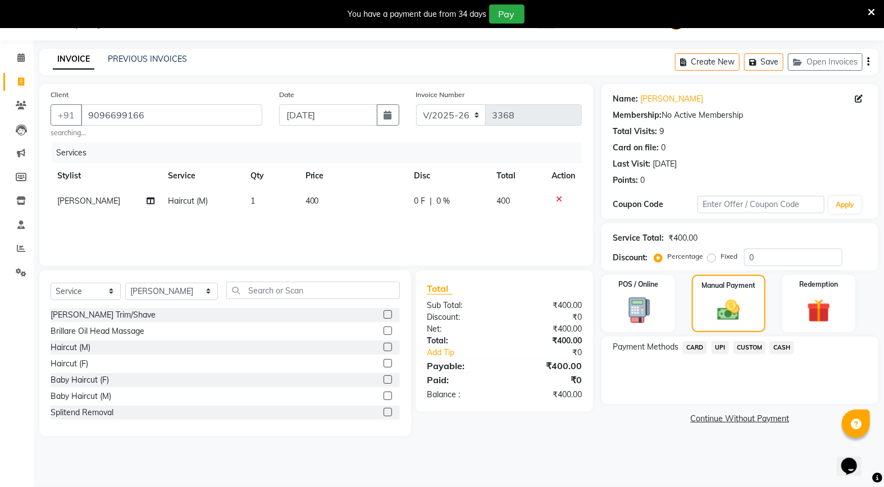
click at [782, 346] on span "CASH" at bounding box center [782, 347] width 24 height 13
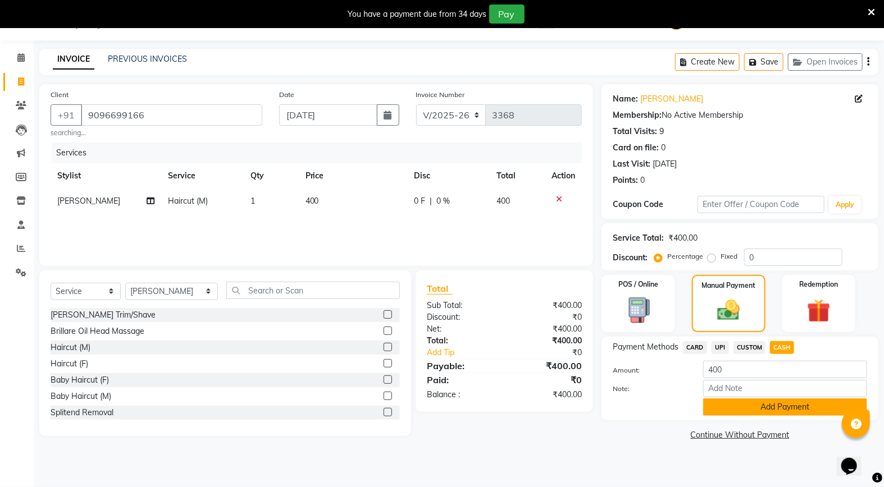
click at [753, 412] on button "Add Payment" at bounding box center [785, 407] width 164 height 17
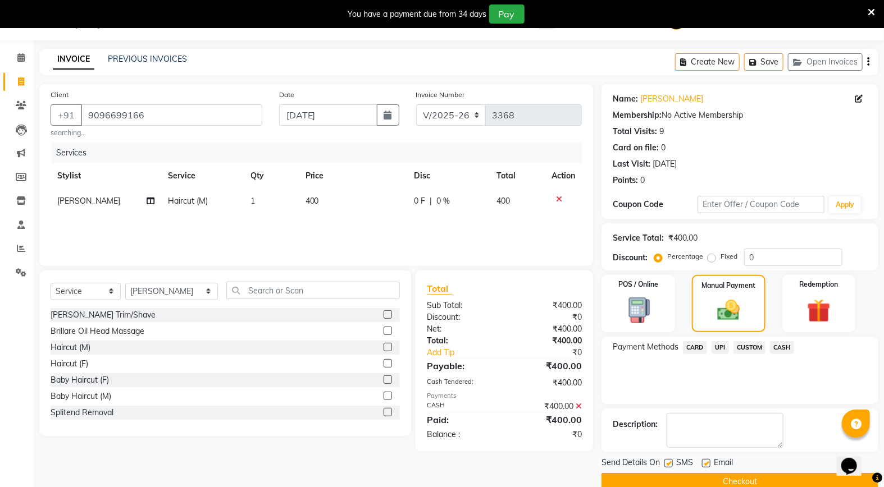
click at [728, 479] on button "Checkout" at bounding box center [739, 481] width 277 height 17
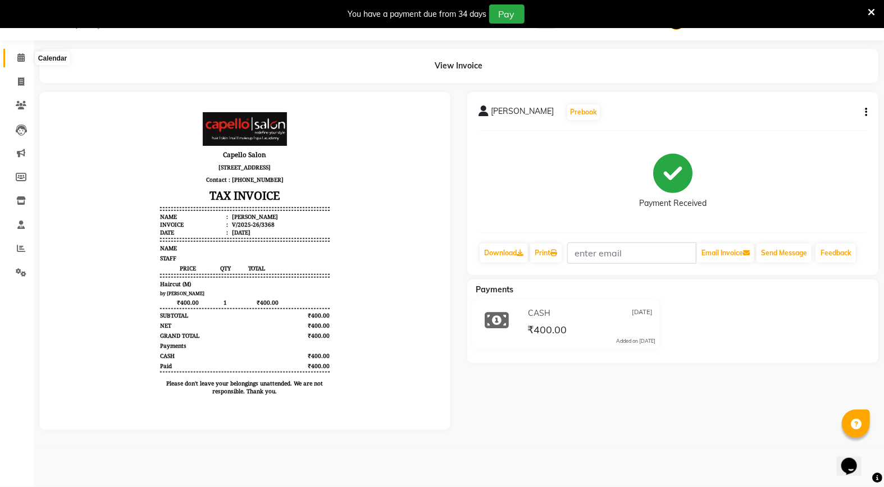
click at [19, 60] on icon at bounding box center [20, 57] width 7 height 8
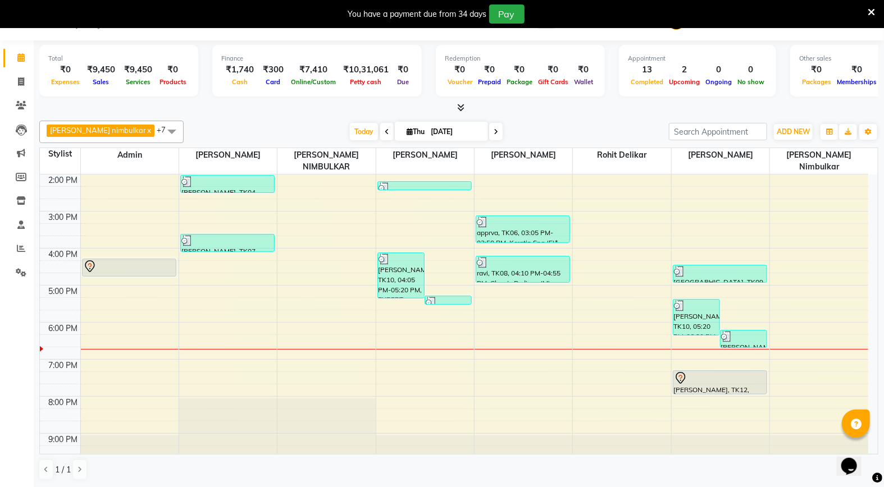
scroll to position [187, 0]
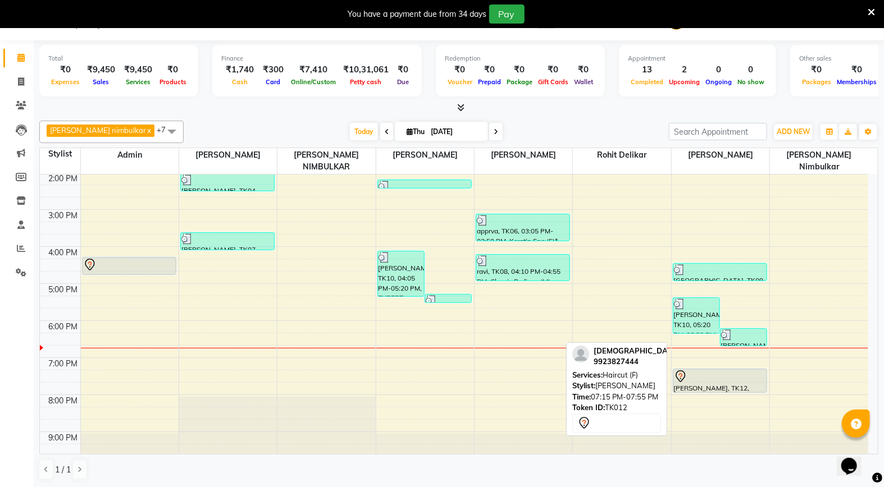
click at [721, 370] on div at bounding box center [720, 376] width 92 height 13
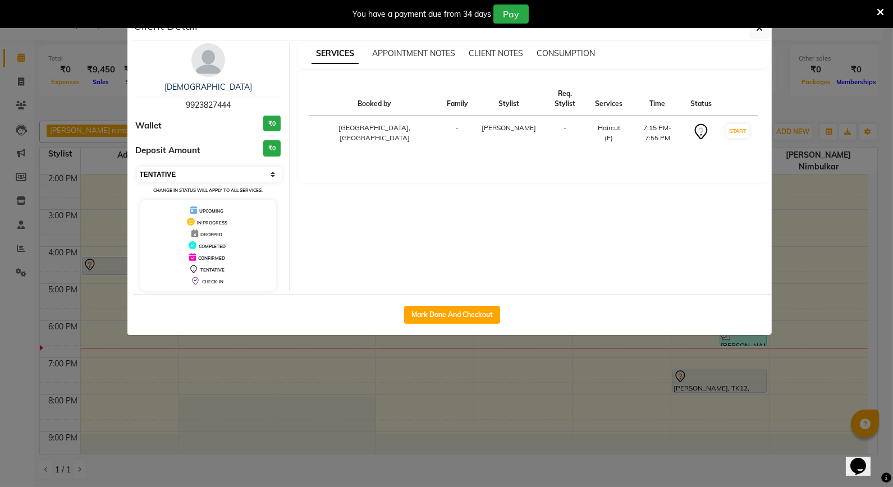
click at [267, 171] on select "Select IN SERVICE CONFIRMED TENTATIVE CHECK IN MARK DONE DROPPED UPCOMING" at bounding box center [209, 175] width 145 height 16
click at [137, 167] on select "Select IN SERVICE CONFIRMED TENTATIVE CHECK IN MARK DONE DROPPED UPCOMING" at bounding box center [209, 175] width 145 height 16
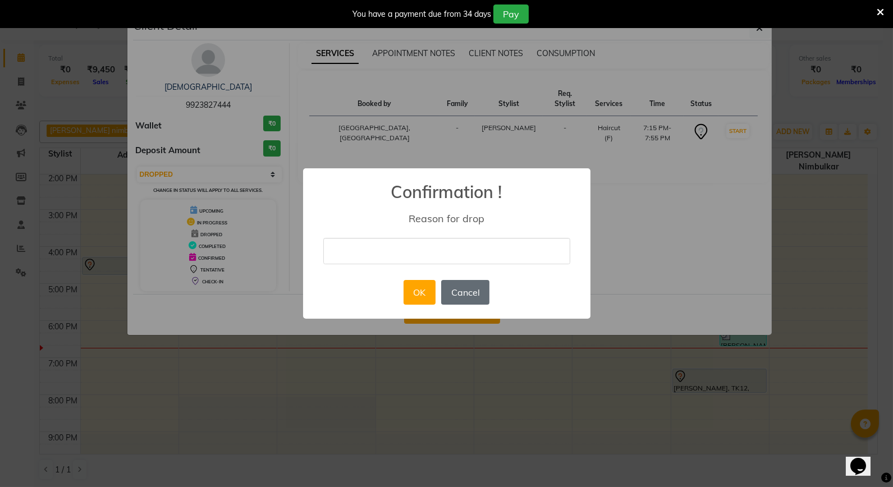
click at [477, 283] on button "Cancel" at bounding box center [465, 292] width 48 height 25
select select "7"
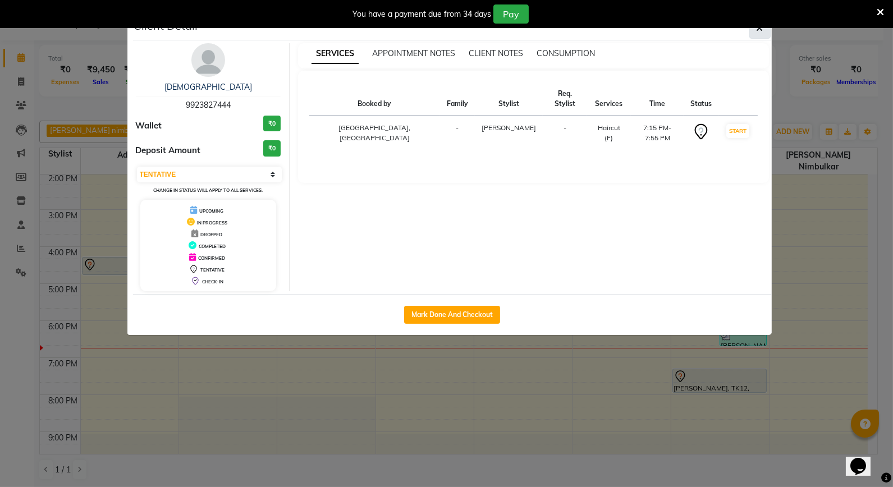
click at [762, 31] on icon "button" at bounding box center [760, 28] width 7 height 9
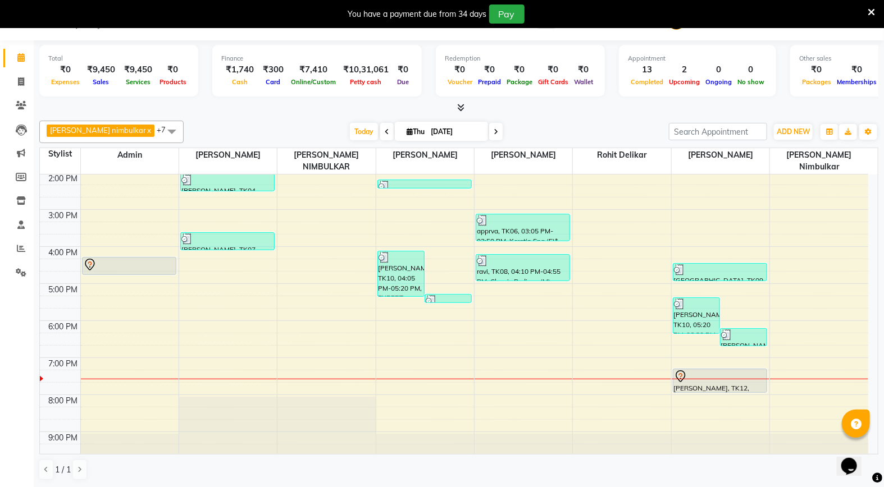
scroll to position [0, 0]
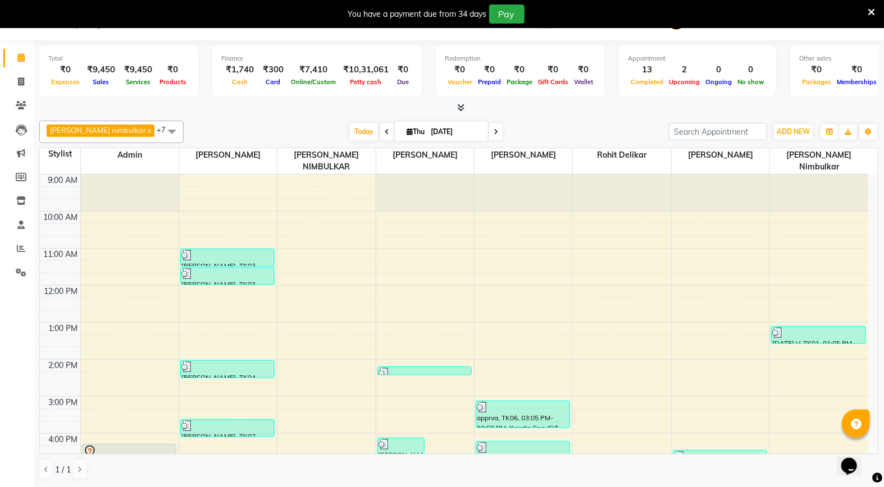
click at [547, 116] on div "[PERSON_NAME] nimbulkar x [PERSON_NAME] x Admin x [PERSON_NAME] x [PERSON_NAME]…" at bounding box center [458, 300] width 839 height 369
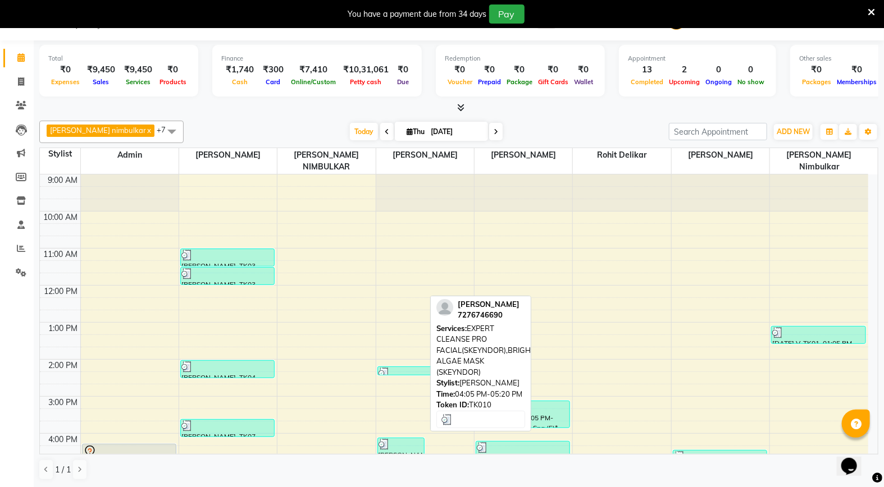
click at [243, 119] on div "[PERSON_NAME] nimbulkar x [PERSON_NAME] x Admin x [PERSON_NAME] x [PERSON_NAME]…" at bounding box center [458, 300] width 839 height 369
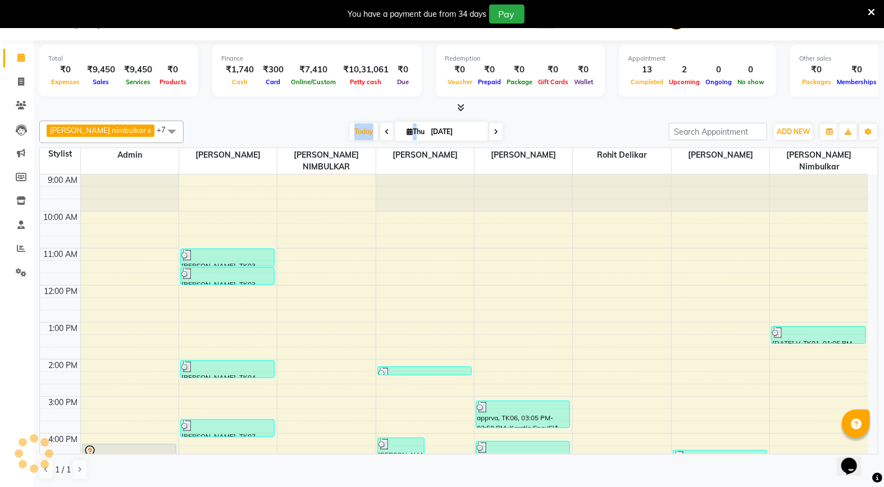
scroll to position [192, 0]
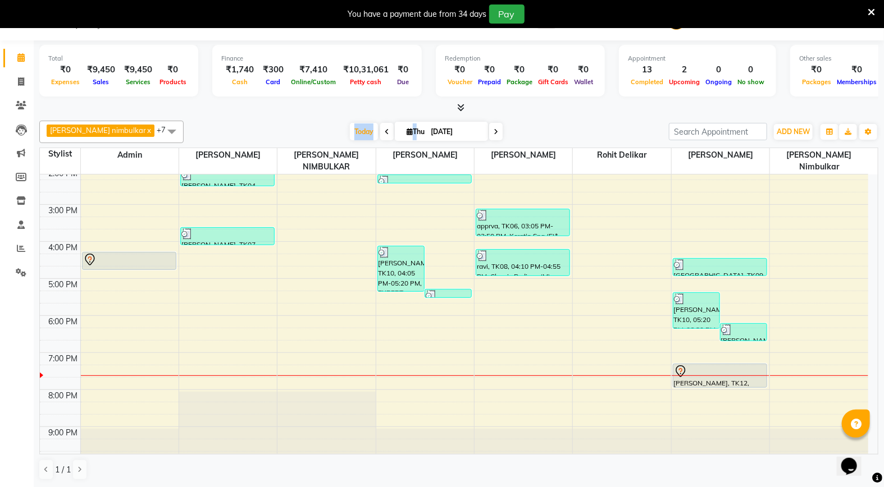
click at [500, 364] on div "9:00 AM 10:00 AM 11:00 AM 12:00 PM 1:00 PM 2:00 PM 3:00 PM 4:00 PM 5:00 PM 6:00…" at bounding box center [454, 223] width 828 height 481
click at [249, 110] on div at bounding box center [458, 108] width 839 height 12
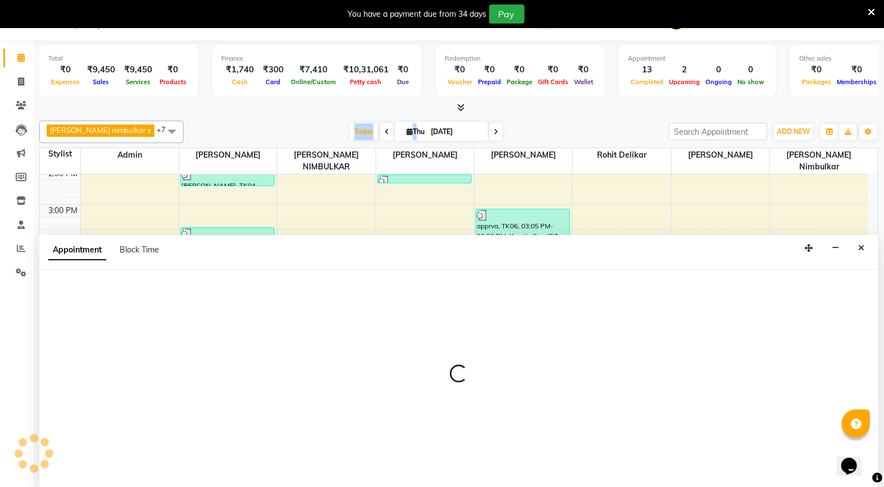
select select "51825"
select select "tentative"
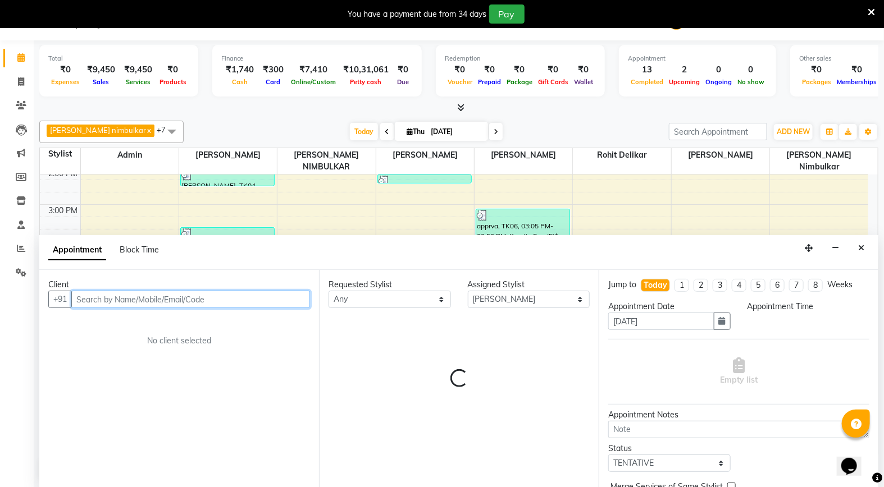
select select "1155"
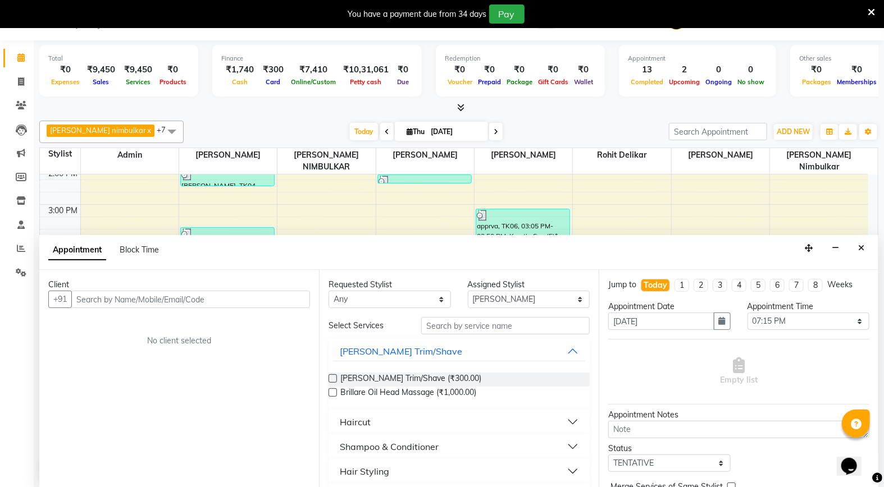
click at [861, 254] on button "Close" at bounding box center [861, 248] width 16 height 17
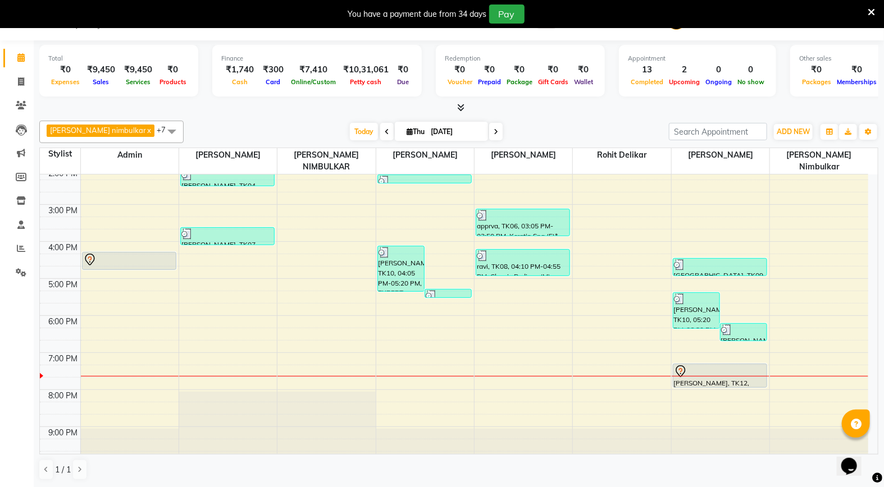
click at [494, 376] on div at bounding box center [523, 376] width 98 height 1
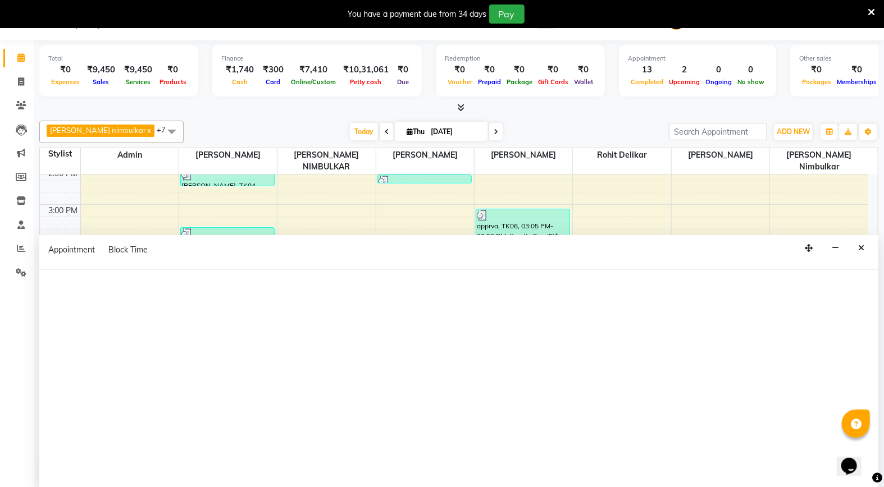
select select "51825"
select select "tentative"
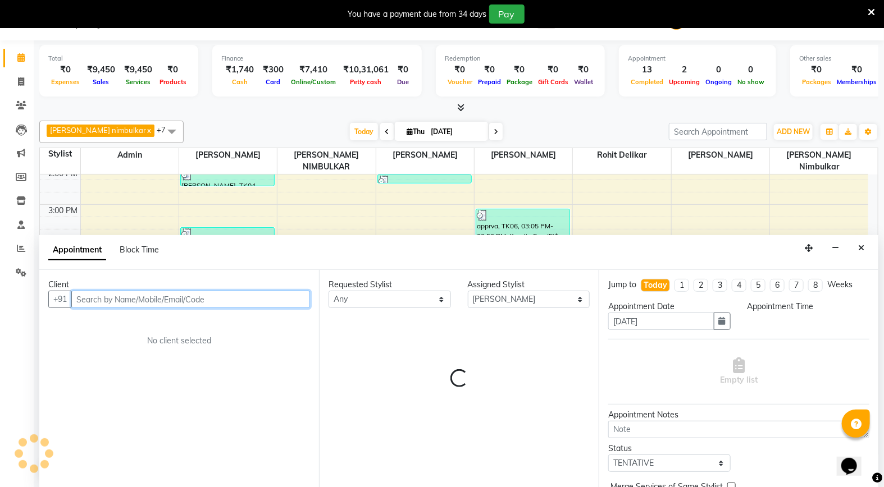
select select "1155"
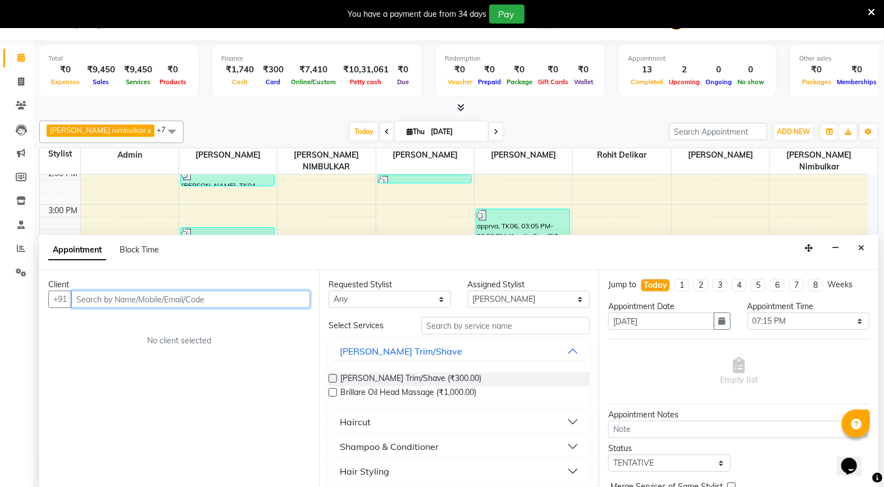
click at [278, 300] on input "text" at bounding box center [190, 299] width 239 height 17
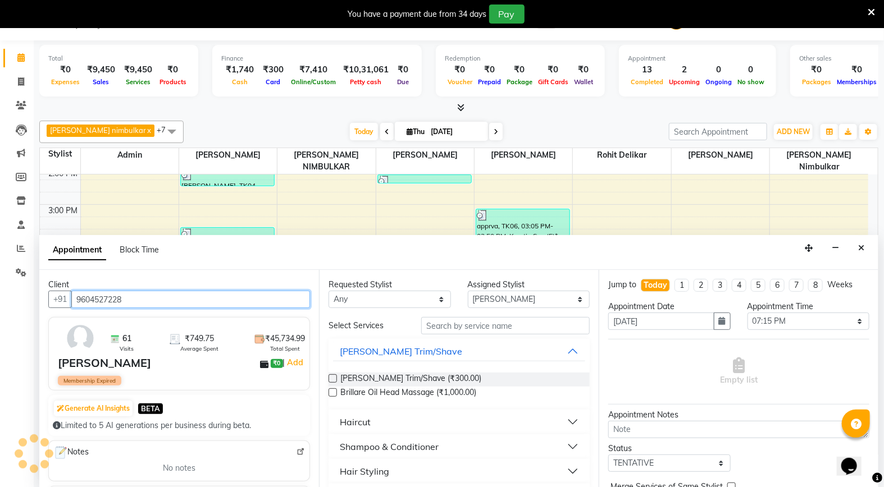
type input "9604527228"
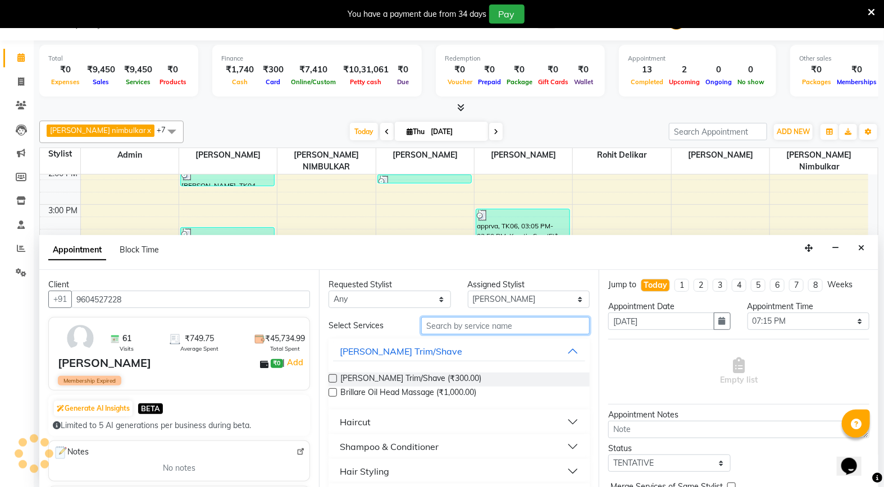
click at [442, 322] on input "text" at bounding box center [505, 325] width 168 height 17
click at [435, 322] on input "text" at bounding box center [505, 325] width 168 height 17
click at [432, 324] on input "text" at bounding box center [505, 325] width 168 height 17
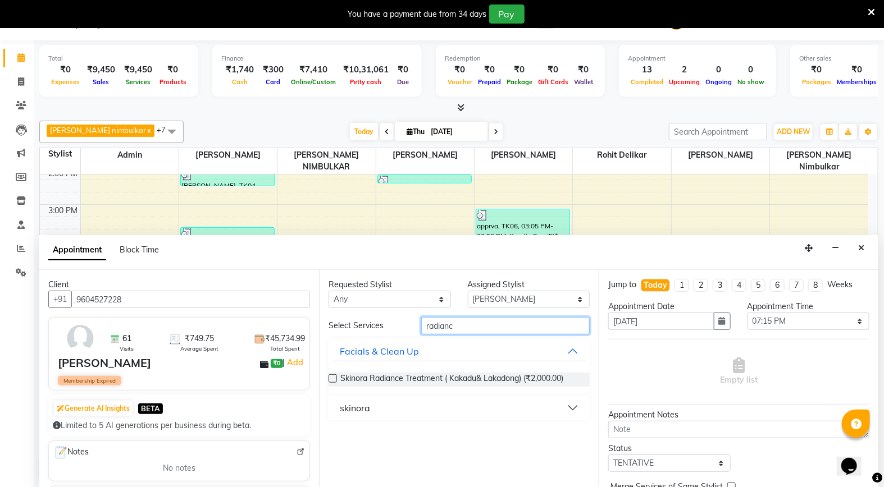
type input "radianc"
click at [332, 377] on label at bounding box center [332, 378] width 8 height 8
click at [332, 377] on input "checkbox" at bounding box center [331, 379] width 7 height 7
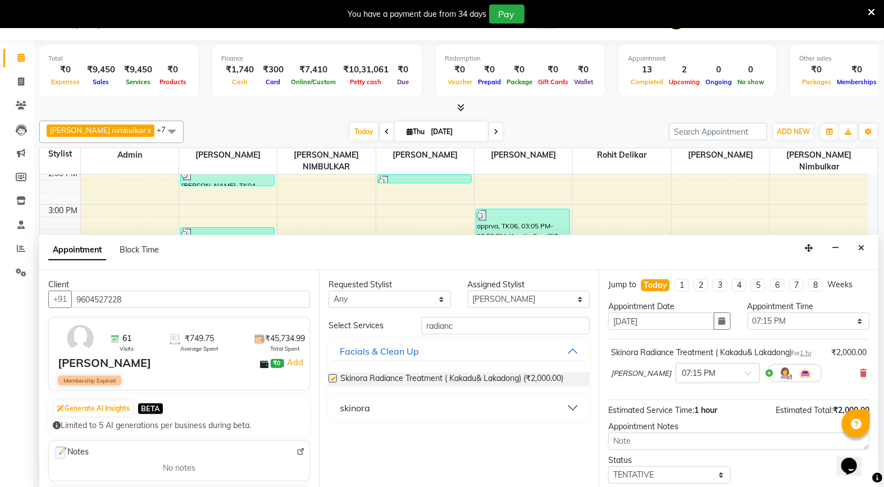
checkbox input "false"
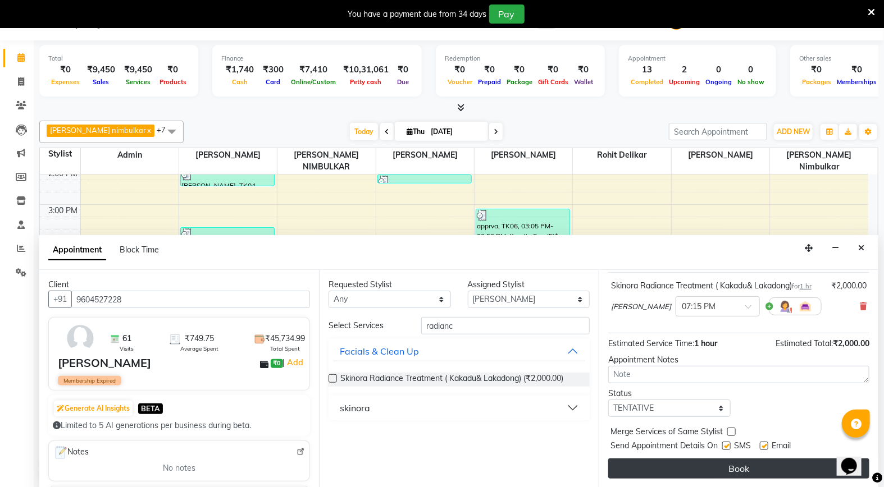
click at [714, 459] on button "Book" at bounding box center [738, 469] width 261 height 20
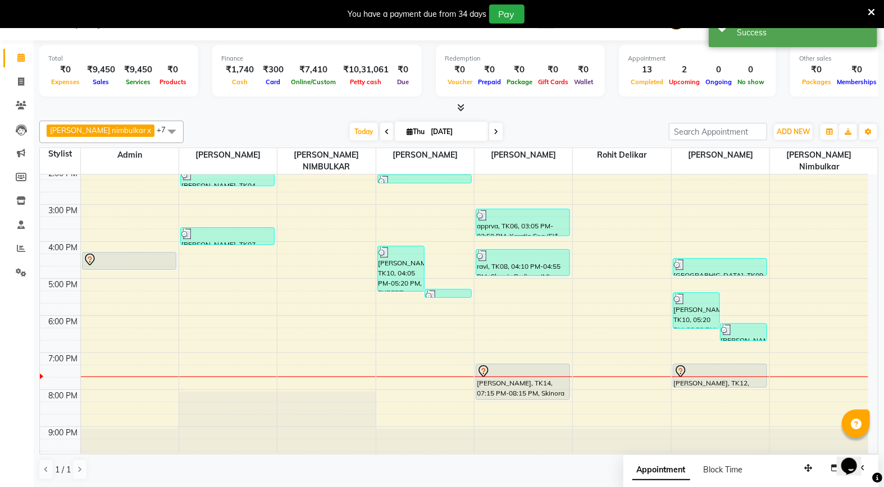
scroll to position [0, 0]
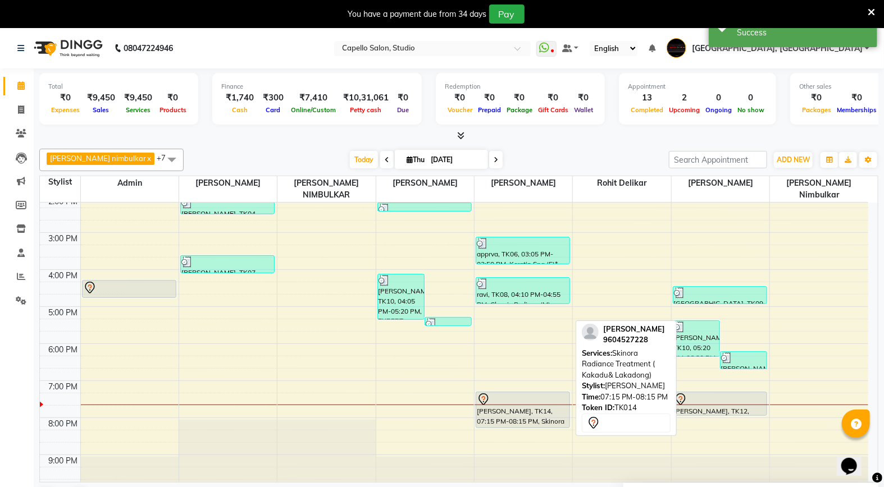
click at [517, 399] on div "[PERSON_NAME], TK14, 07:15 PM-08:15 PM, Skinora Radiance Treatment ( Kakadu& La…" at bounding box center [522, 409] width 93 height 35
select select "7"
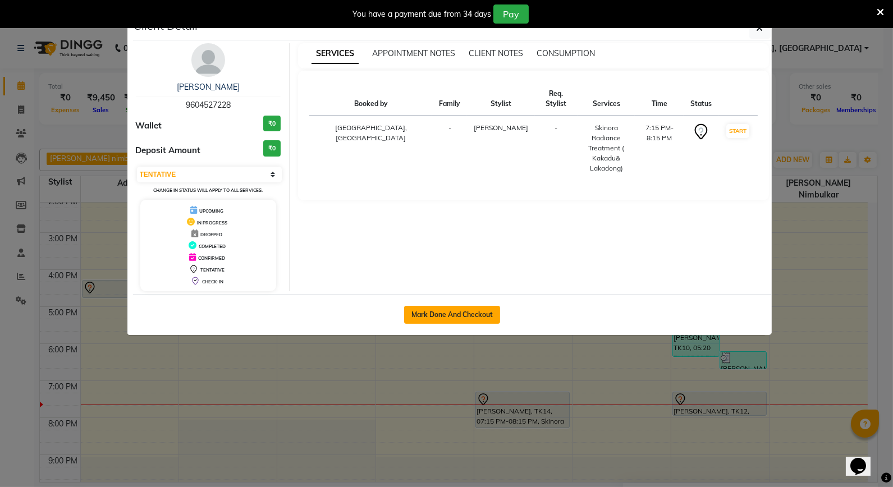
click at [430, 321] on button "Mark Done And Checkout" at bounding box center [452, 315] width 96 height 18
select select "service"
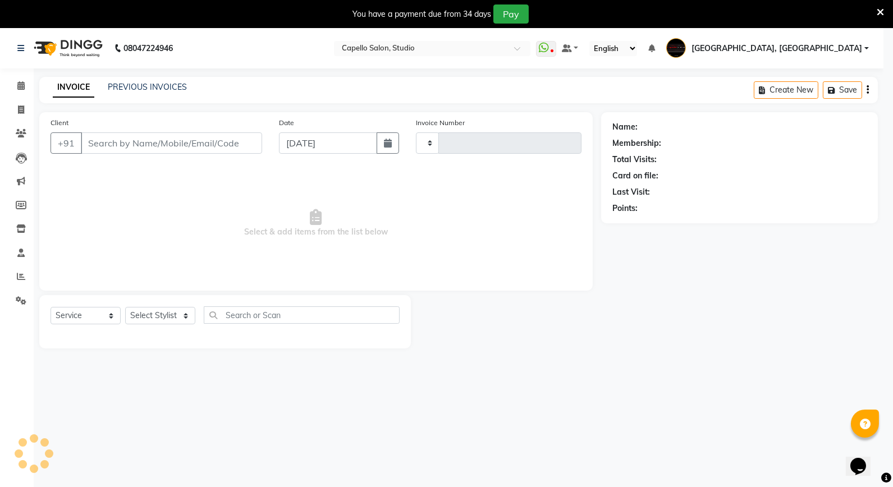
type input "3369"
select select "847"
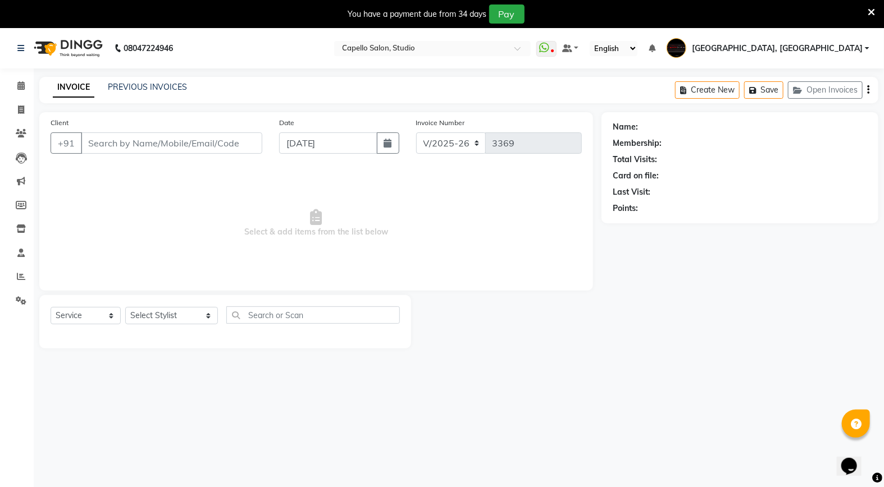
type input "9604527228"
select select "51825"
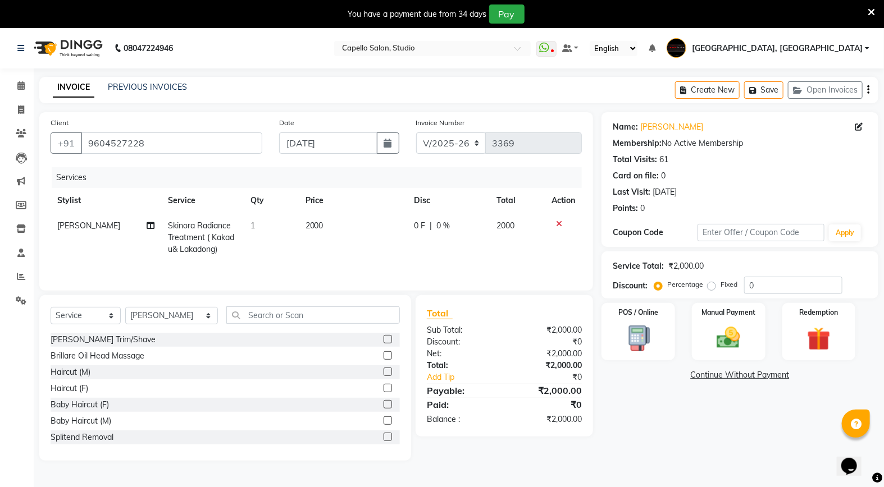
click at [450, 226] on div "0 F | 0 %" at bounding box center [448, 226] width 68 height 12
select select "51825"
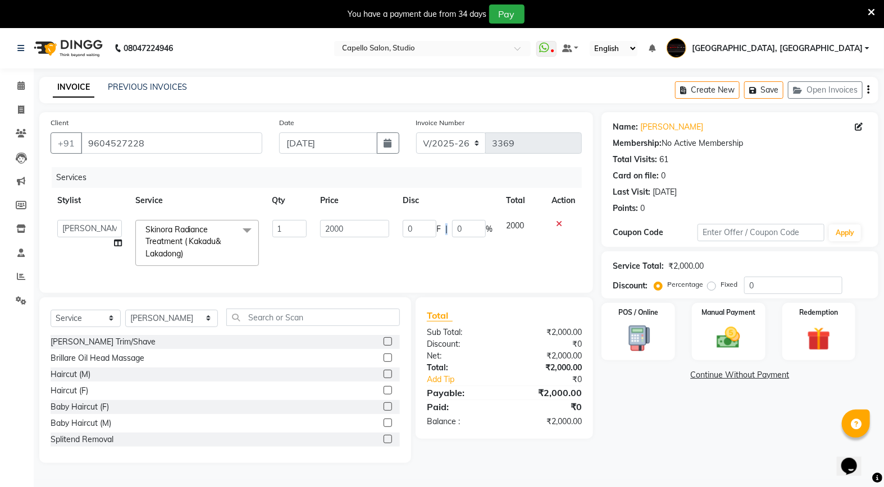
click at [440, 223] on span "F" at bounding box center [438, 229] width 4 height 12
click at [478, 228] on input "0" at bounding box center [469, 228] width 34 height 17
type input "50"
click at [373, 251] on td "2000" at bounding box center [354, 243] width 83 height 60
select select "51825"
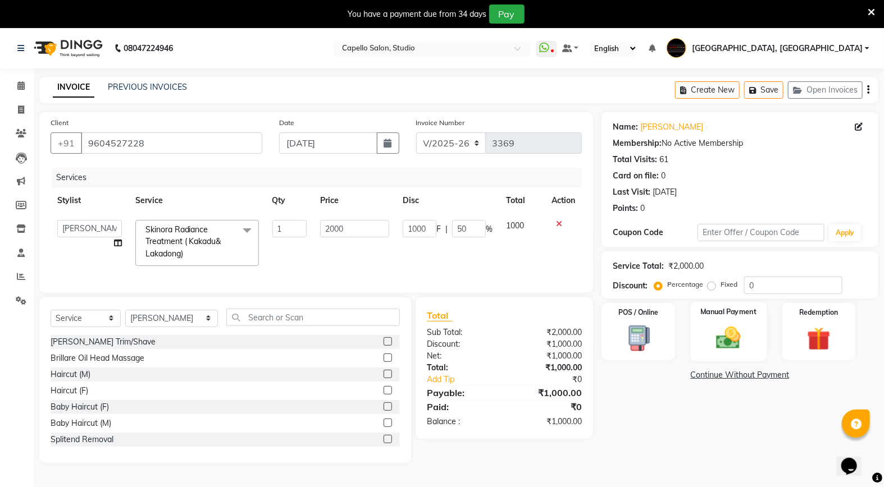
click at [728, 324] on img at bounding box center [728, 338] width 40 height 28
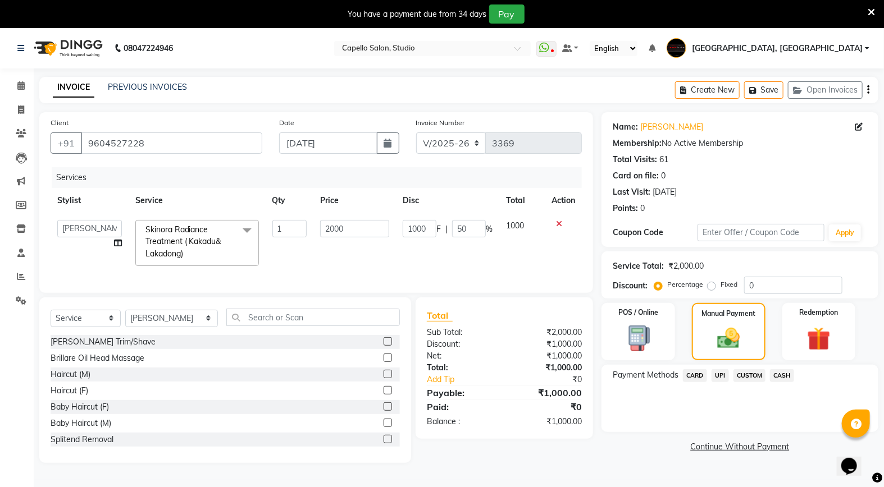
click at [716, 378] on span "UPI" at bounding box center [719, 375] width 17 height 13
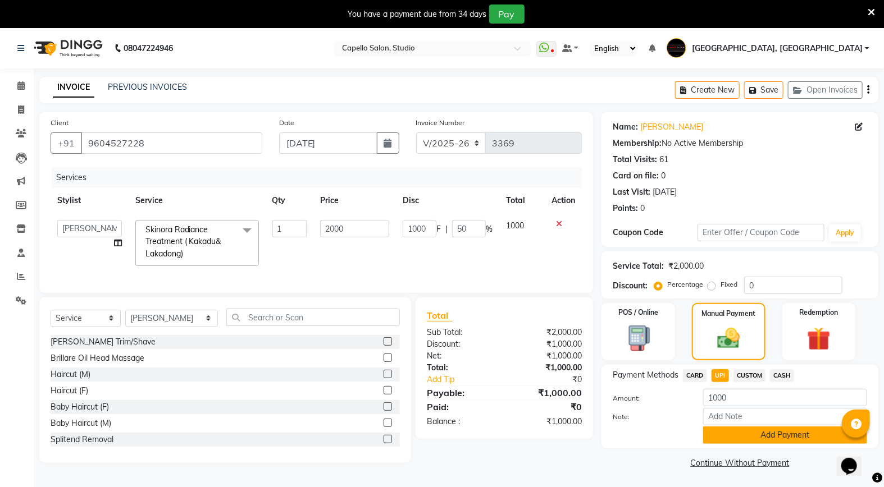
click at [738, 441] on button "Add Payment" at bounding box center [785, 435] width 164 height 17
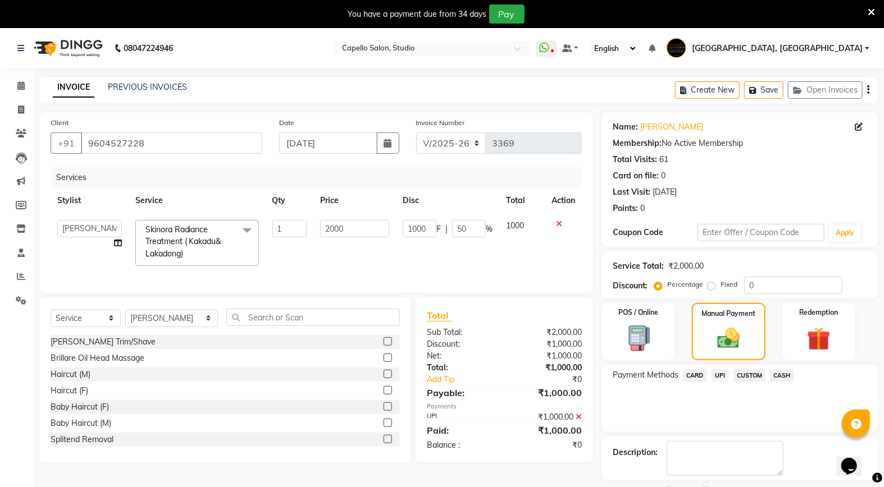
scroll to position [48, 0]
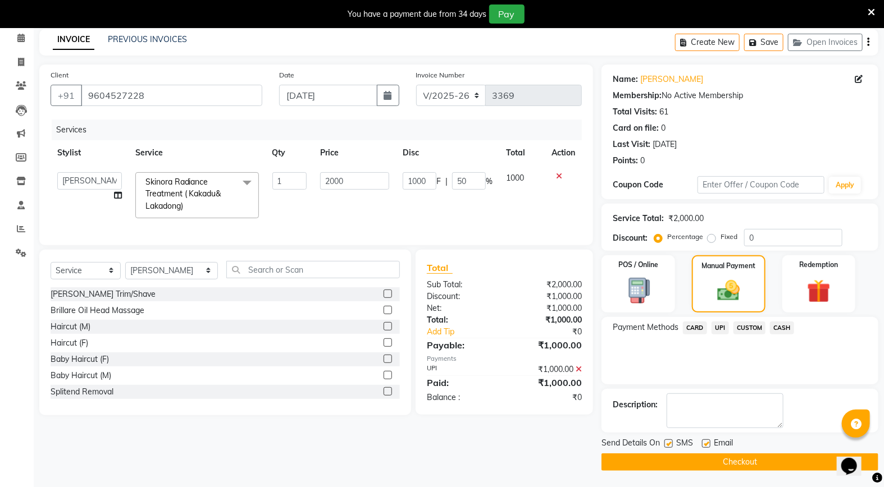
click at [749, 461] on button "Checkout" at bounding box center [739, 462] width 277 height 17
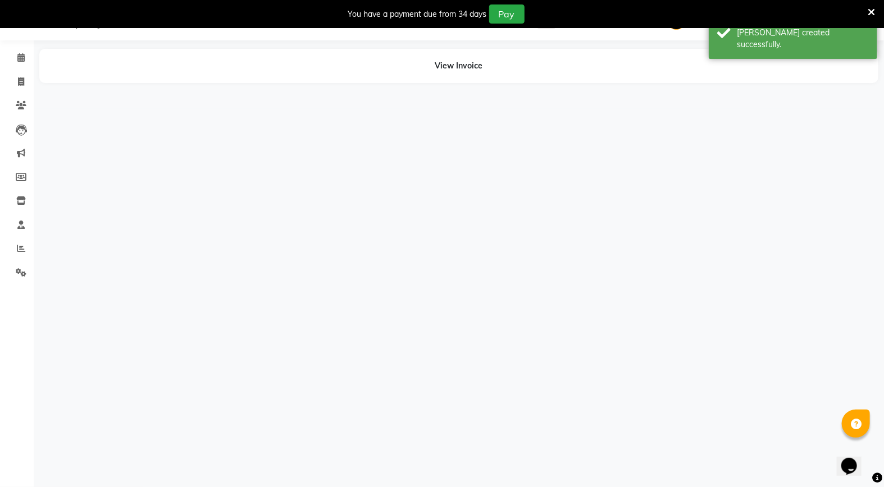
scroll to position [28, 0]
click at [759, 34] on div "[PERSON_NAME] created successfully." at bounding box center [803, 39] width 132 height 24
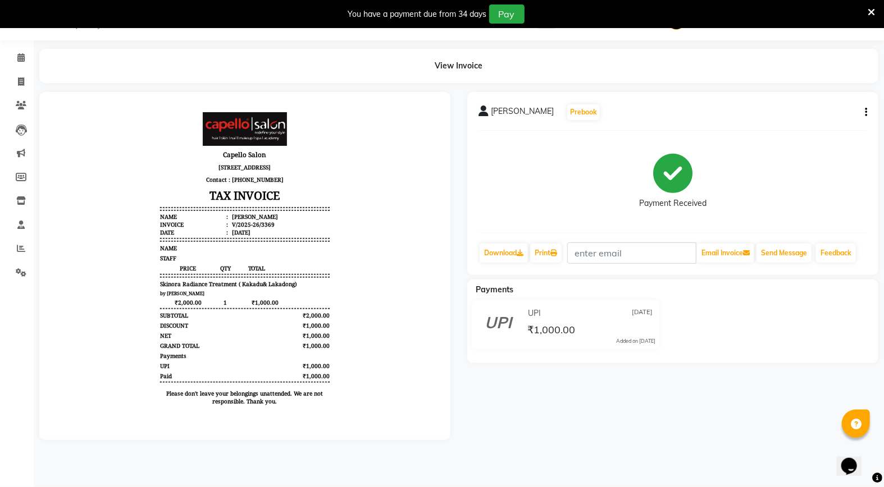
scroll to position [0, 0]
click at [798, 254] on button "Send Message" at bounding box center [783, 253] width 55 height 19
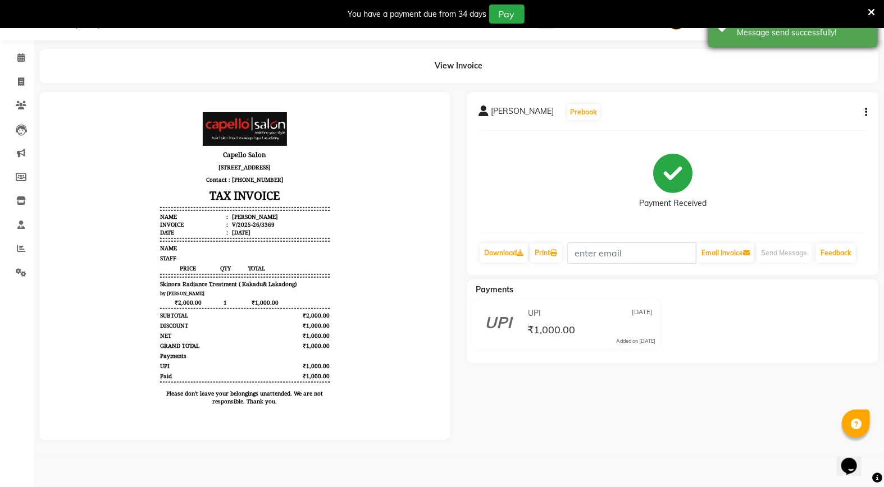
click at [771, 42] on div "Success Message send successfully!" at bounding box center [792, 27] width 168 height 40
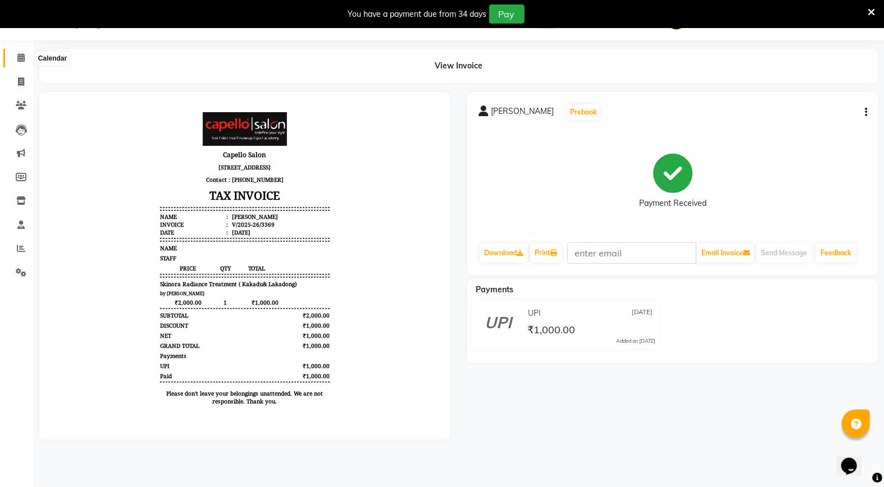
click at [23, 58] on icon at bounding box center [20, 57] width 7 height 8
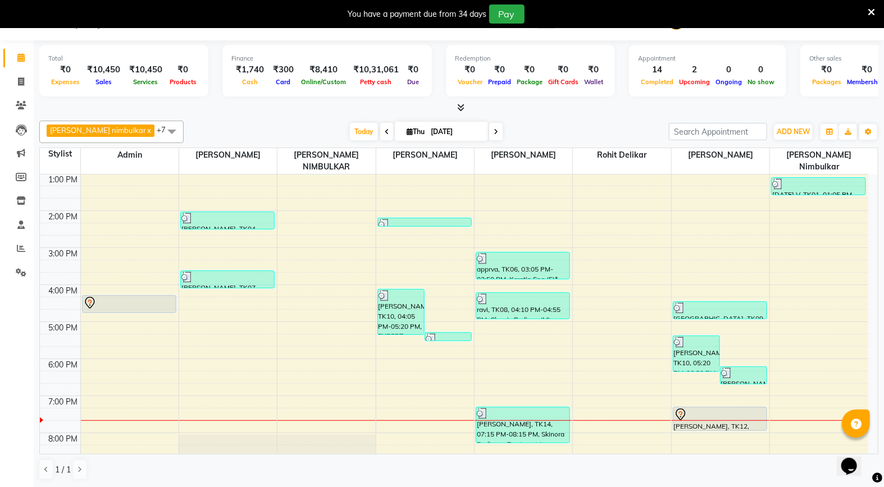
scroll to position [192, 0]
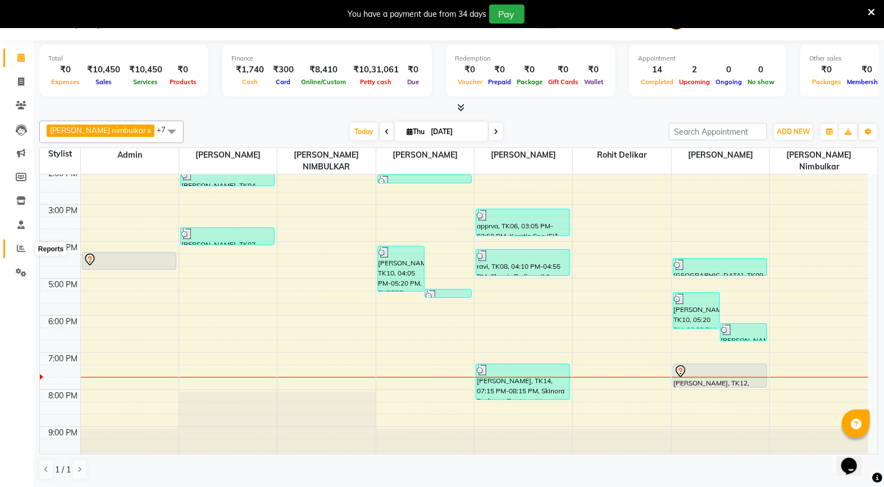
click at [18, 249] on icon at bounding box center [21, 248] width 8 height 8
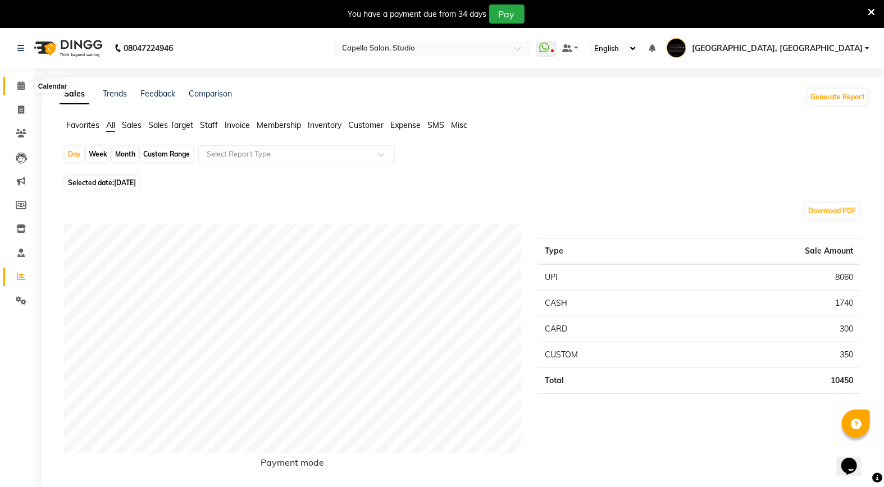
drag, startPoint x: 16, startPoint y: 88, endPoint x: 22, endPoint y: 86, distance: 6.9
click at [16, 88] on span at bounding box center [21, 86] width 20 height 13
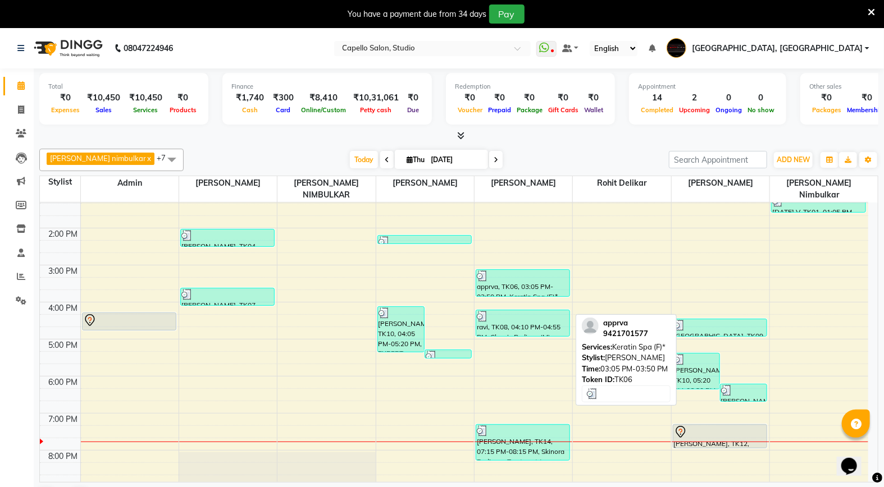
scroll to position [192, 0]
